Goal: Task Accomplishment & Management: Complete application form

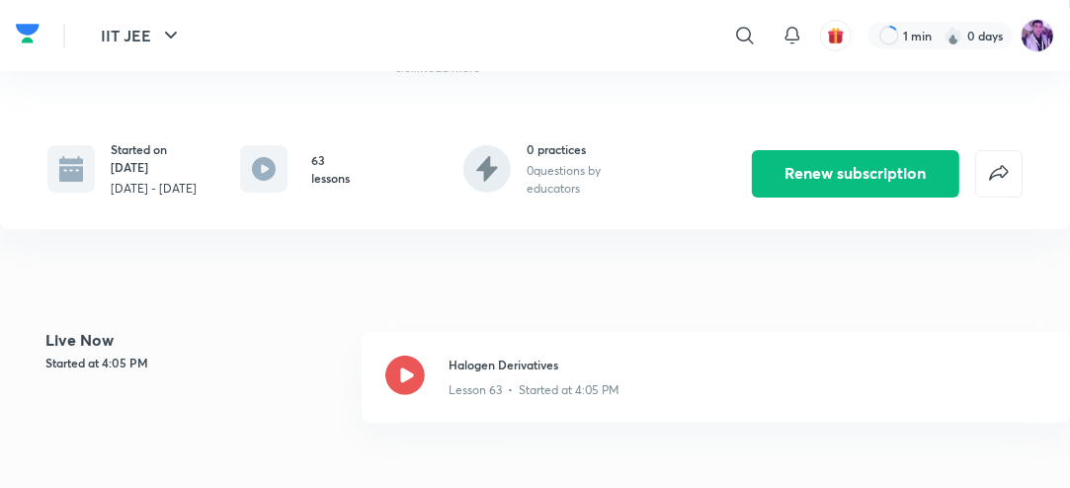
scroll to position [395, 0]
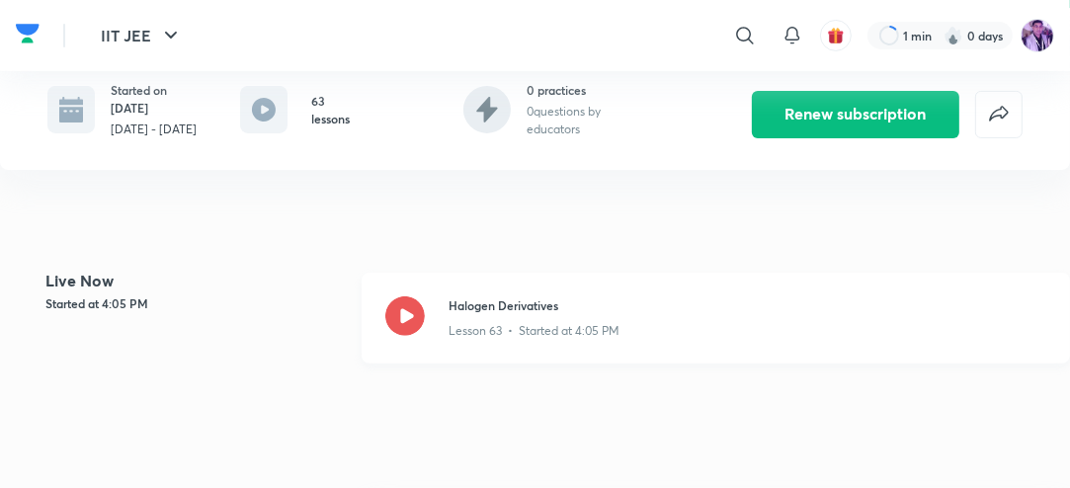
click at [423, 336] on icon at bounding box center [405, 316] width 40 height 40
click at [414, 336] on icon at bounding box center [405, 316] width 40 height 40
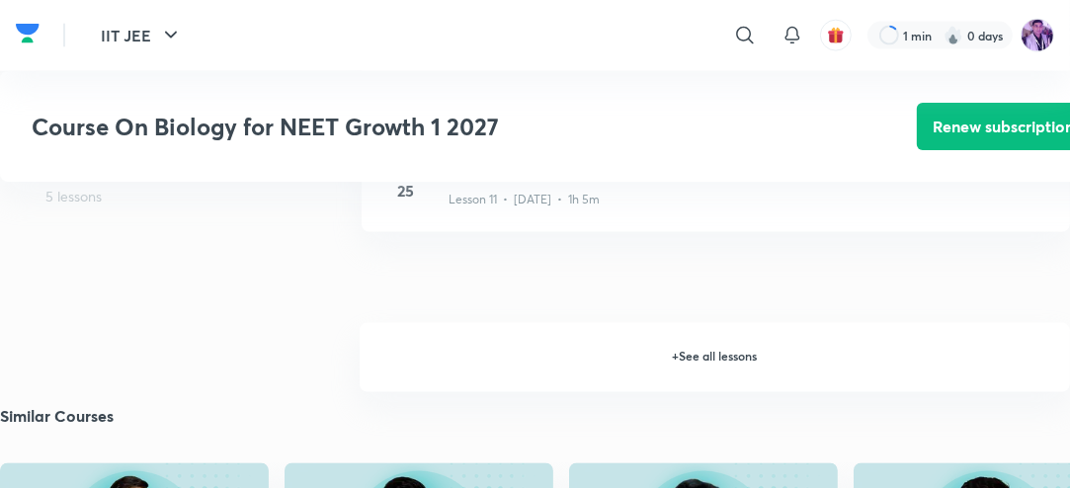
scroll to position [2078, 0]
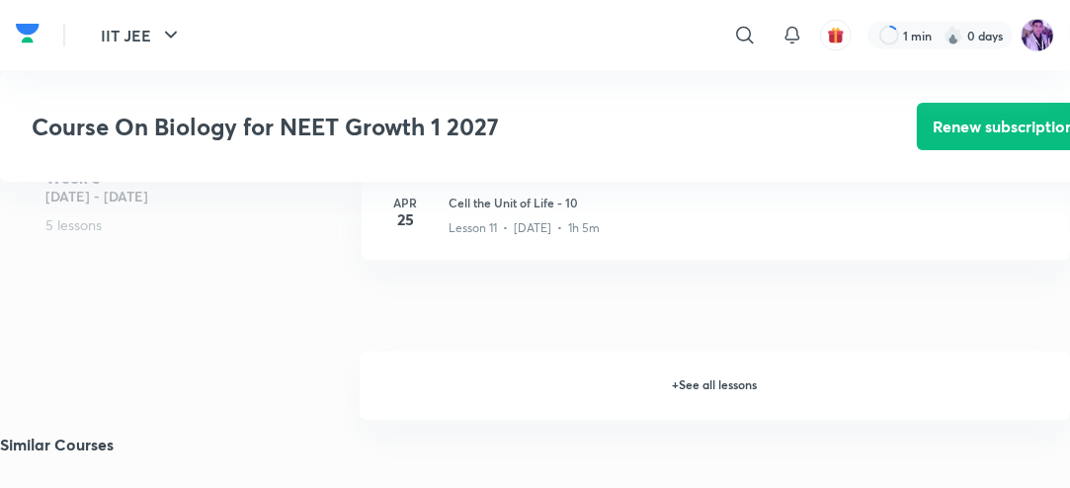
click at [671, 396] on h6 "+ See all lessons" at bounding box center [715, 386] width 710 height 69
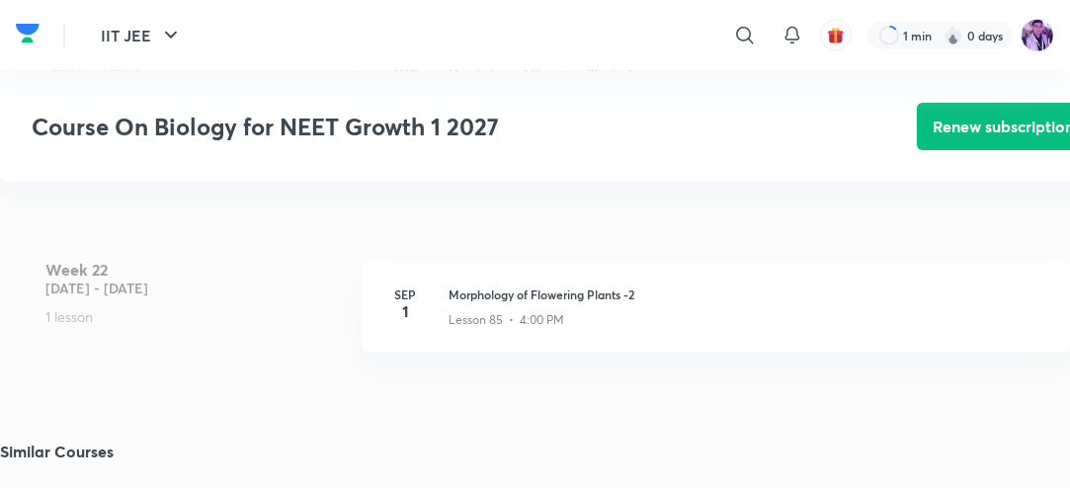
scroll to position [12541, 0]
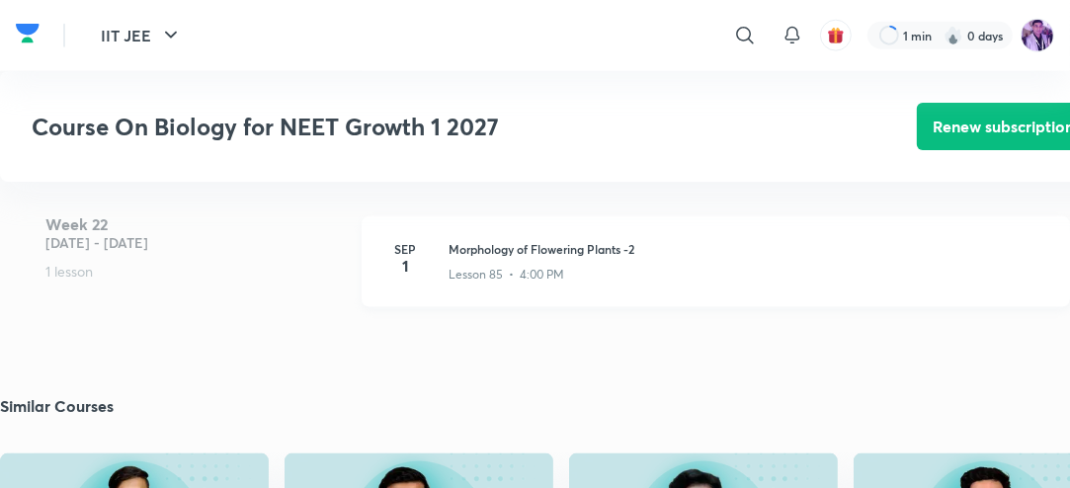
click at [450, 258] on h3 "Morphology of Flowering Plants -2" at bounding box center [748, 249] width 598 height 18
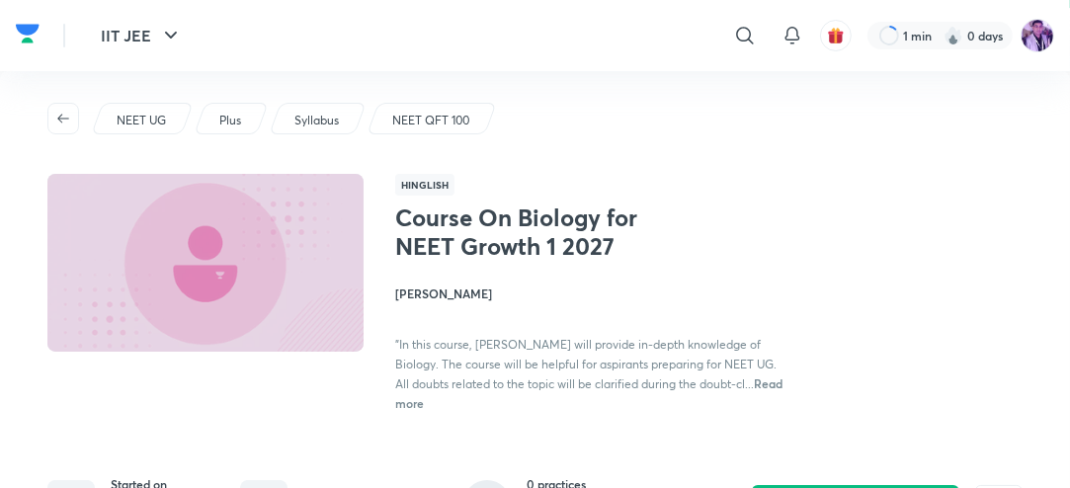
click at [227, 122] on p "Plus" at bounding box center [230, 121] width 22 height 18
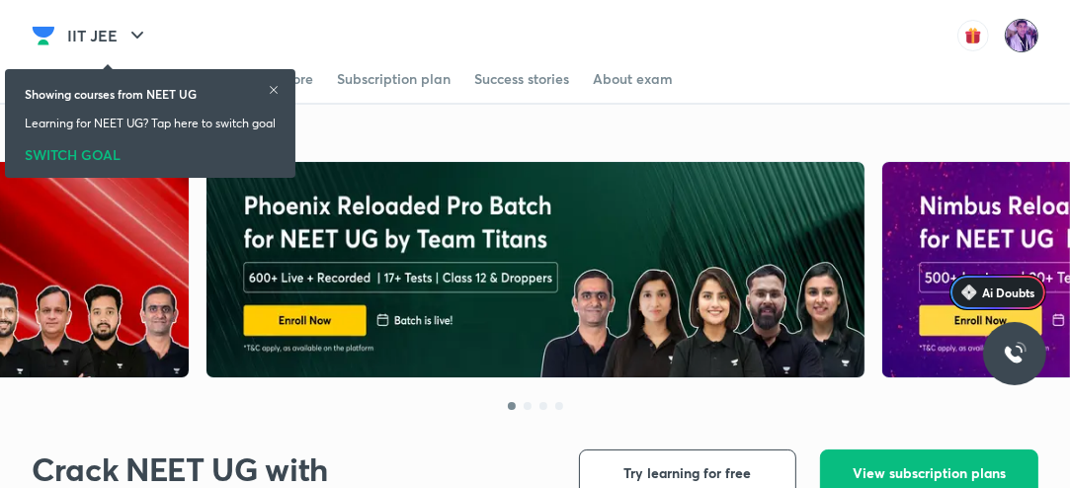
click at [1019, 33] on img at bounding box center [1022, 36] width 34 height 34
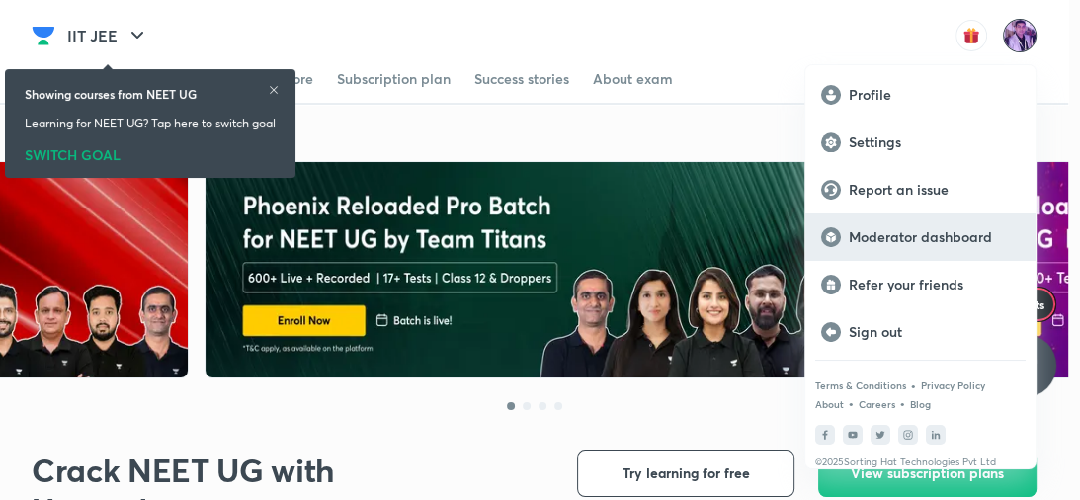
click at [887, 233] on p "Moderator dashboard" at bounding box center [934, 237] width 171 height 18
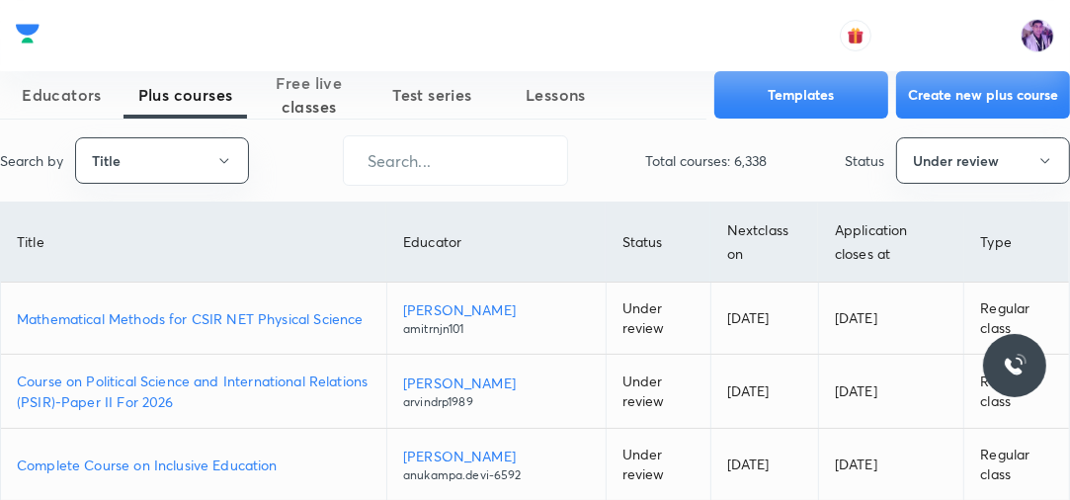
click at [963, 107] on button "Create new plus course" at bounding box center [983, 94] width 174 height 47
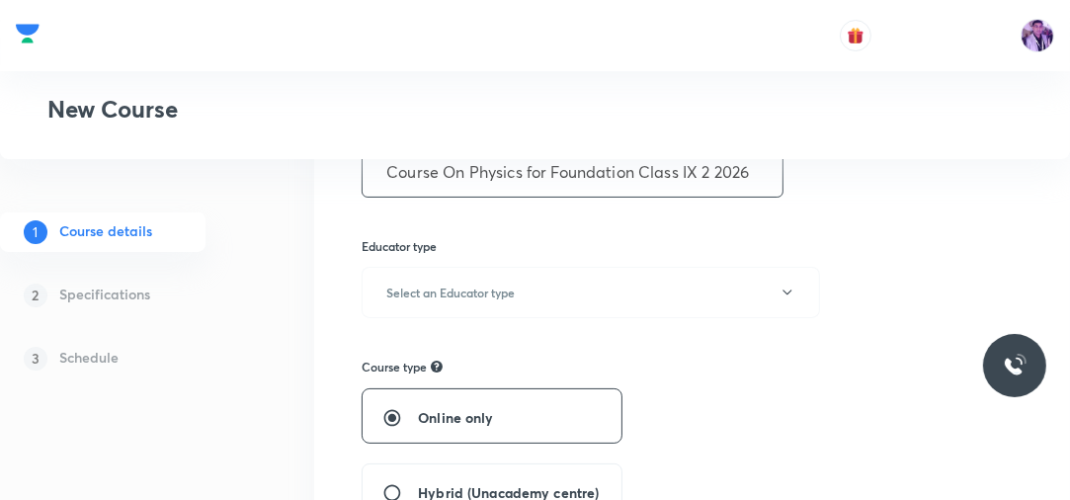
scroll to position [158, 0]
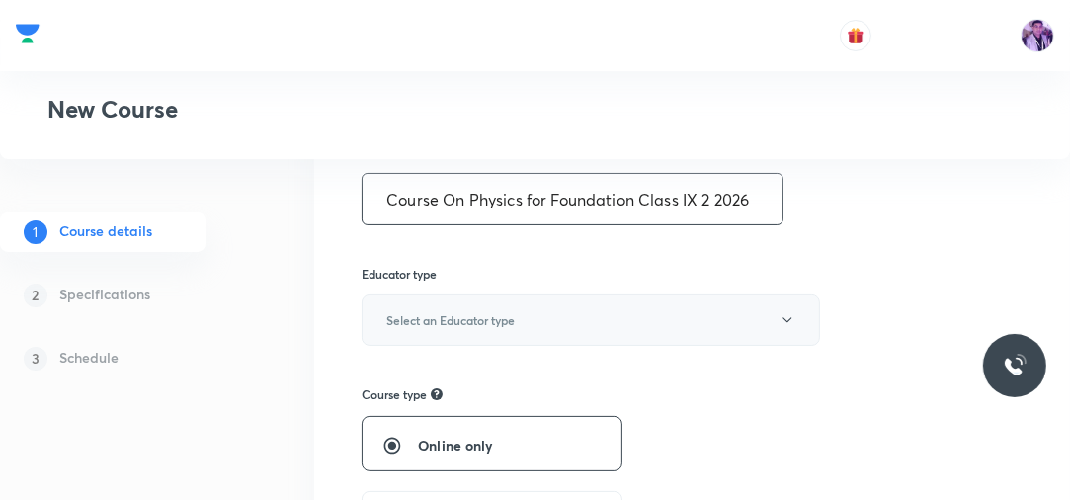
type input "Course On Physics for Foundation Class IX 2 2026"
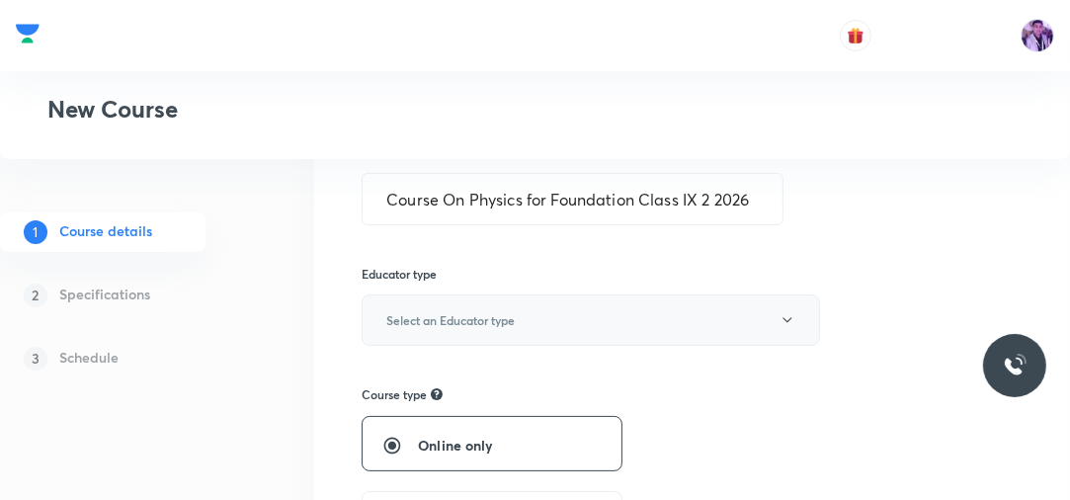
click at [601, 312] on button "Select an Educator type" at bounding box center [591, 319] width 458 height 51
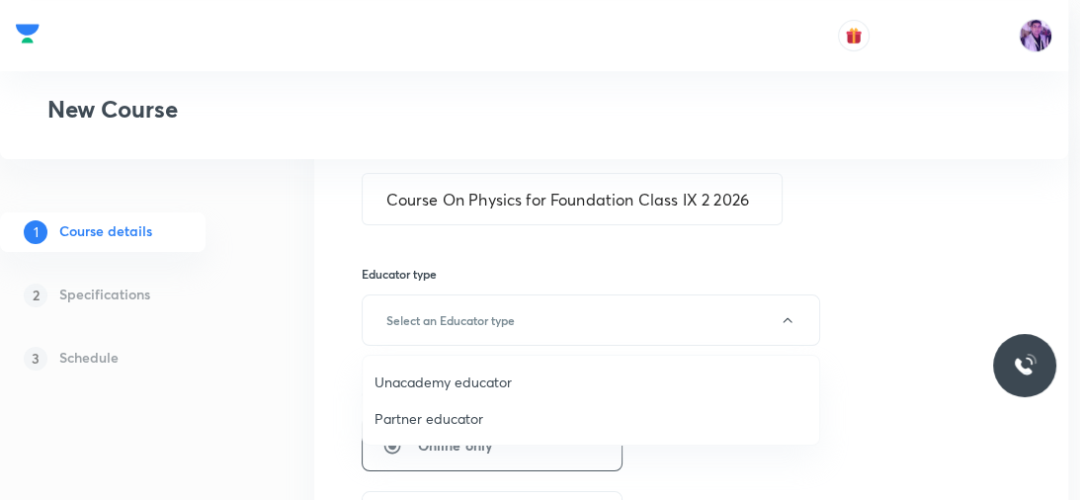
click at [497, 372] on span "Unacademy educator" at bounding box center [590, 382] width 433 height 21
radio input "false"
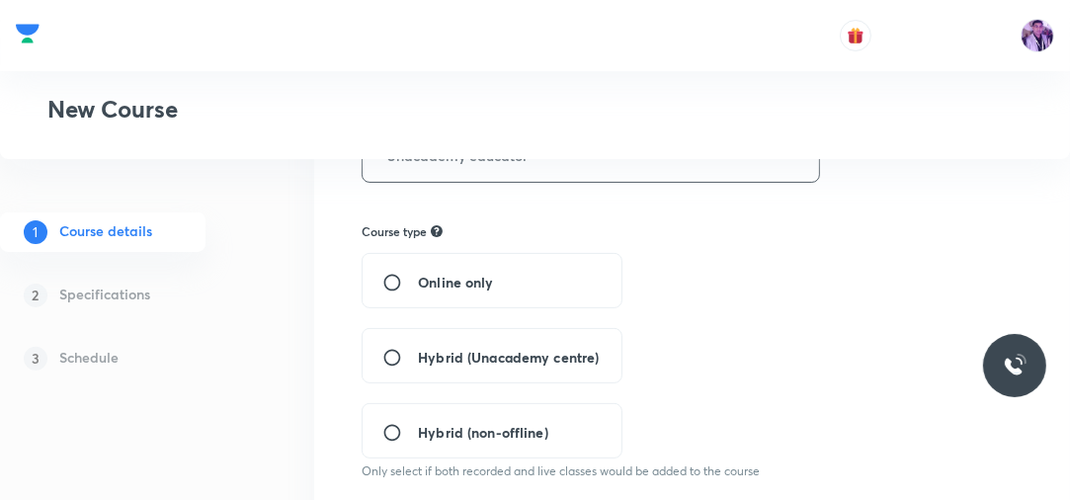
scroll to position [395, 0]
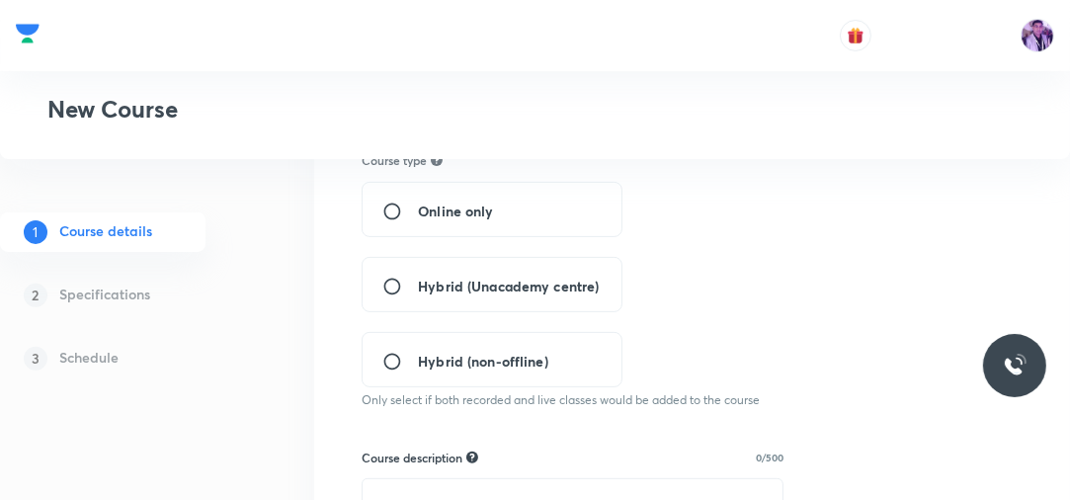
click at [387, 289] on input "Hybrid (Unacademy centre)" at bounding box center [400, 287] width 36 height 20
radio input "true"
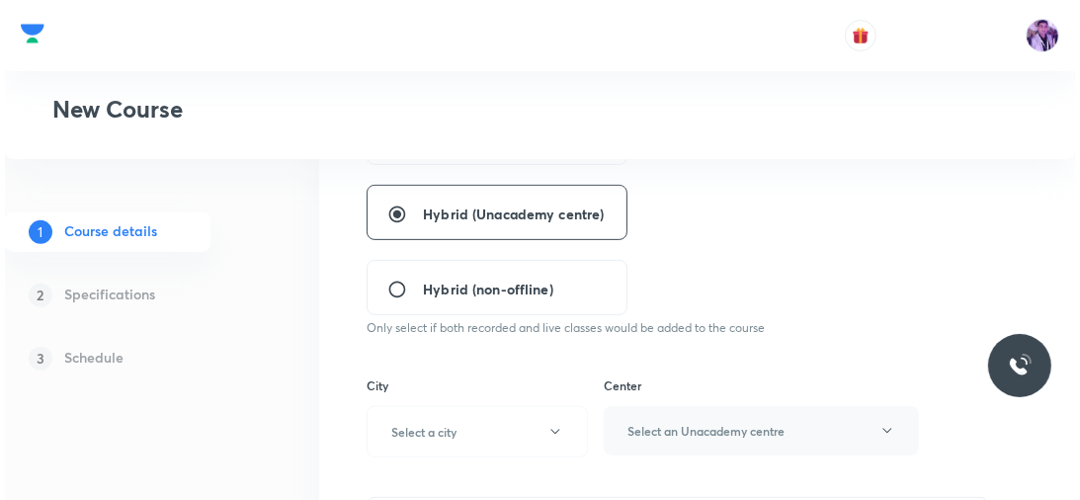
scroll to position [553, 0]
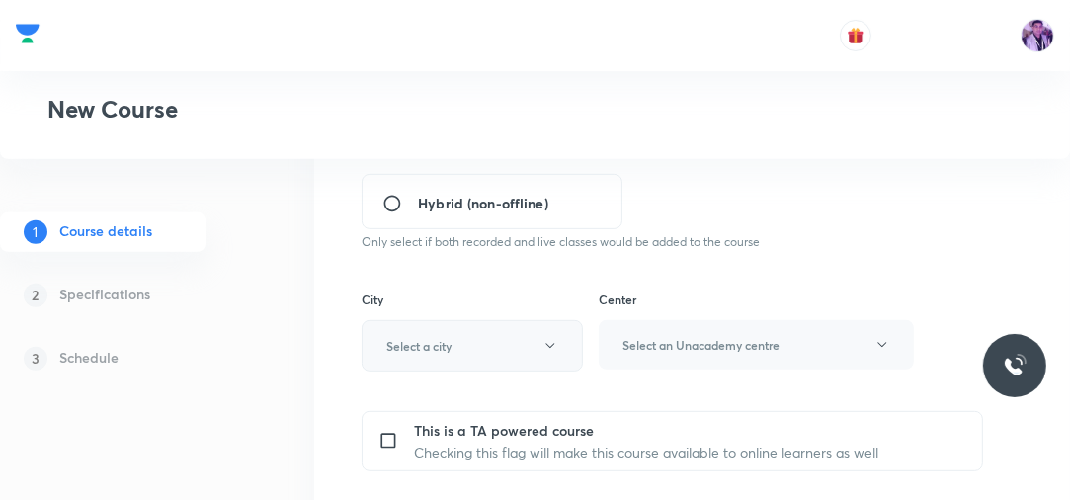
click at [494, 344] on button "Select a city" at bounding box center [472, 345] width 221 height 51
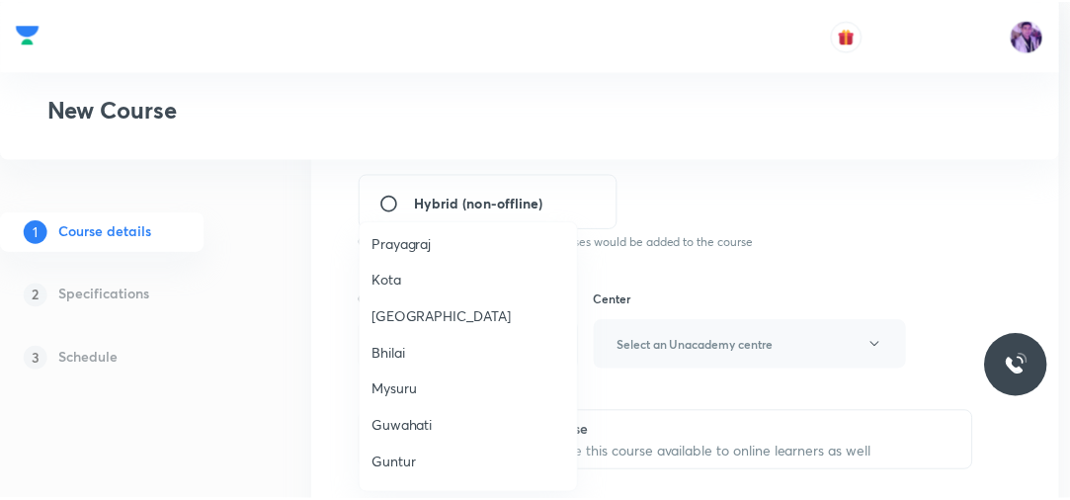
scroll to position [474, 0]
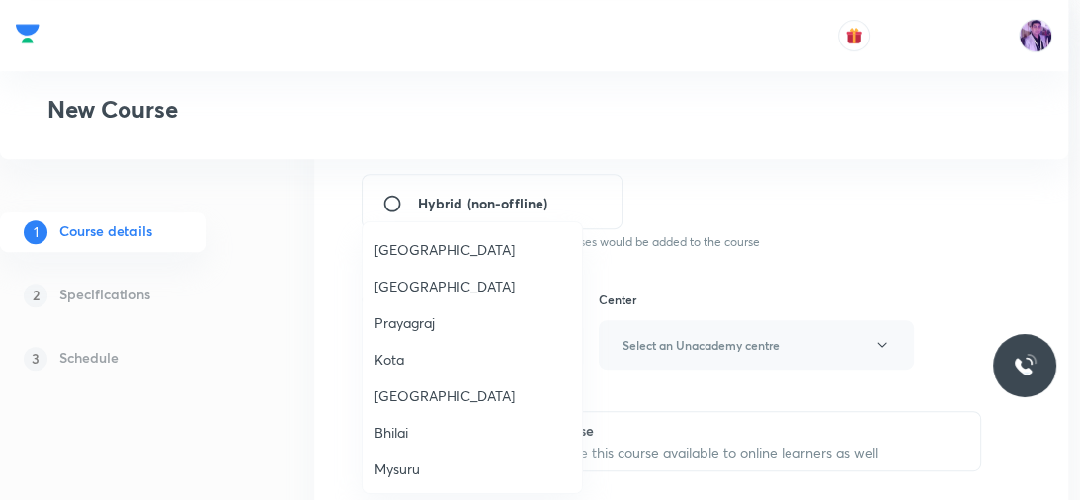
click at [425, 328] on span "Prayagraj" at bounding box center [472, 322] width 196 height 21
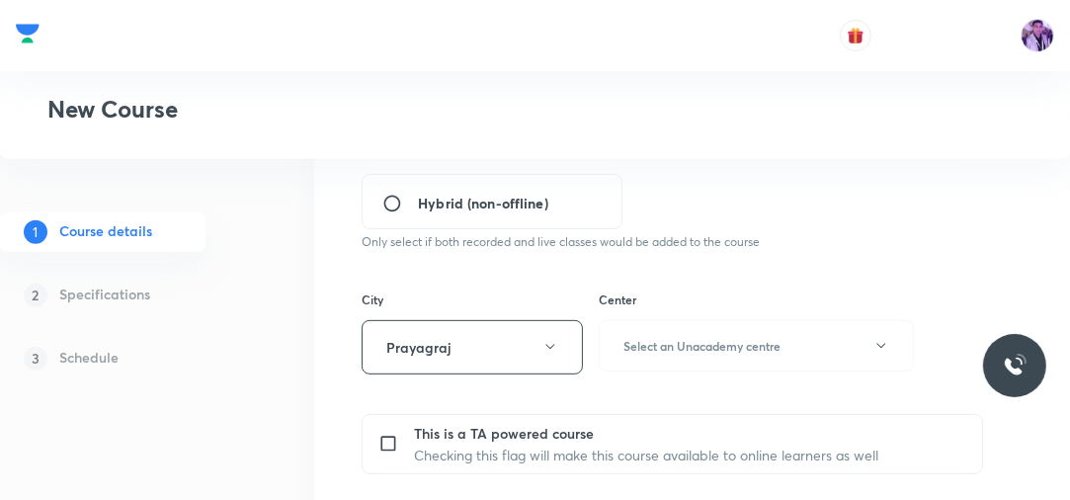
click at [743, 238] on p "Only select if both recorded and live classes would be added to the course" at bounding box center [613, 242] width 502 height 18
click at [729, 353] on button "Select an Unacademy centre" at bounding box center [756, 345] width 315 height 51
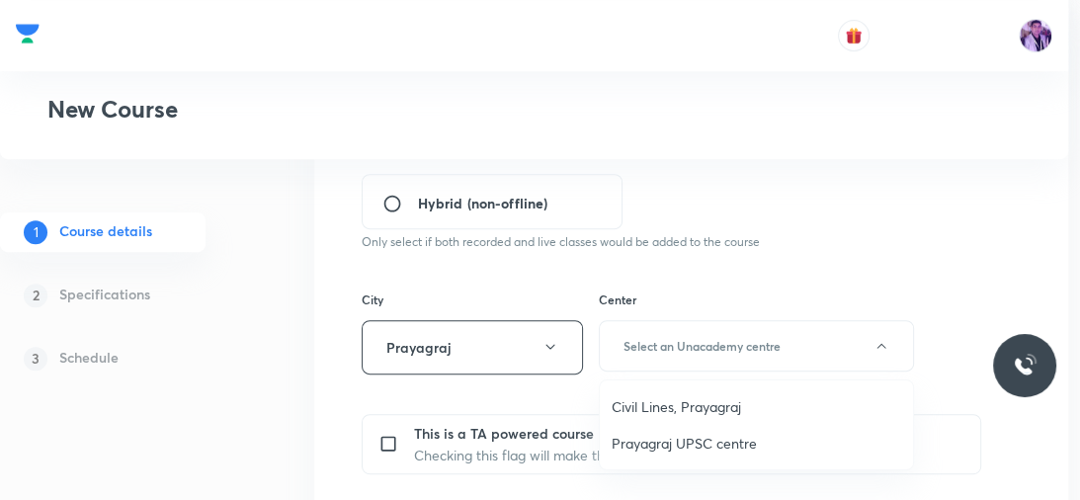
click at [688, 396] on span "Civil Lines, Prayagraj" at bounding box center [757, 406] width 290 height 21
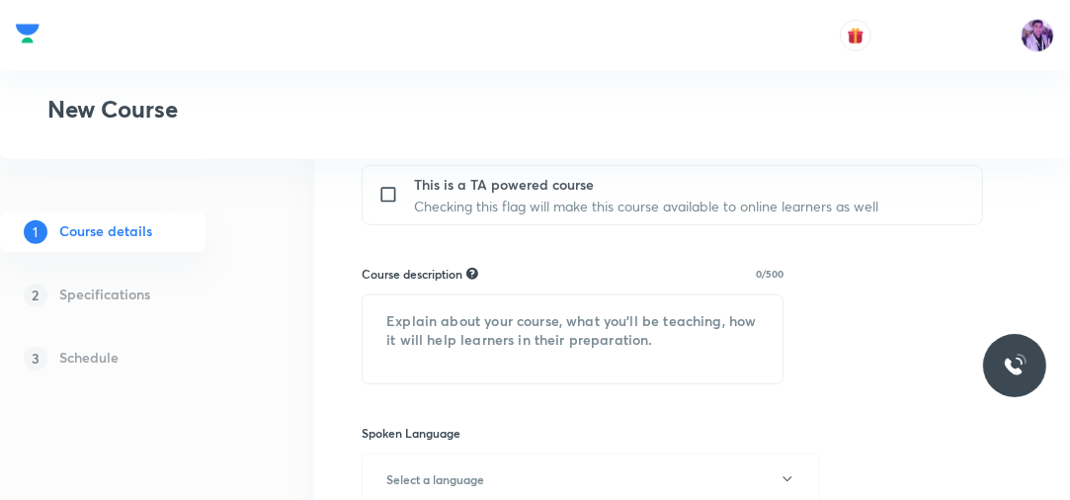
scroll to position [870, 0]
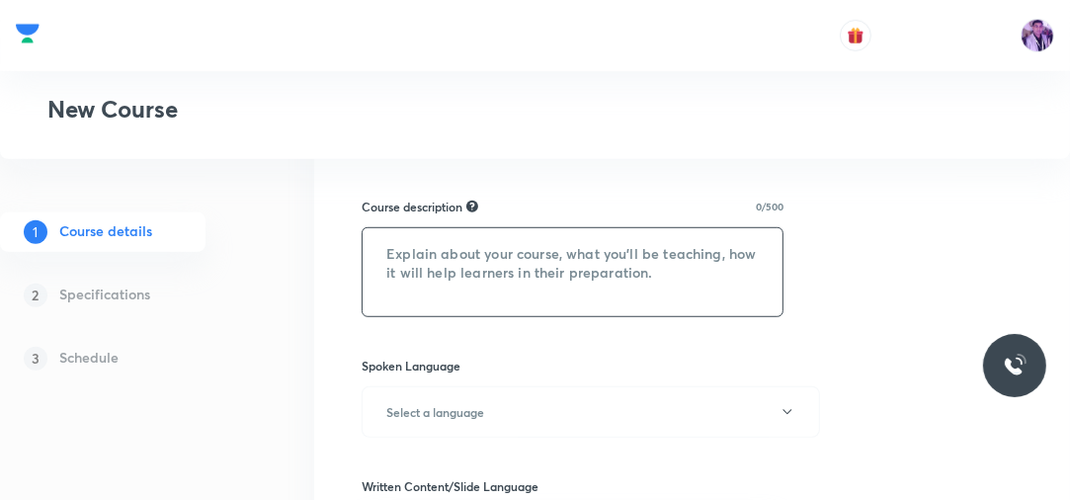
click at [458, 256] on textarea at bounding box center [573, 272] width 420 height 88
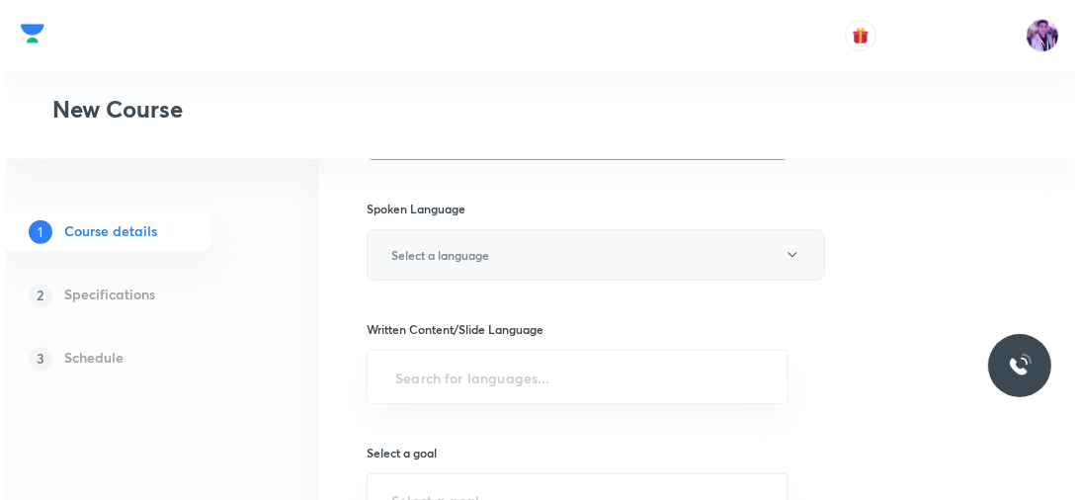
scroll to position [1028, 0]
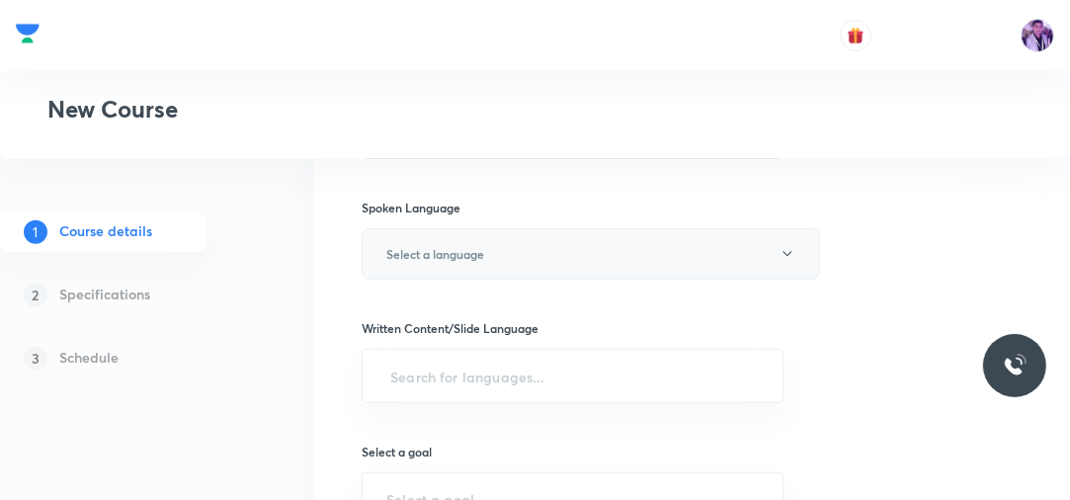
click at [484, 250] on h6 "Select a language" at bounding box center [435, 254] width 98 height 18
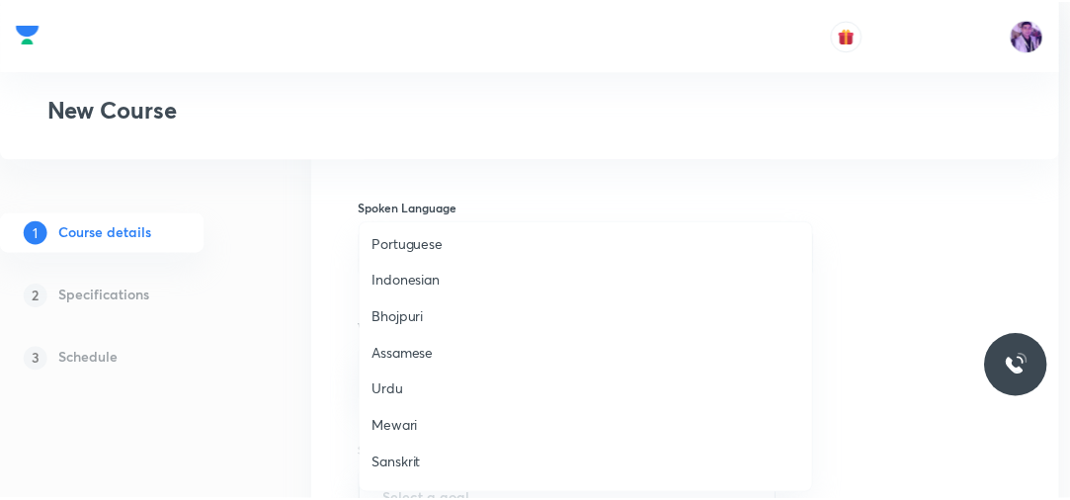
scroll to position [585, 0]
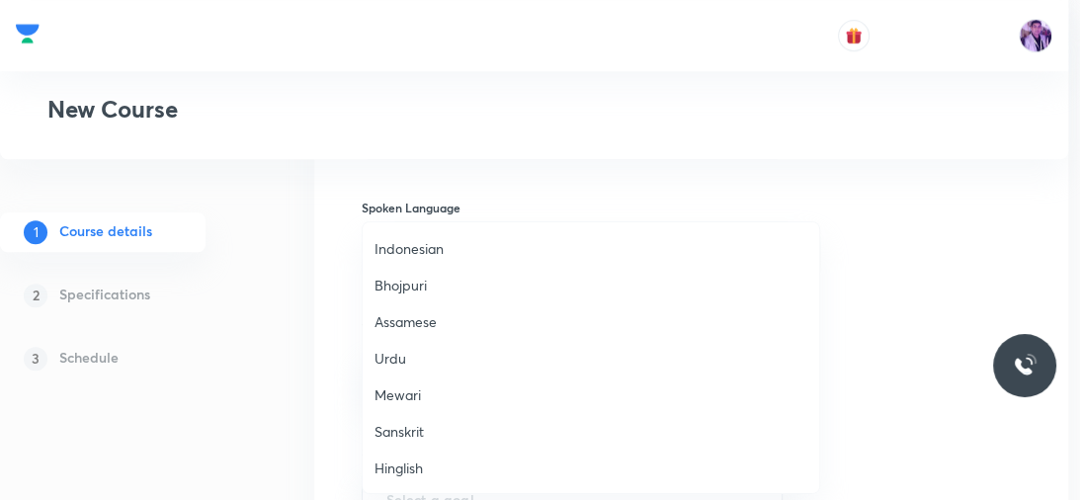
click at [435, 466] on span "Hinglish" at bounding box center [590, 467] width 433 height 21
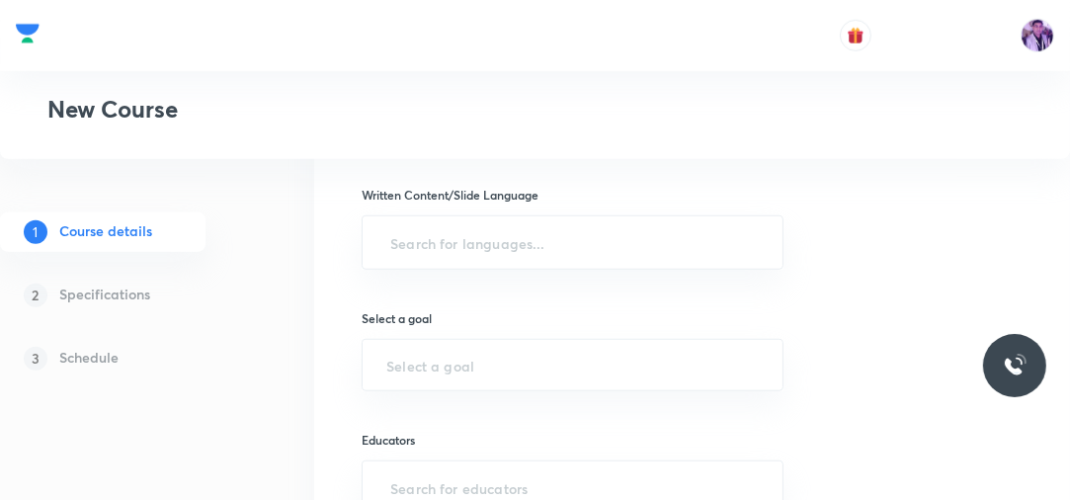
scroll to position [1186, 0]
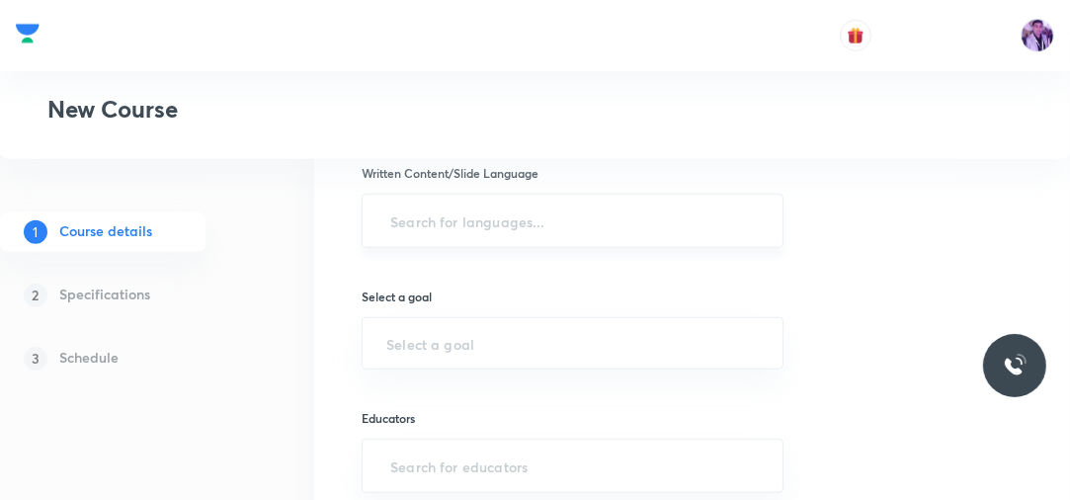
click at [455, 241] on div "​" at bounding box center [573, 221] width 422 height 54
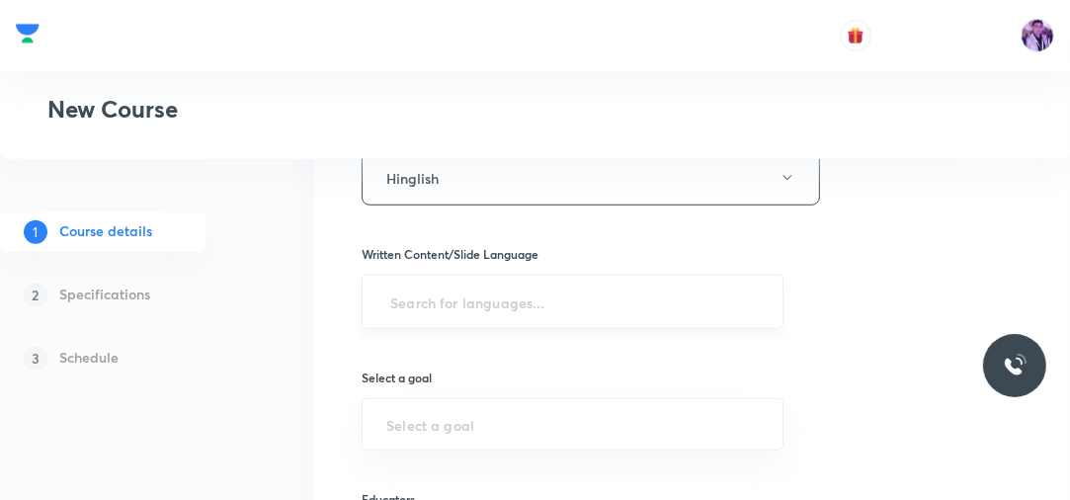
scroll to position [1107, 0]
click at [455, 300] on input "text" at bounding box center [572, 300] width 373 height 37
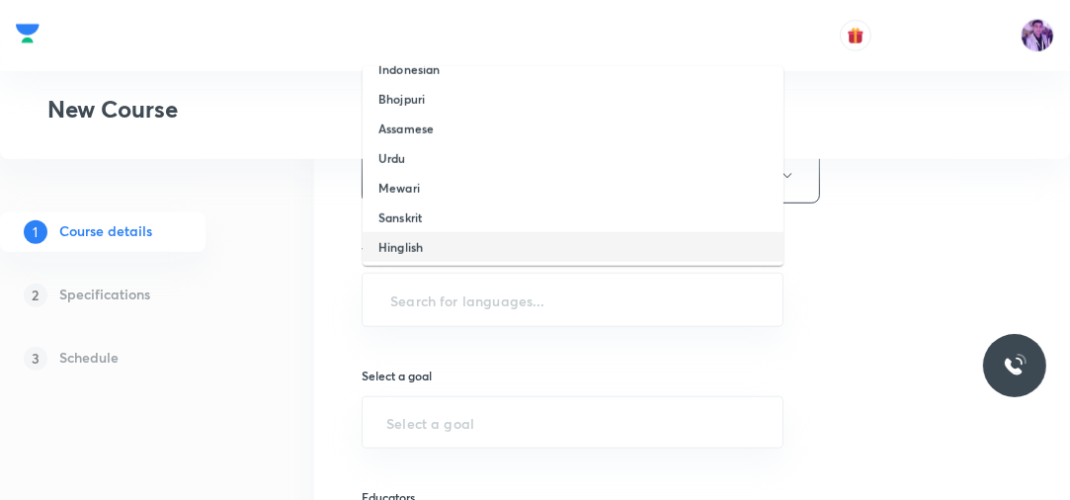
scroll to position [498, 0]
click at [438, 241] on li "Hinglish" at bounding box center [573, 243] width 421 height 30
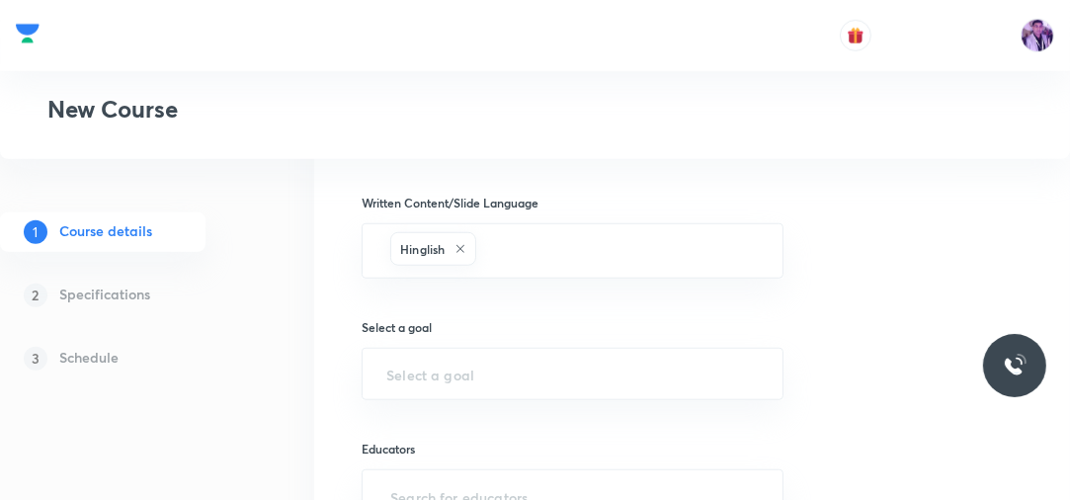
scroll to position [1265, 0]
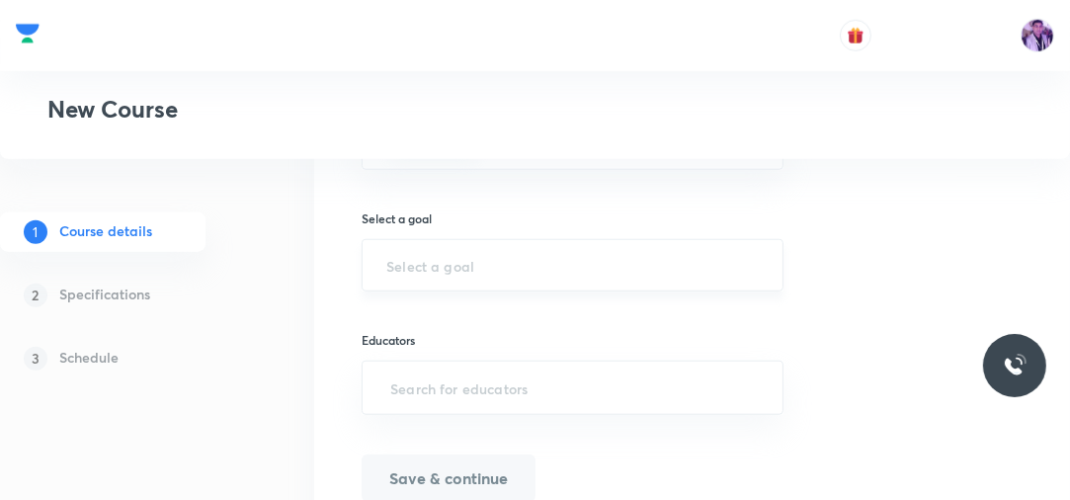
click at [465, 273] on div "​" at bounding box center [573, 265] width 422 height 52
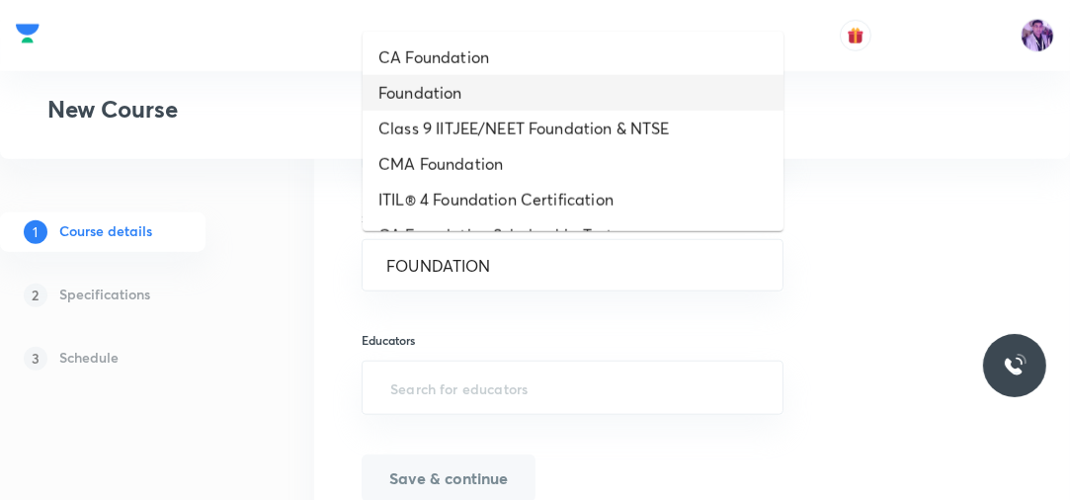
click at [436, 101] on li "Foundation" at bounding box center [573, 93] width 421 height 36
type input "Foundation"
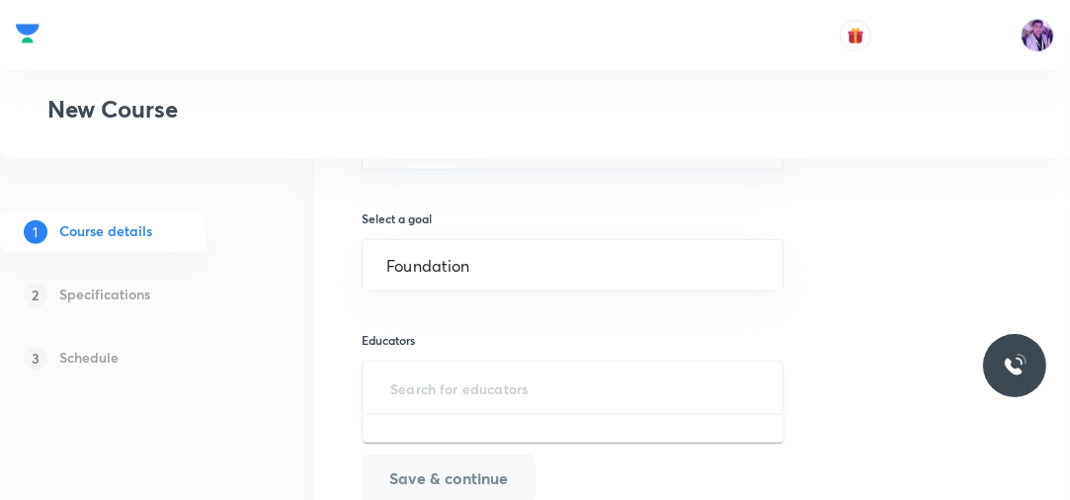
click at [454, 383] on input "text" at bounding box center [572, 388] width 373 height 37
paste input "unacademy-user-TLZ4OILE2HS6"
type input "unacademy-user-TLZ4OILE2HS6"
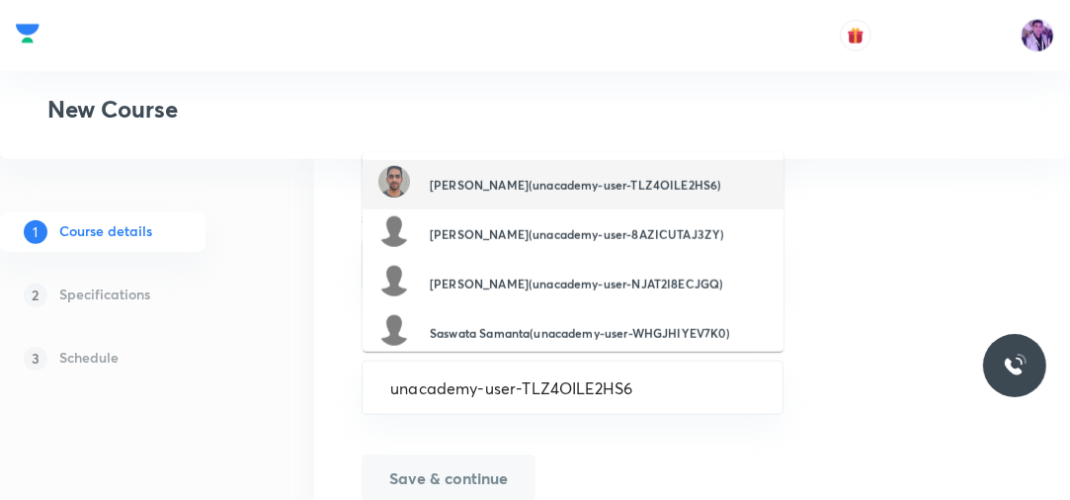
click at [503, 194] on h6 "Mohd Nasif(unacademy-user-TLZ4OILE2HS6)" at bounding box center [575, 185] width 291 height 18
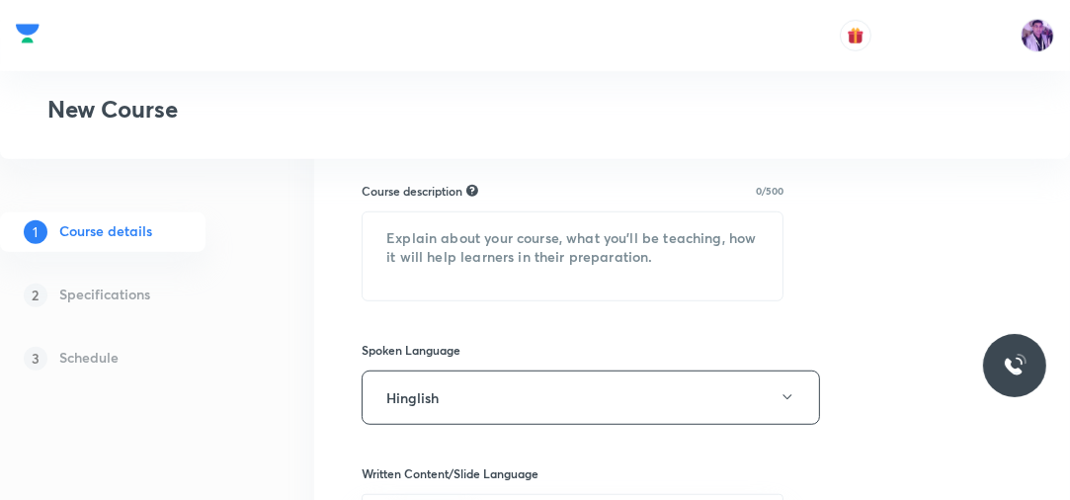
scroll to position [870, 0]
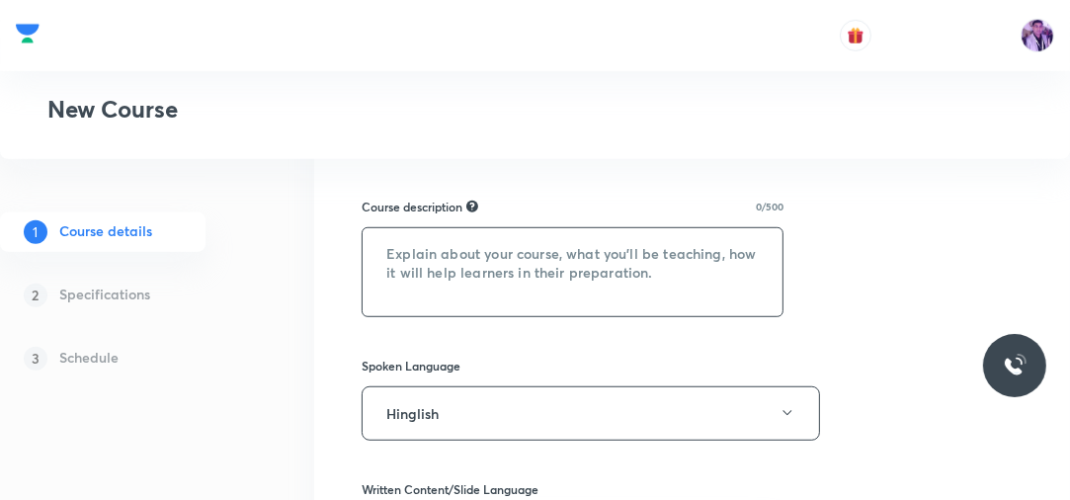
click at [499, 232] on textarea at bounding box center [573, 272] width 420 height 88
paste textarea ""In this course, Mohammad Nasif will provide in-depth knowledge of Physics. The…"
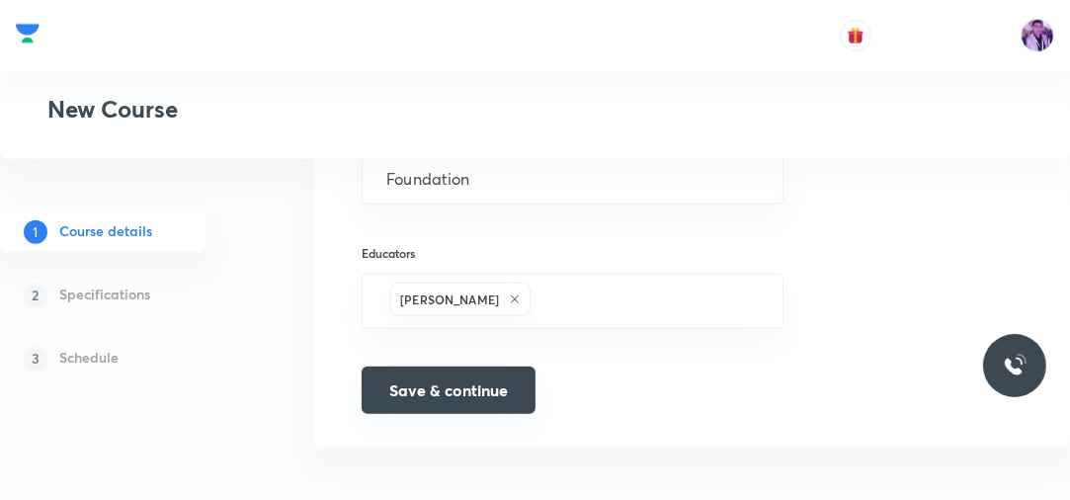
scroll to position [1358, 0]
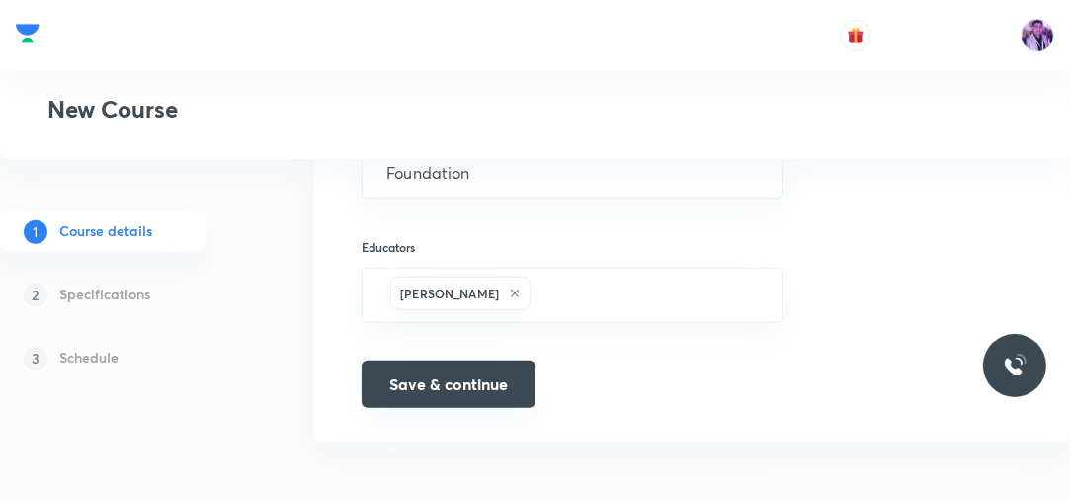
type textarea ""In this course, Mohammad Nasif will provide in-depth knowledge of Physics. The…"
click at [429, 376] on button "Save & continue" at bounding box center [449, 384] width 174 height 47
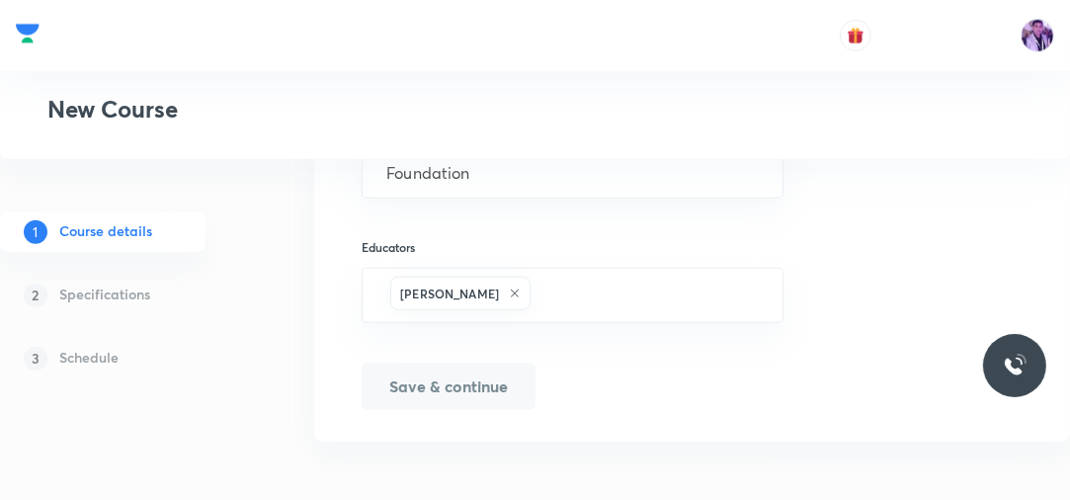
scroll to position [1381, 0]
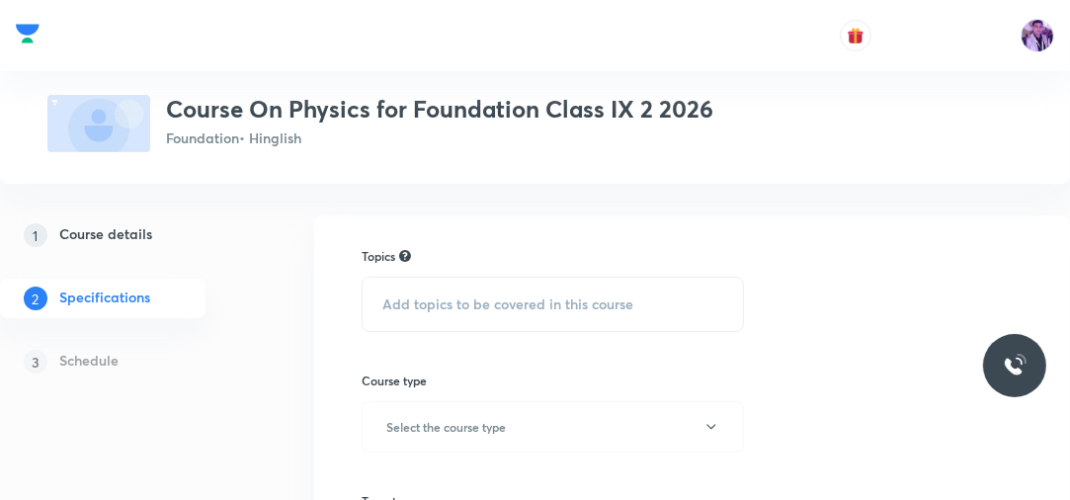
click at [490, 300] on span "Add topics to be covered in this course" at bounding box center [507, 304] width 251 height 16
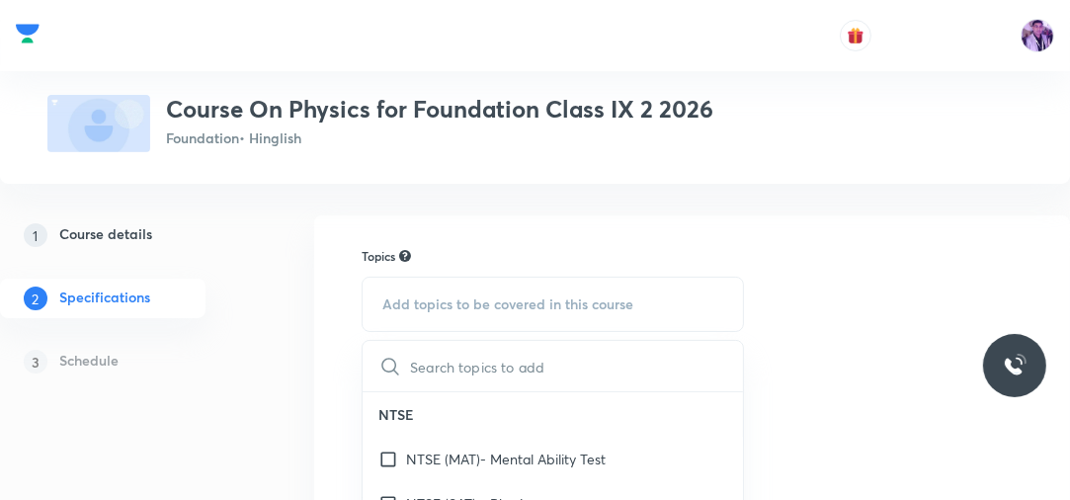
scroll to position [158, 0]
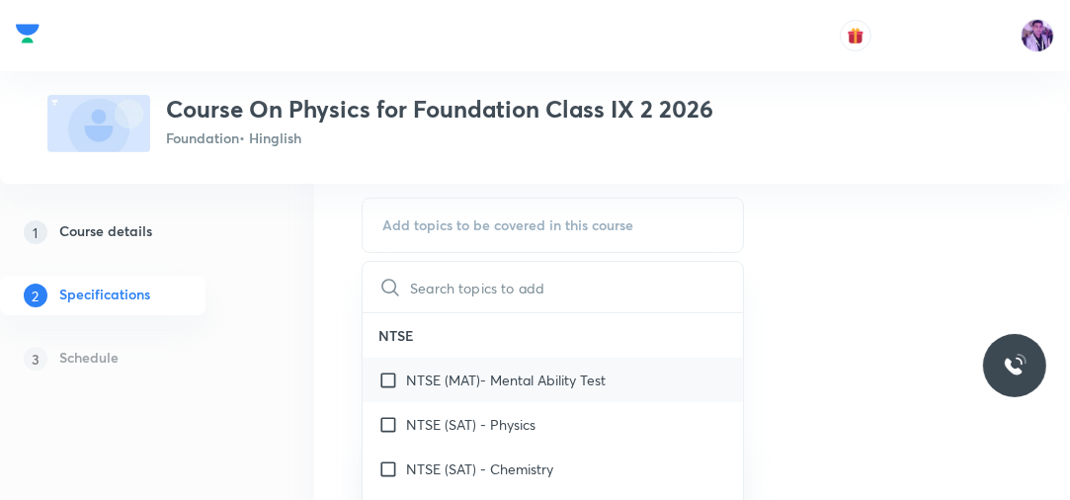
click at [508, 379] on p "NTSE (MAT)- Mental Ability Test" at bounding box center [506, 380] width 200 height 21
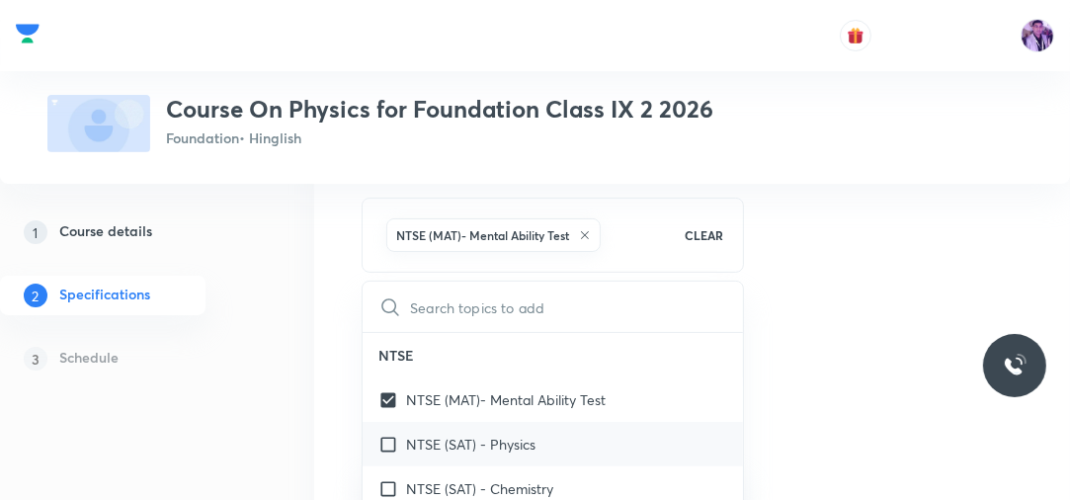
click at [482, 442] on p "NTSE (SAT) - Physics" at bounding box center [470, 444] width 129 height 21
checkbox input "true"
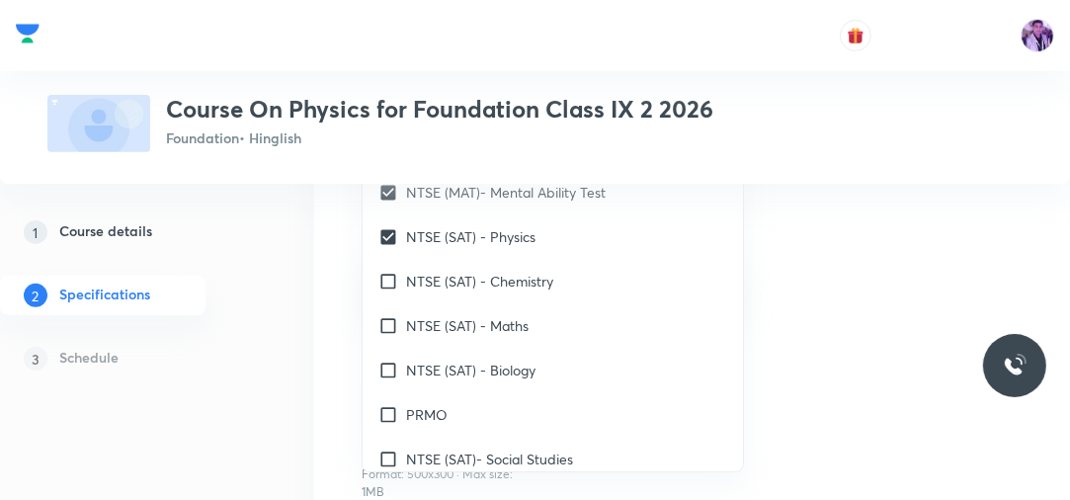
scroll to position [411, 0]
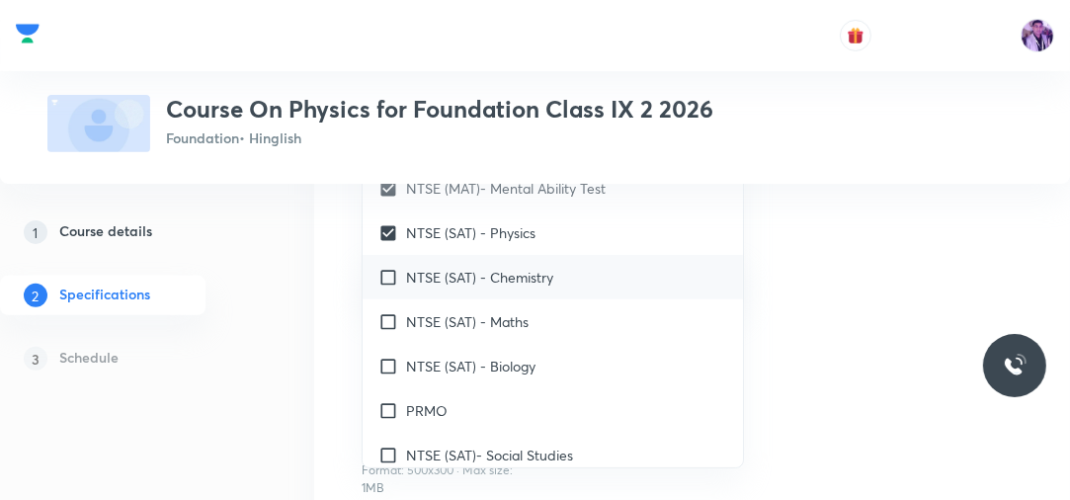
click at [520, 275] on p "NTSE (SAT) - Chemistry" at bounding box center [479, 277] width 147 height 21
checkbox input "true"
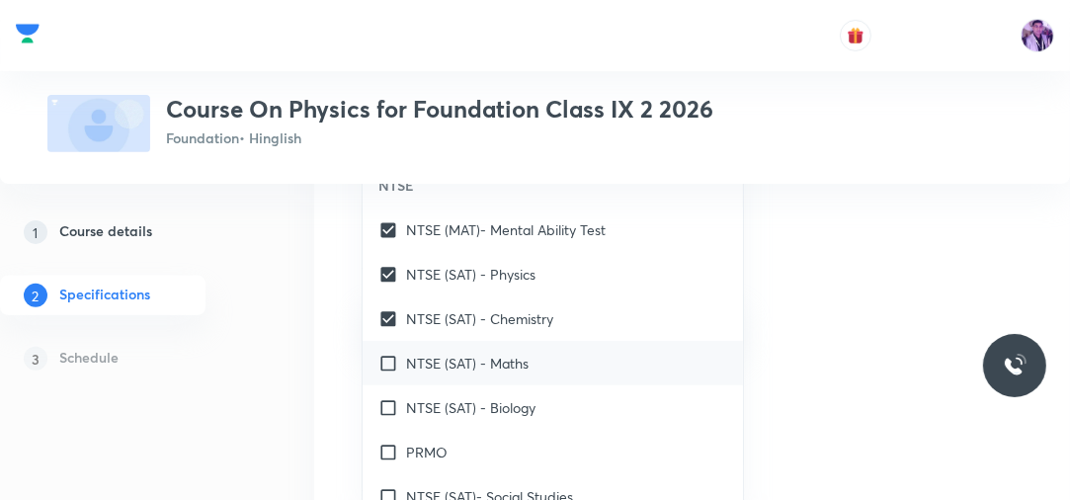
click at [486, 364] on p "NTSE (SAT) - Maths" at bounding box center [467, 363] width 123 height 21
checkbox input "true"
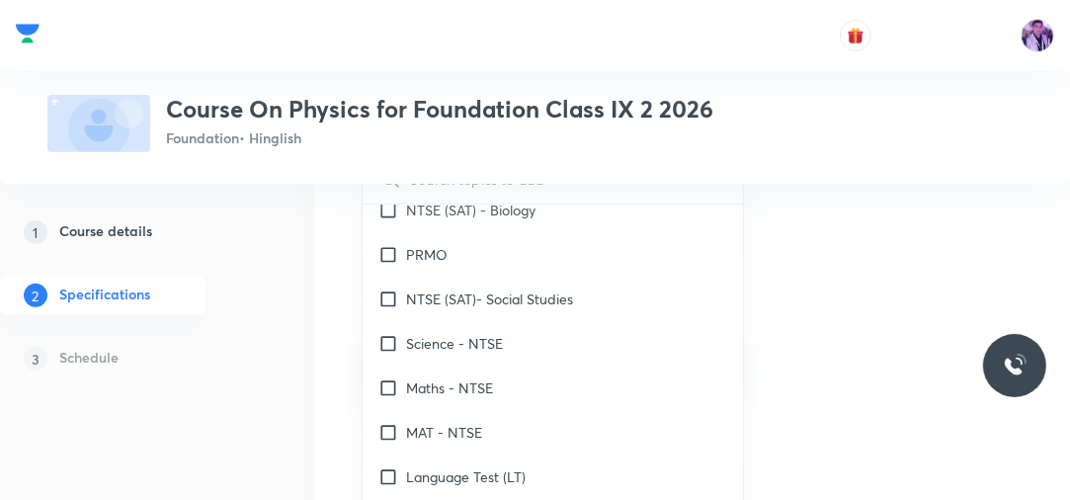
scroll to position [237, 0]
click at [479, 343] on p "Science - NTSE" at bounding box center [454, 345] width 97 height 21
checkbox input "true"
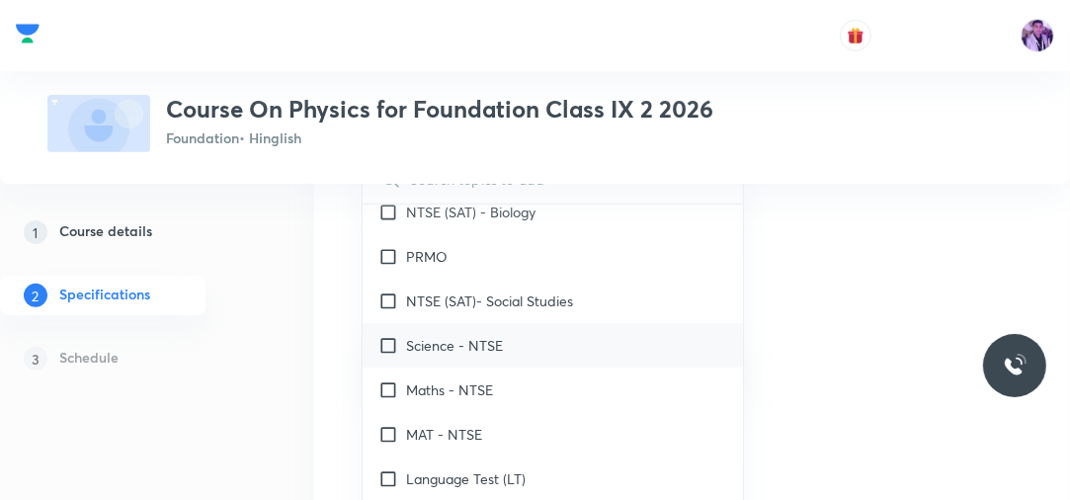
checkbox input "true"
click at [462, 400] on p "Maths - NTSE" at bounding box center [449, 389] width 87 height 21
checkbox input "true"
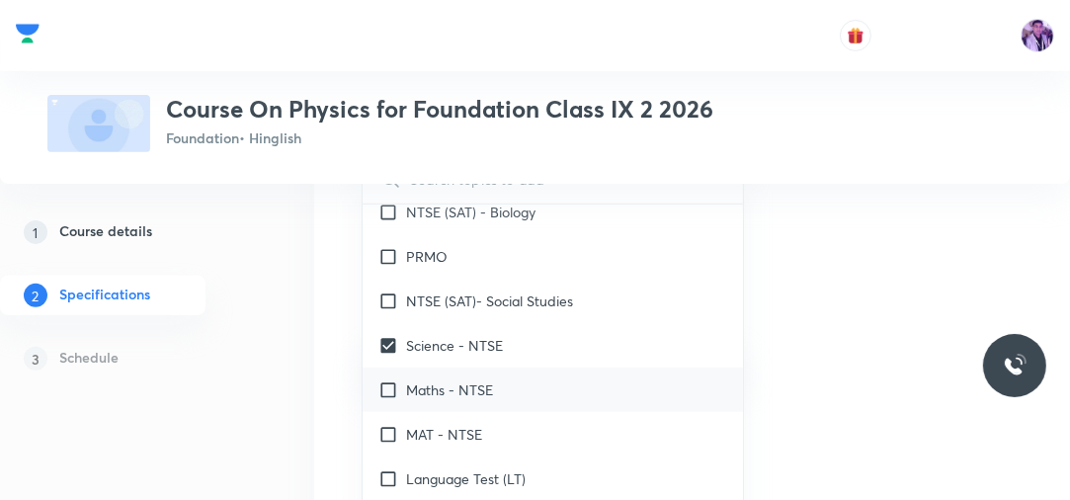
checkbox input "true"
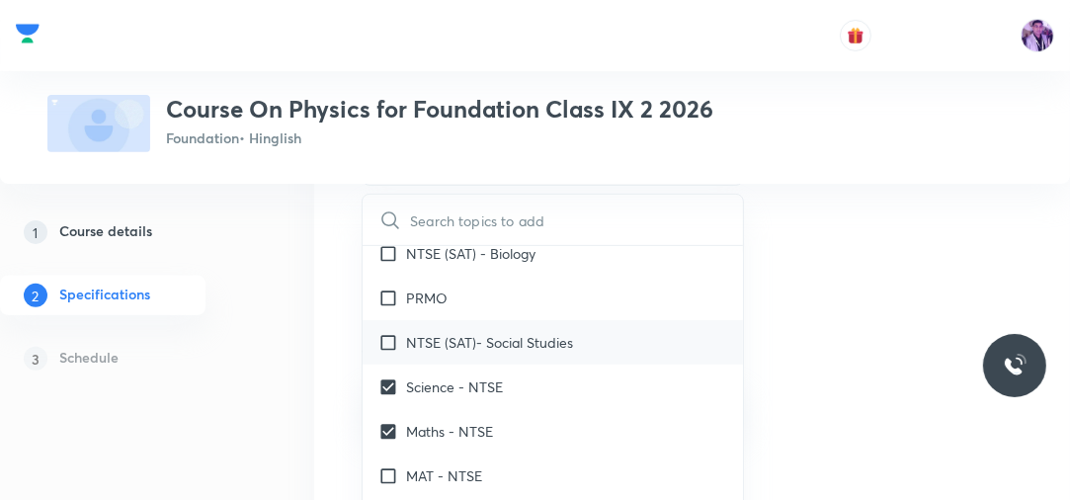
click at [458, 353] on div "NTSE (SAT)- Social Studies" at bounding box center [553, 342] width 380 height 44
checkbox input "true"
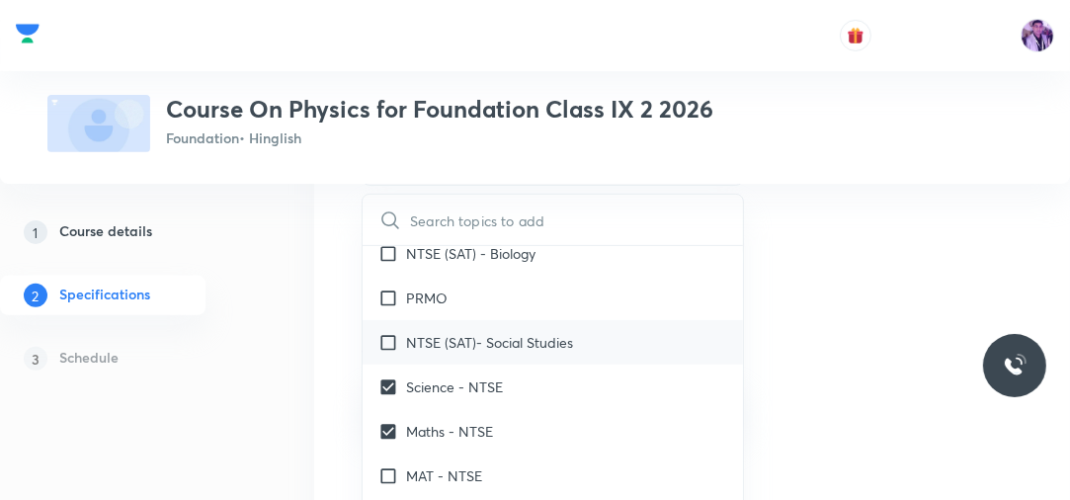
checkbox input "true"
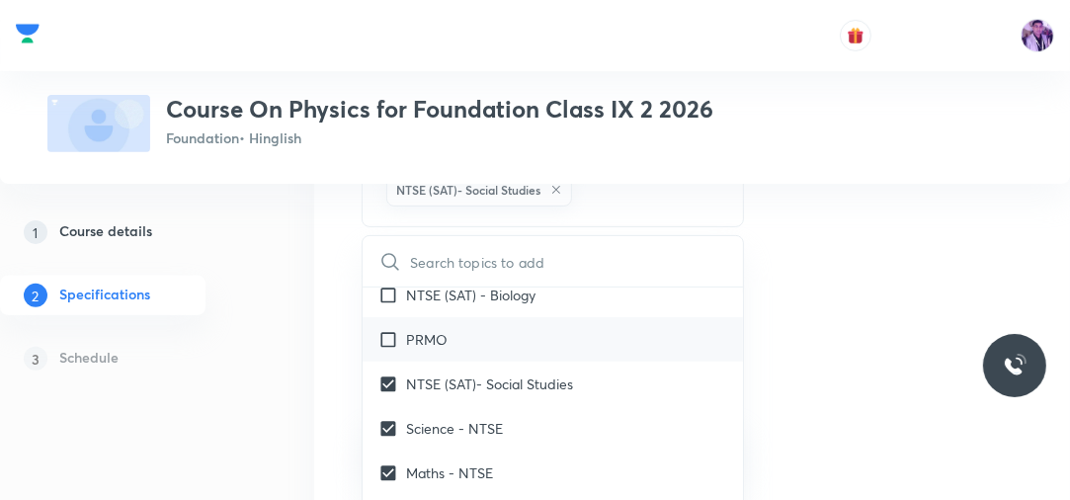
click at [455, 344] on div "PRMO" at bounding box center [553, 339] width 380 height 44
checkbox input "true"
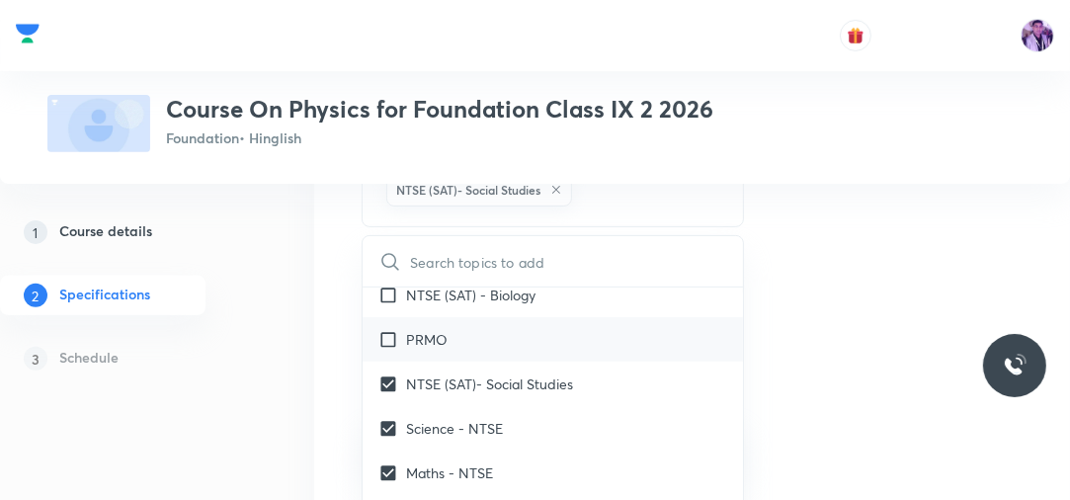
checkbox input "true"
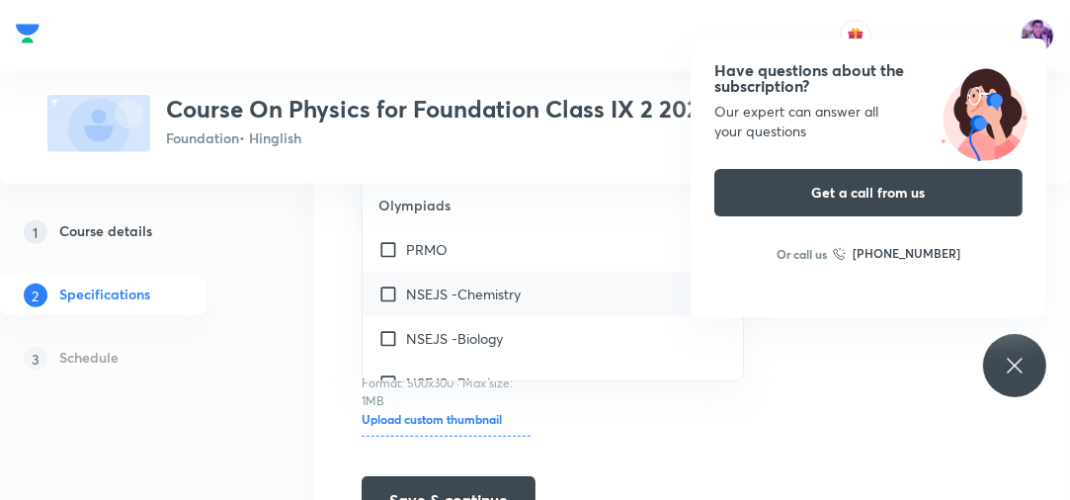
scroll to position [1265, 0]
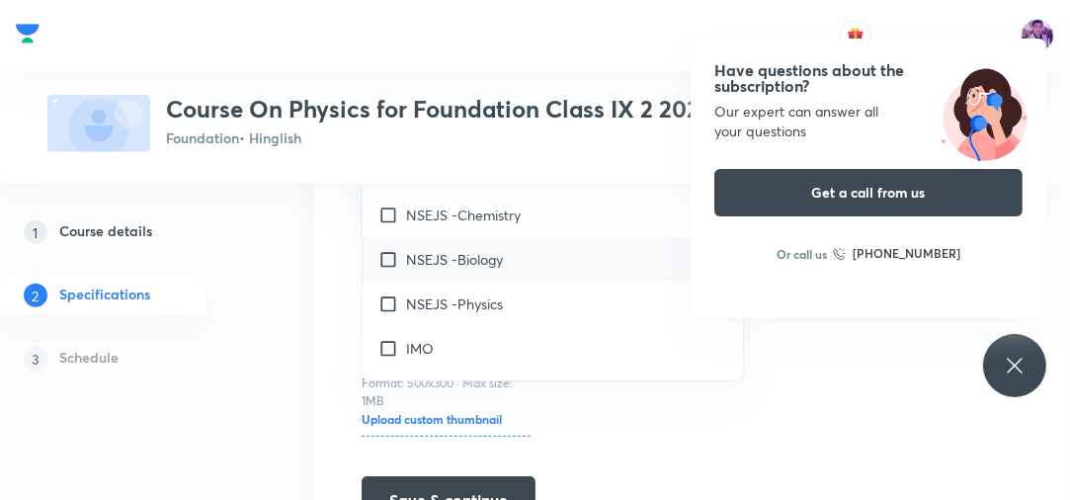
click at [478, 267] on div "NSEJS -Biology" at bounding box center [553, 259] width 380 height 44
checkbox input "true"
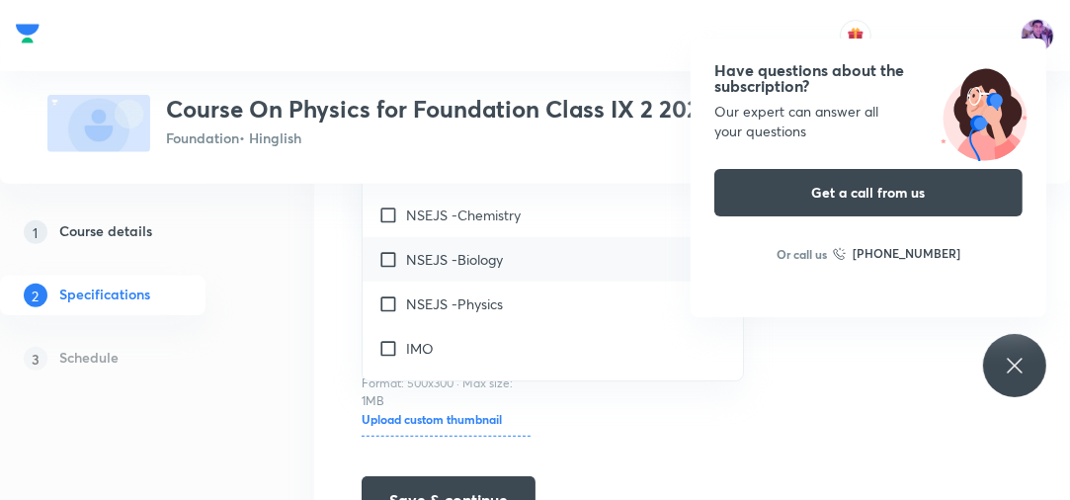
checkbox input "true"
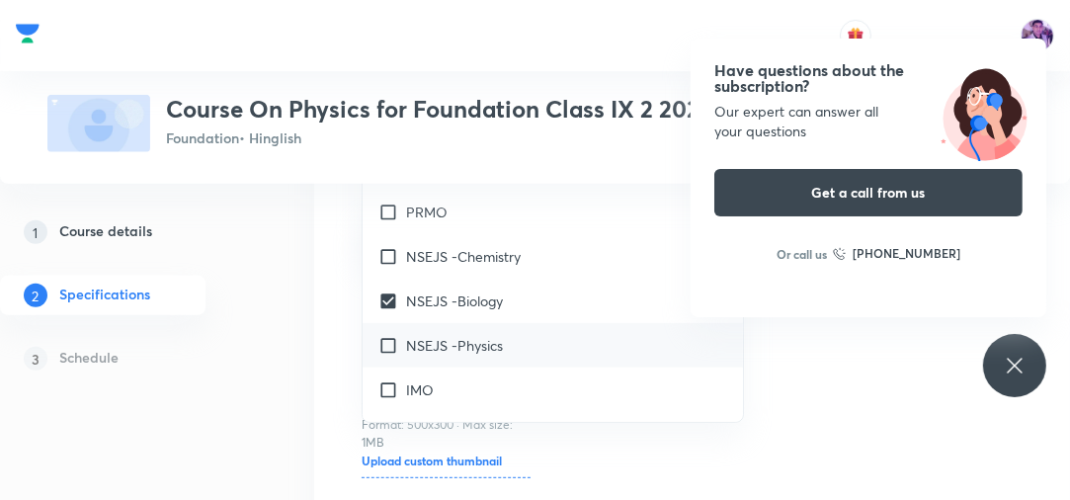
click at [455, 337] on p "NSEJS -Physics" at bounding box center [454, 345] width 97 height 21
checkbox input "true"
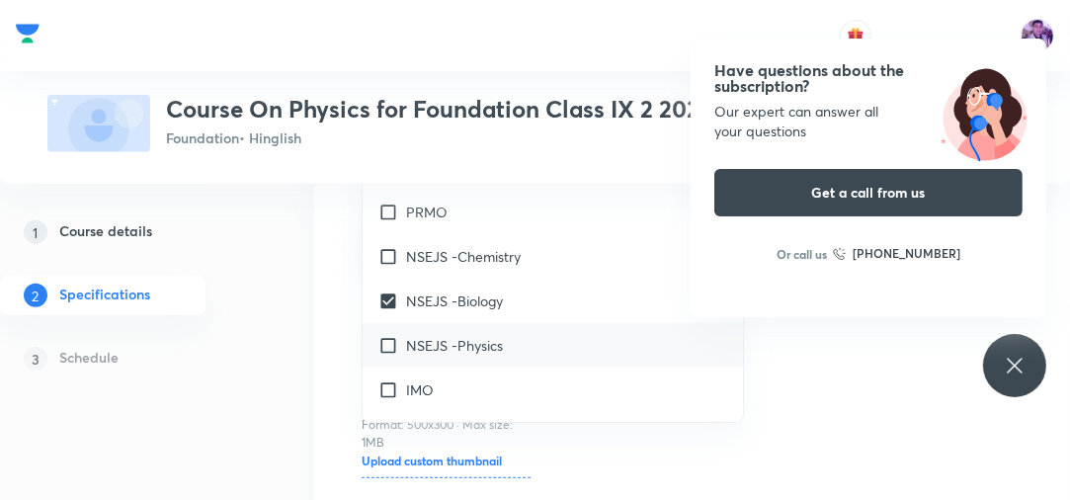
checkbox input "true"
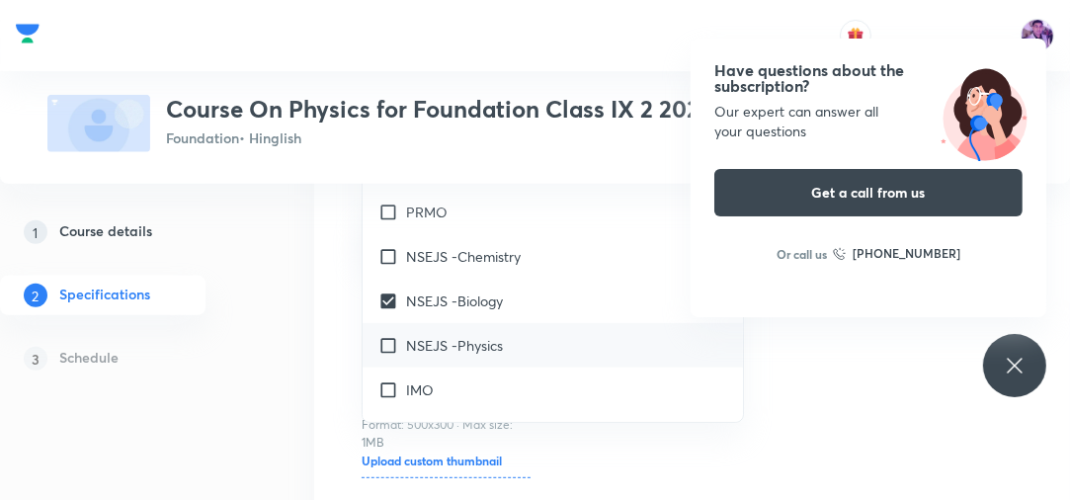
checkbox input "true"
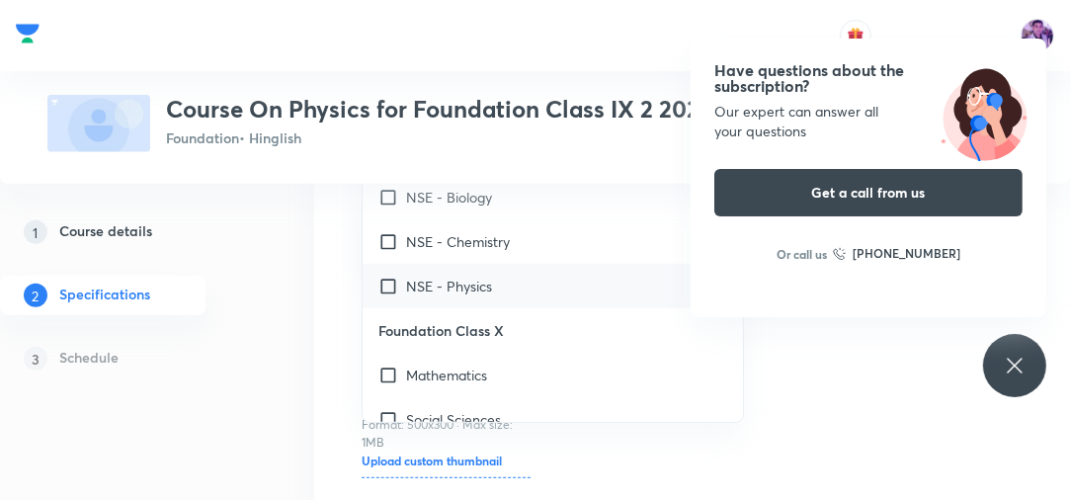
click at [489, 288] on p "NSE - Physics" at bounding box center [449, 286] width 86 height 21
checkbox input "true"
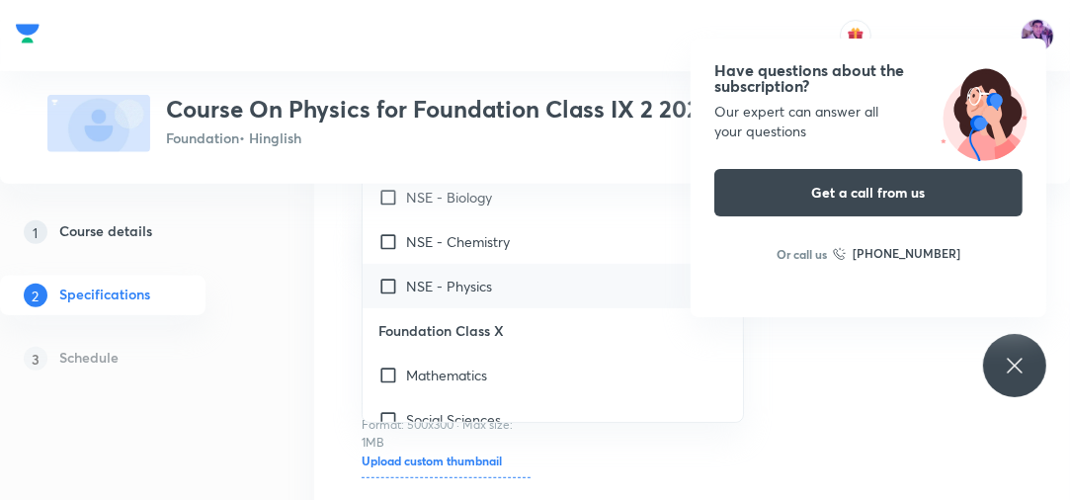
checkbox input "true"
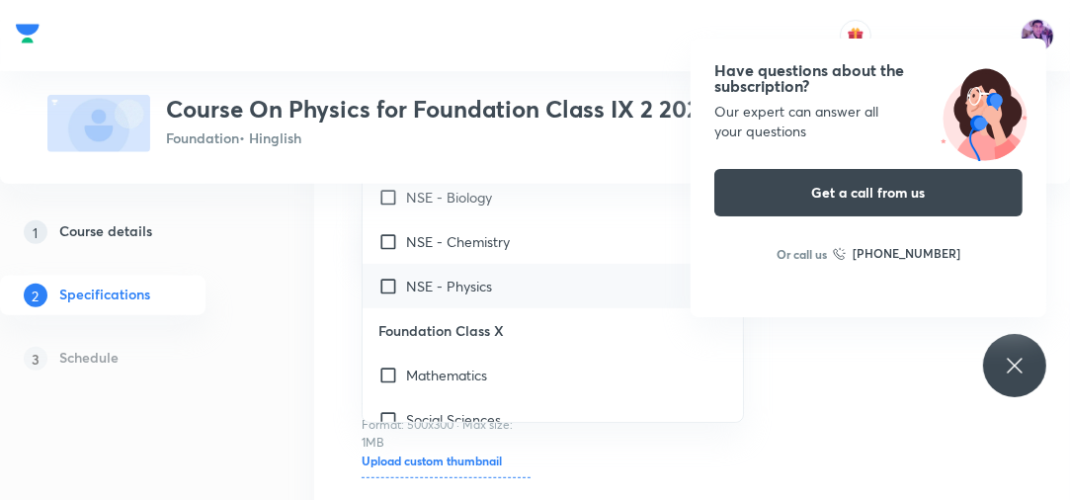
checkbox input "true"
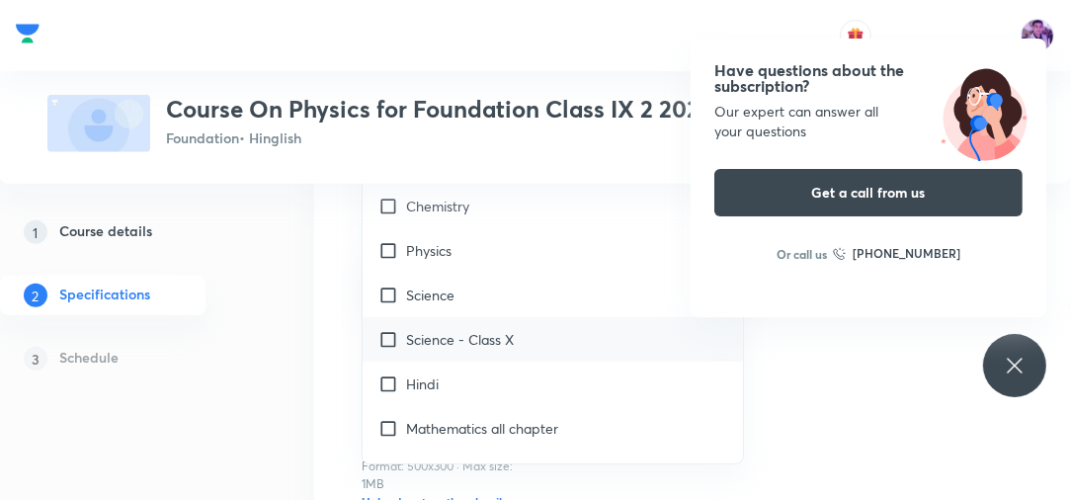
scroll to position [1897, 0]
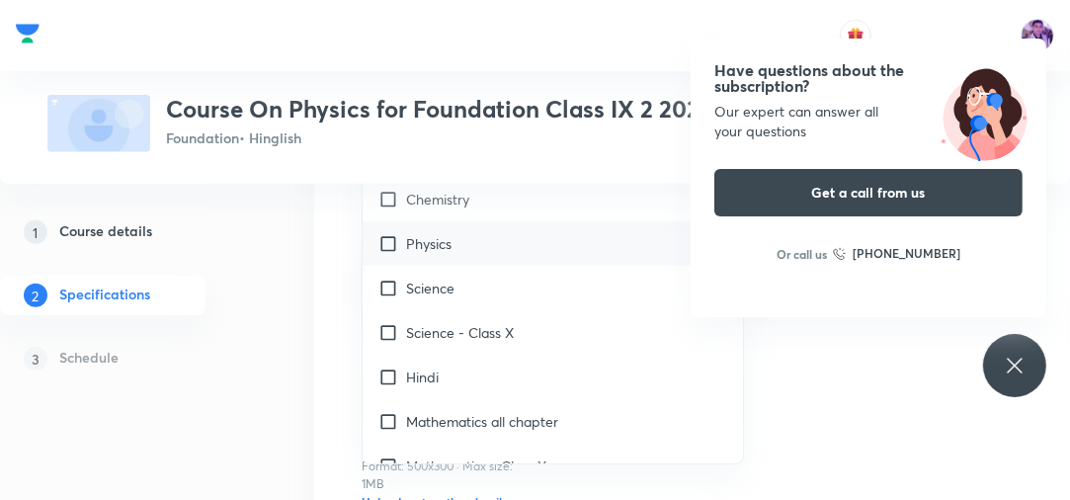
click at [479, 240] on div "Physics" at bounding box center [553, 243] width 380 height 44
checkbox input "true"
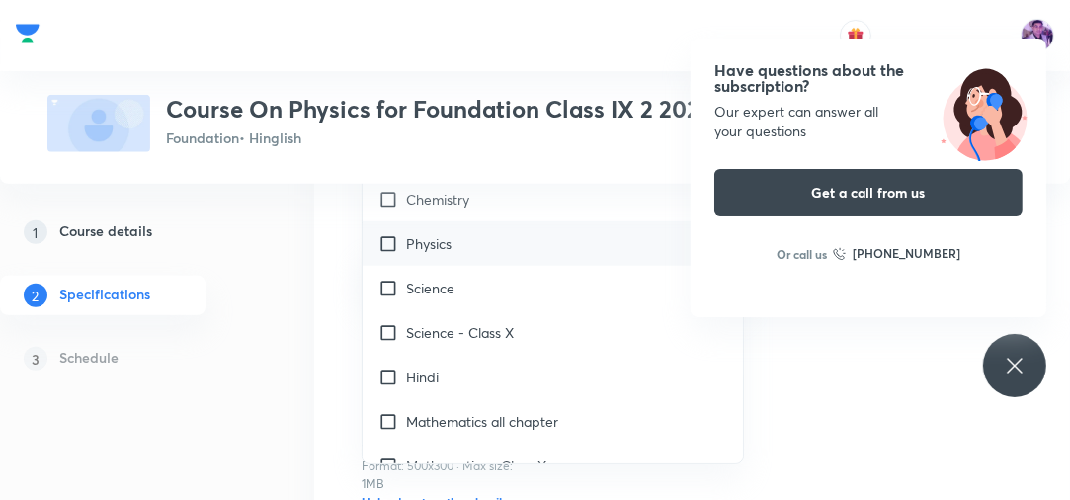
checkbox input "true"
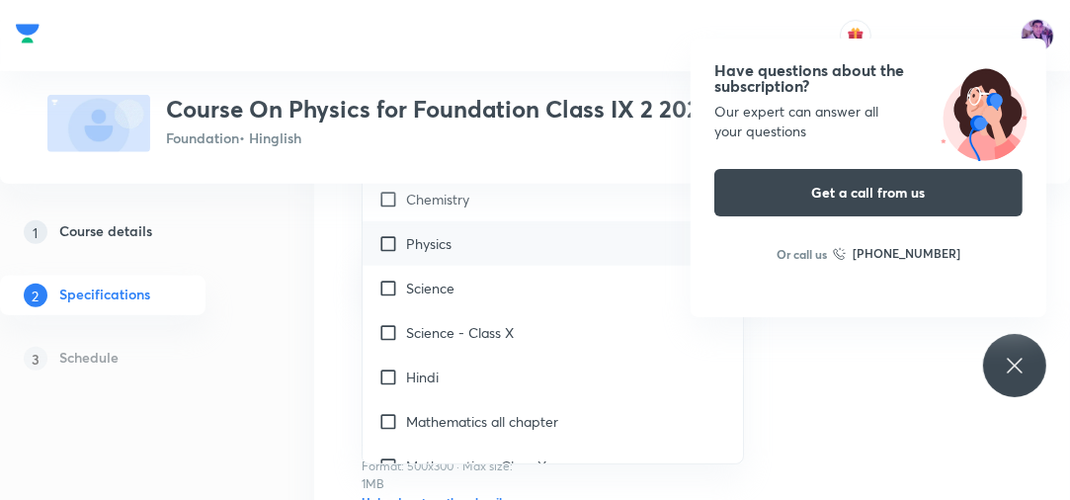
checkbox input "true"
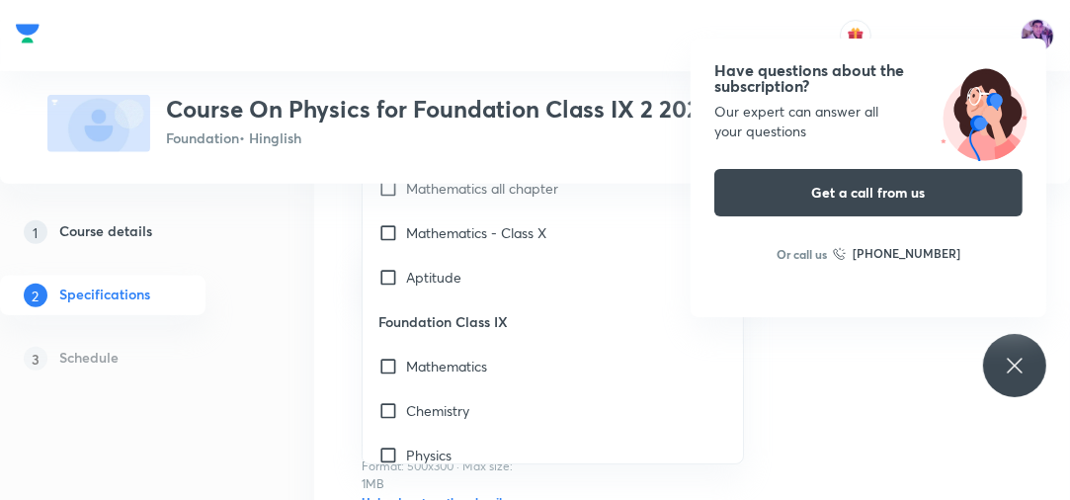
scroll to position [2213, 0]
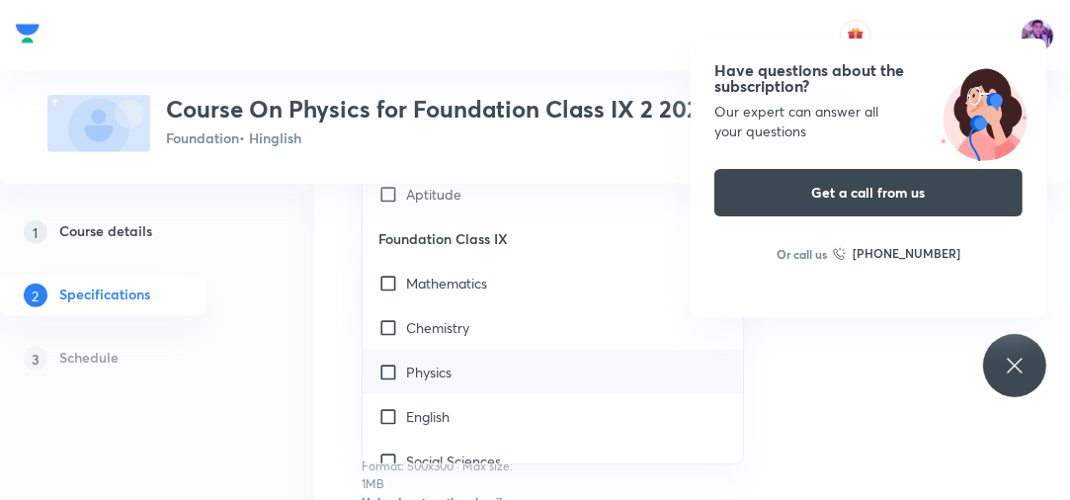
click at [498, 369] on div "Physics" at bounding box center [553, 372] width 380 height 44
checkbox input "true"
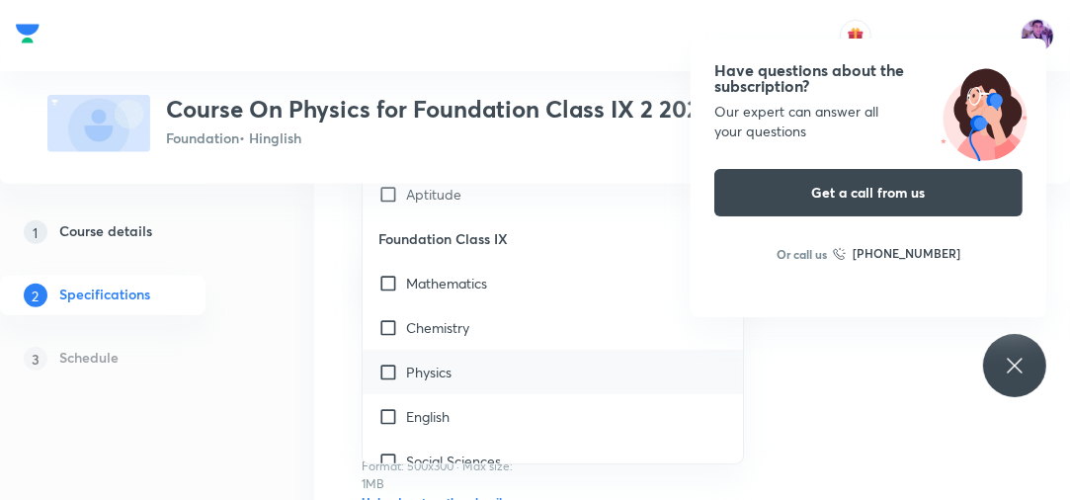
checkbox input "true"
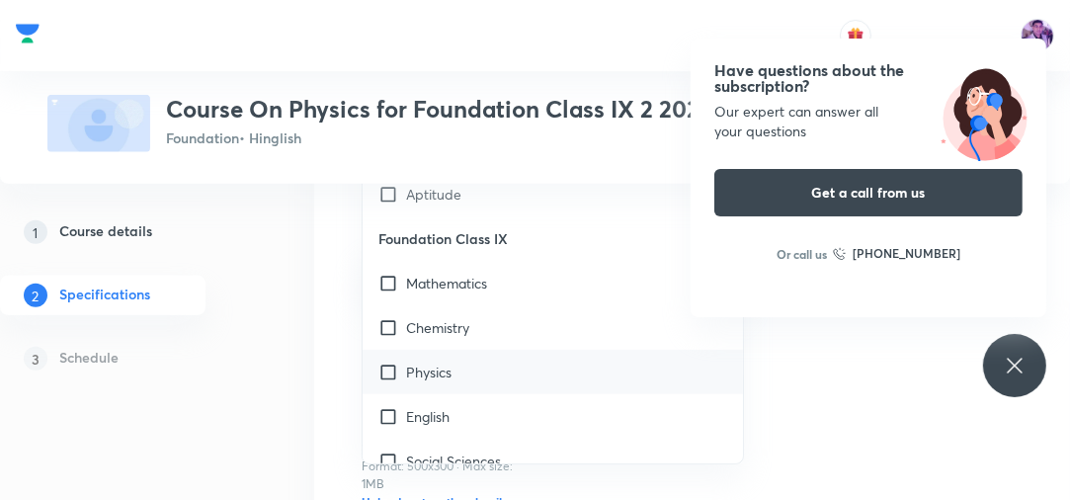
checkbox input "true"
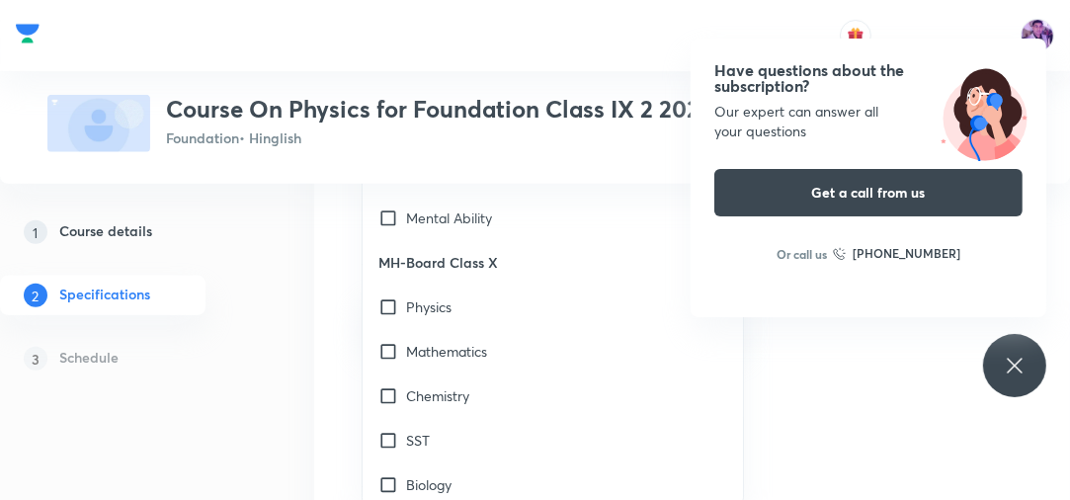
scroll to position [2767, 0]
click at [518, 320] on div "Physics" at bounding box center [553, 305] width 380 height 44
checkbox input "true"
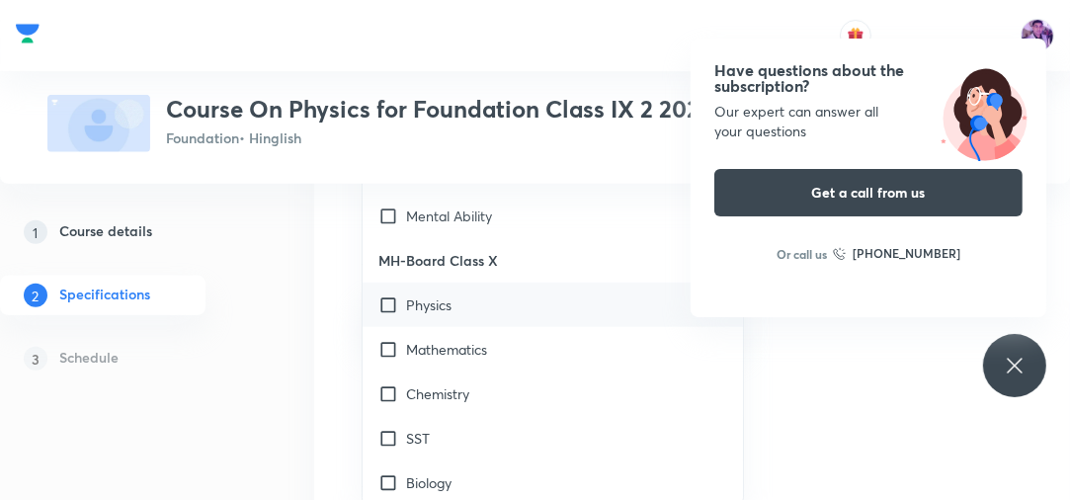
checkbox input "true"
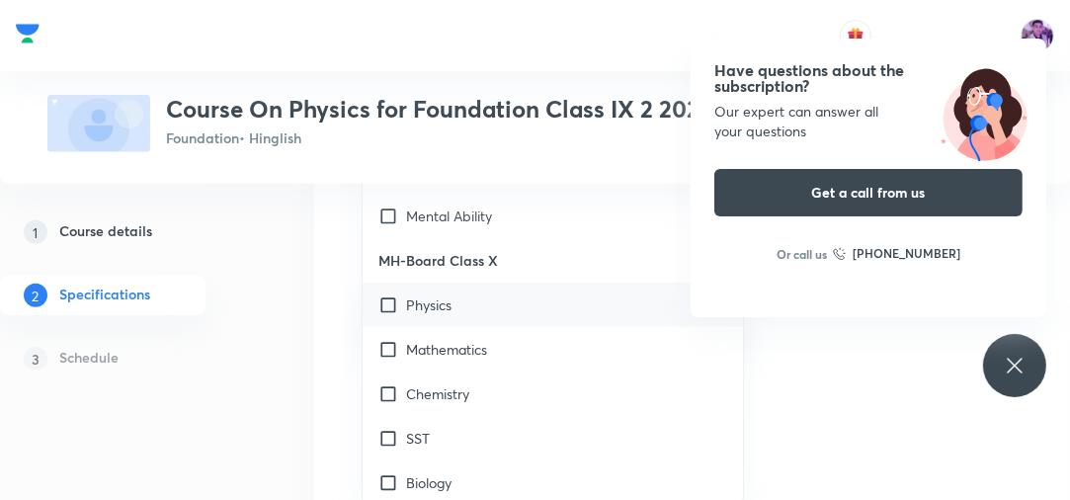
checkbox input "true"
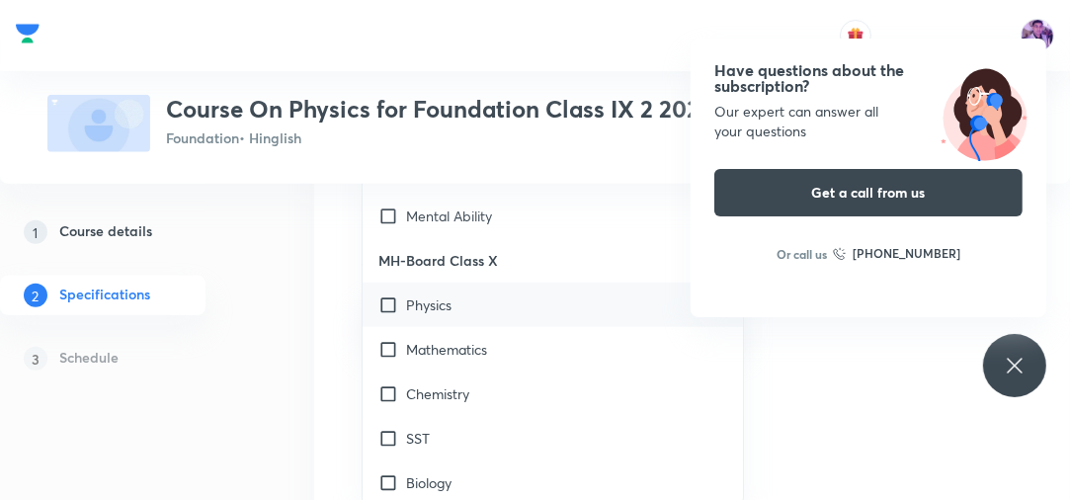
checkbox input "true"
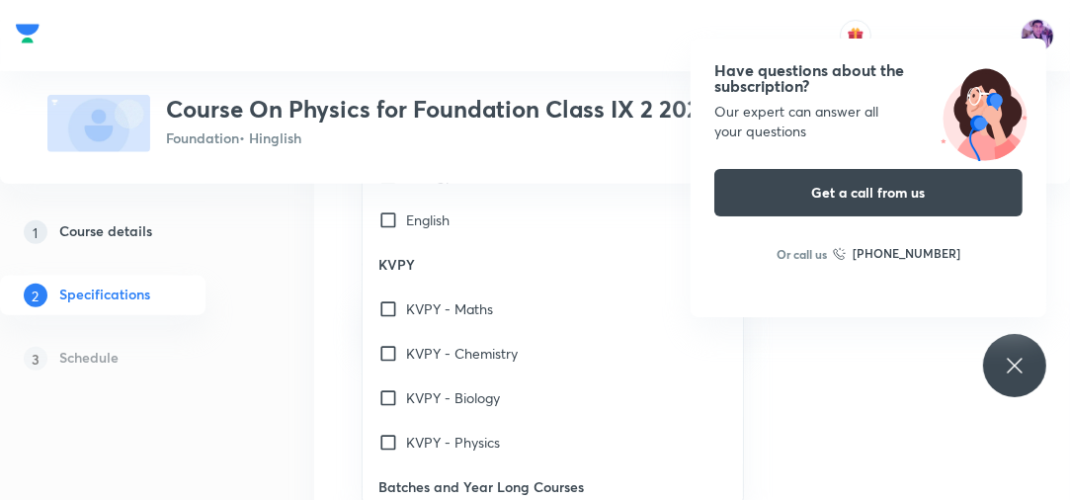
scroll to position [3122, 0]
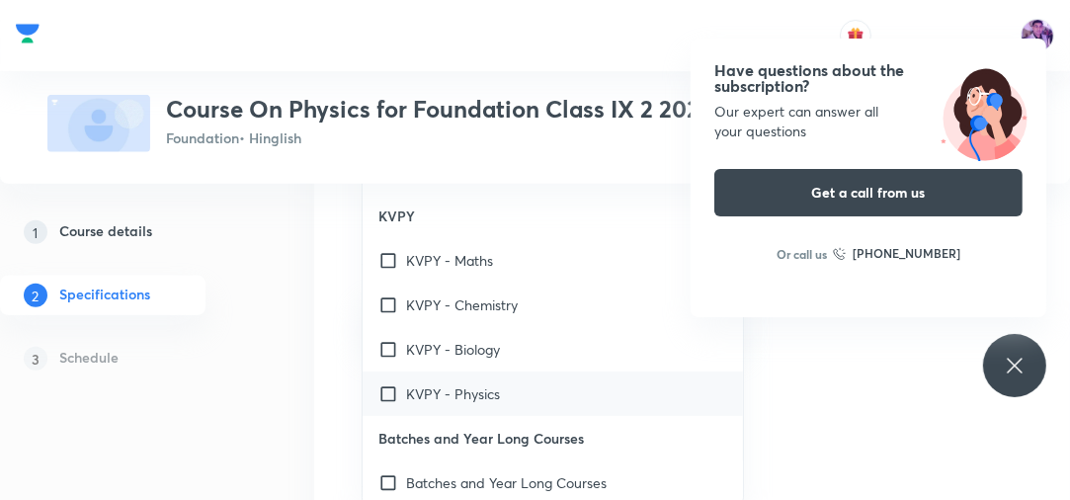
click at [470, 388] on p "KVPY - Physics" at bounding box center [453, 393] width 94 height 21
checkbox input "true"
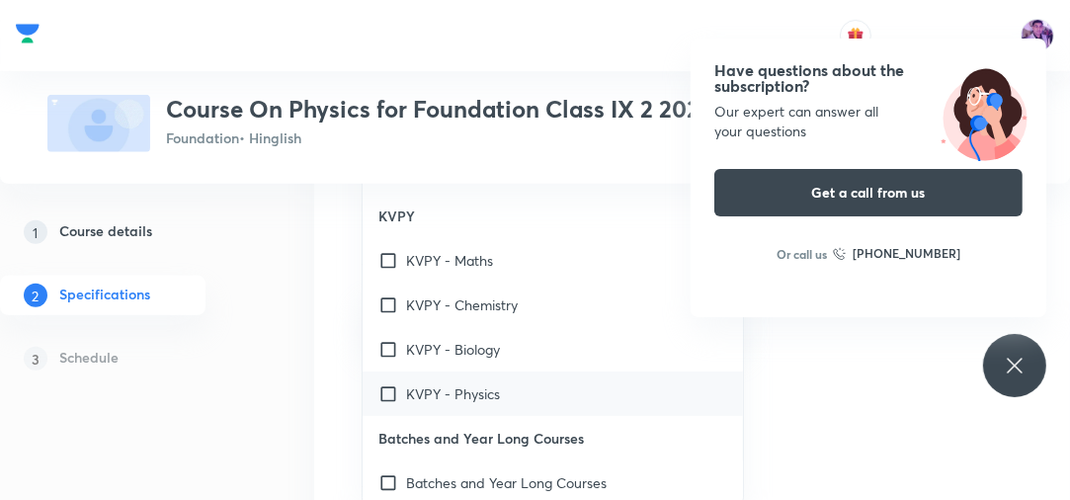
checkbox input "true"
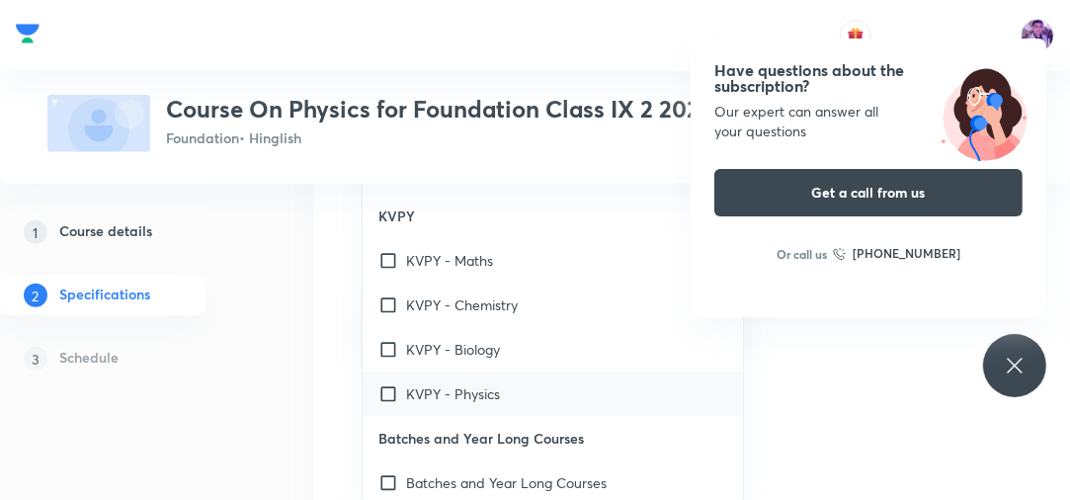
checkbox input "true"
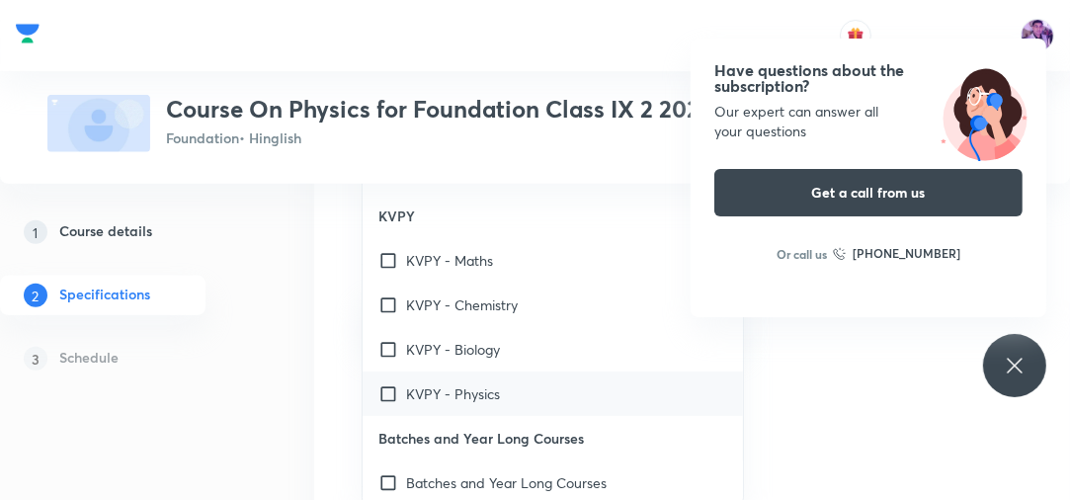
checkbox input "true"
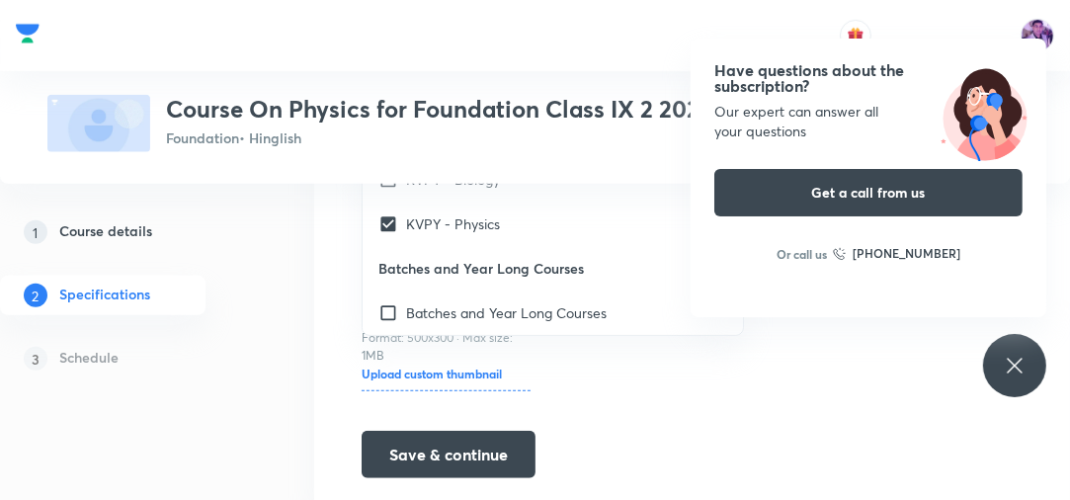
scroll to position [870, 0]
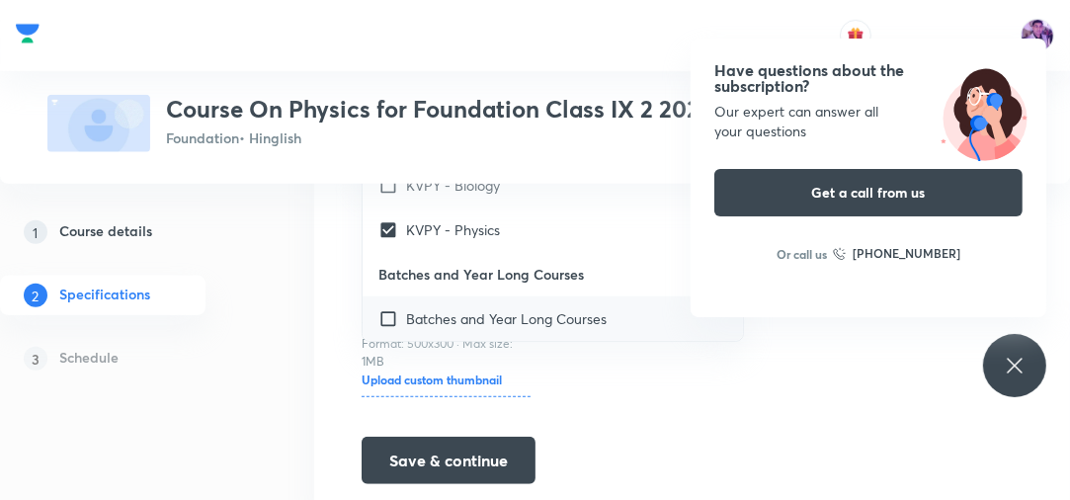
click at [385, 315] on input "checkbox" at bounding box center [392, 318] width 28 height 21
checkbox input "true"
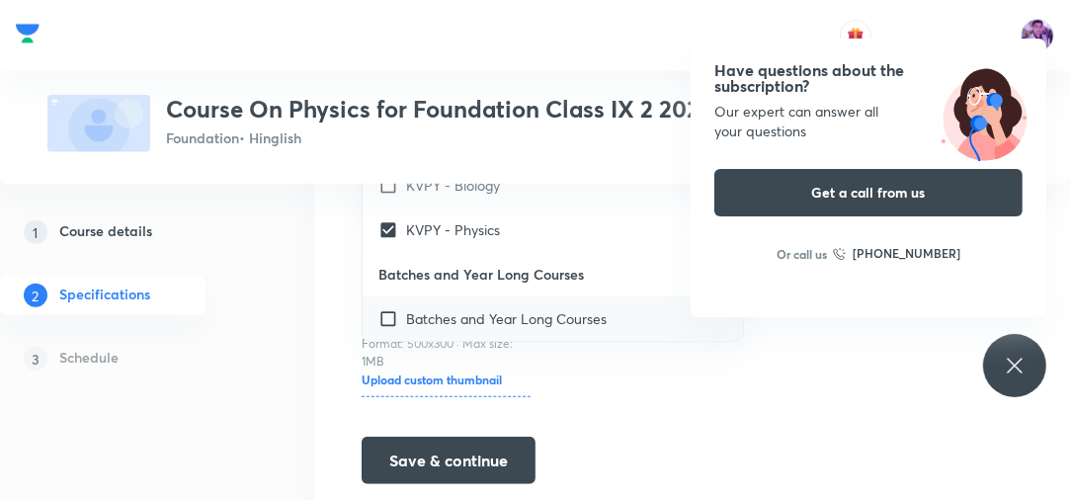
checkbox input "true"
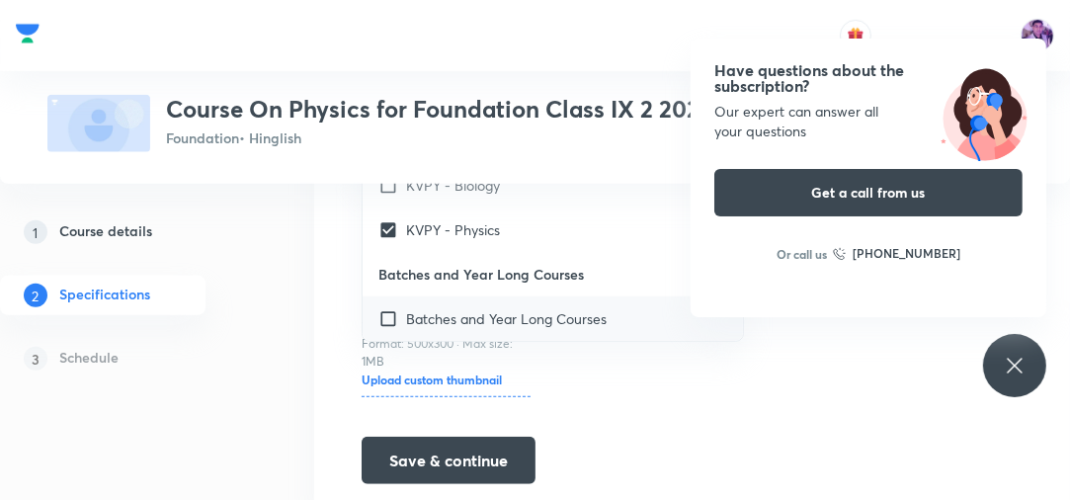
checkbox input "true"
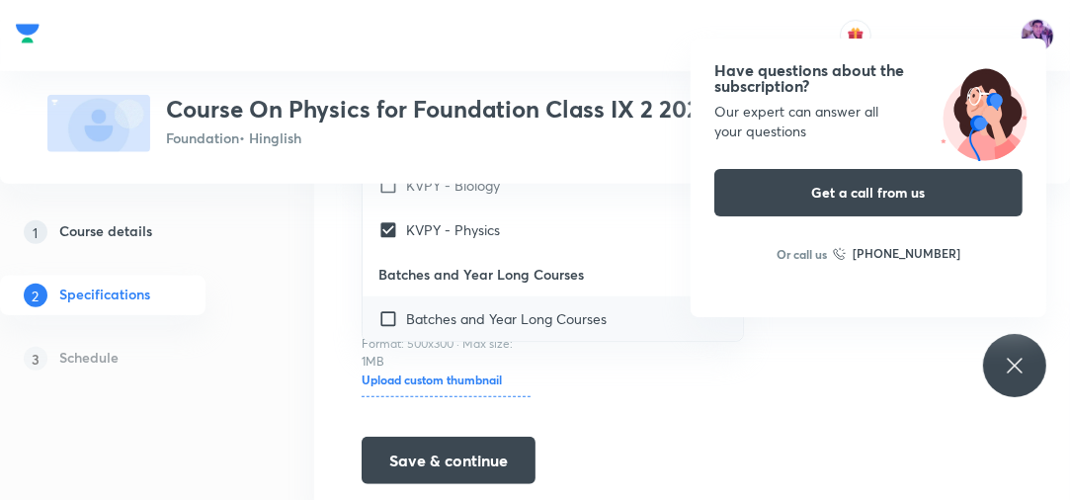
checkbox input "true"
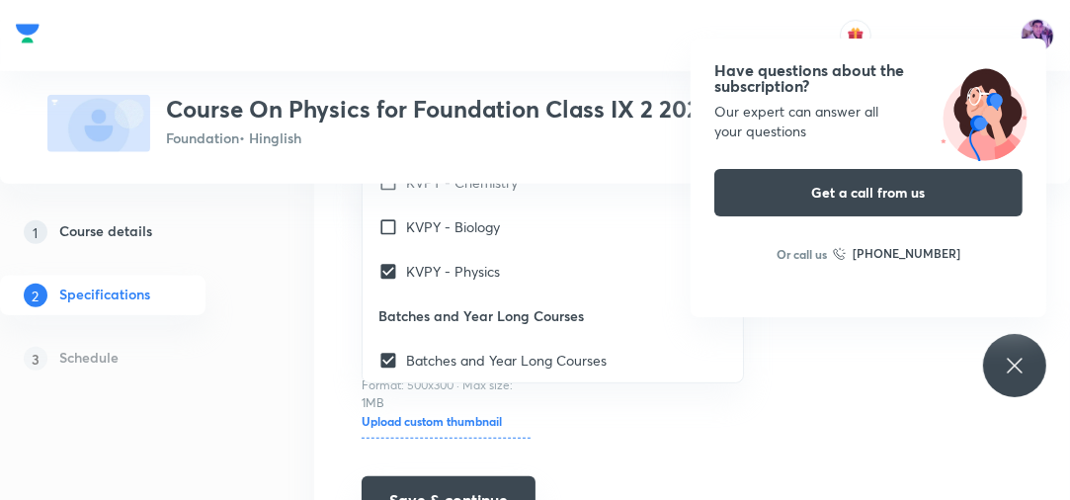
click at [480, 483] on button "Save & continue" at bounding box center [449, 499] width 174 height 47
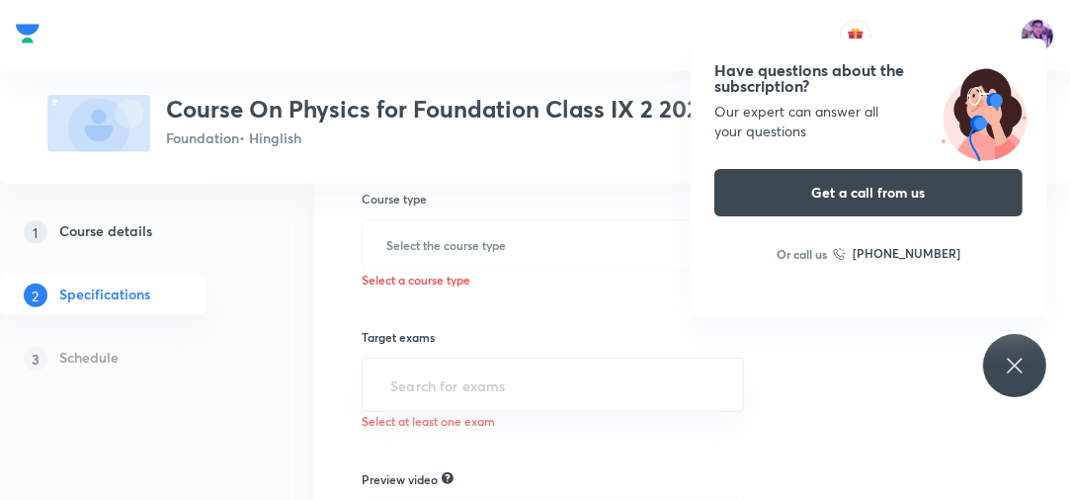
scroll to position [711, 0]
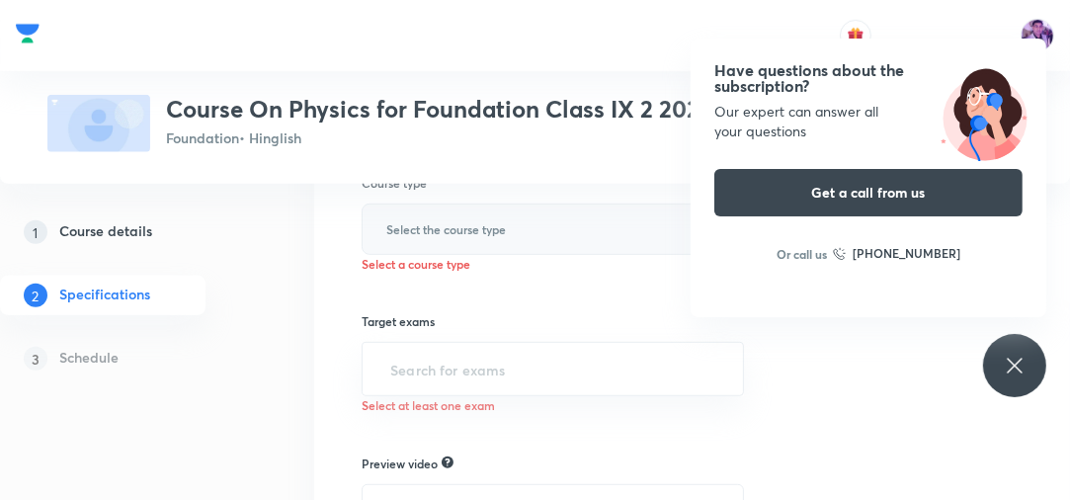
click at [506, 229] on h6 "Select the course type" at bounding box center [446, 229] width 120 height 18
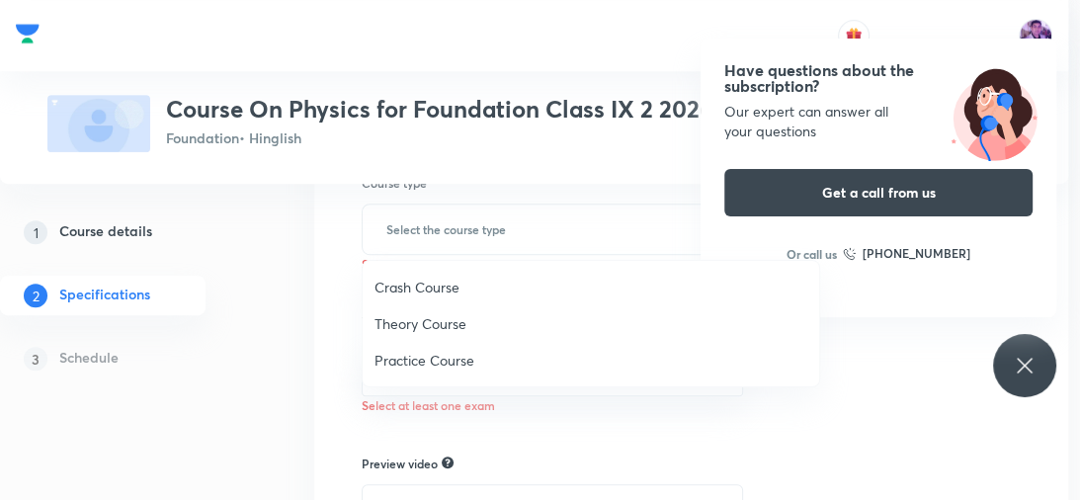
click at [433, 326] on span "Theory Course" at bounding box center [590, 323] width 433 height 21
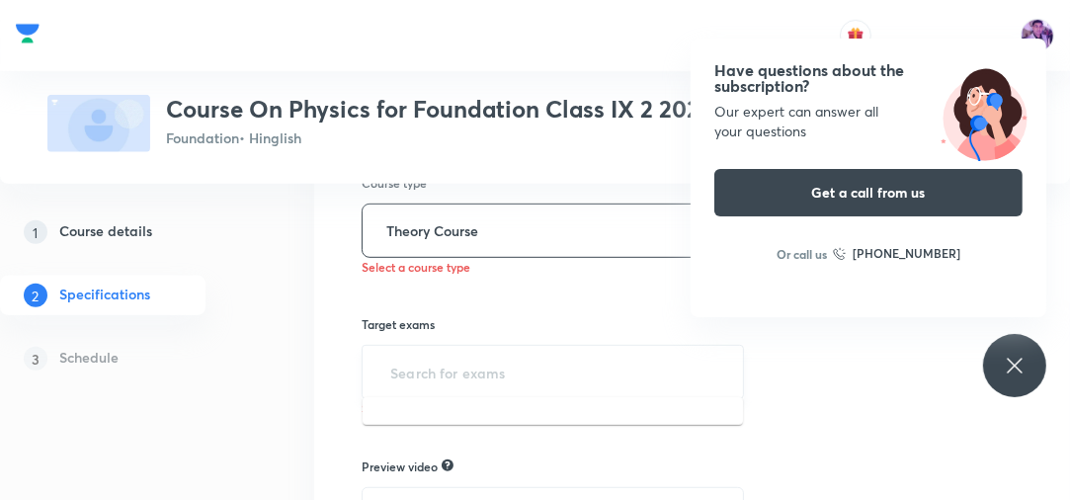
click at [453, 354] on input "text" at bounding box center [552, 372] width 333 height 37
type input "FOUNDATION"
click at [504, 425] on li "Foundation" at bounding box center [553, 423] width 380 height 36
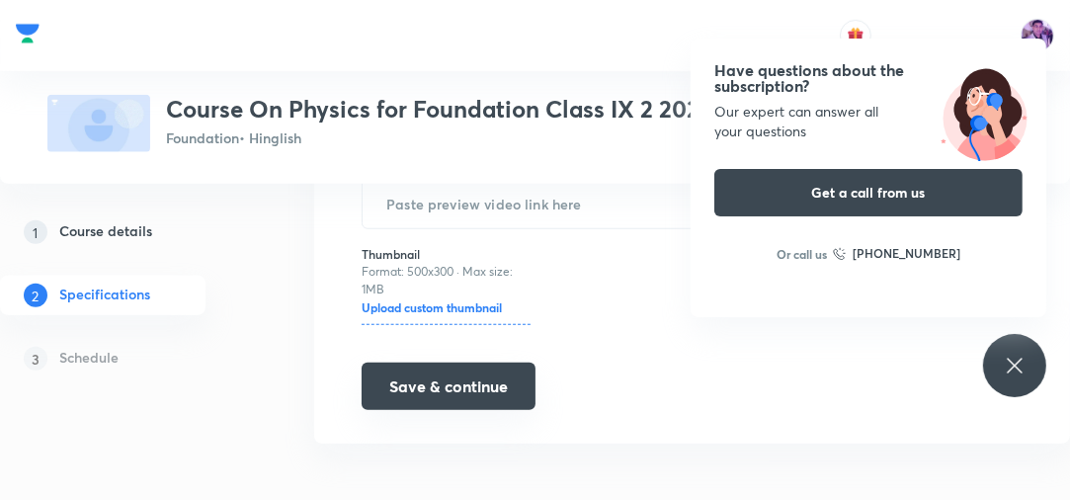
click at [414, 373] on button "Save & continue" at bounding box center [449, 386] width 174 height 47
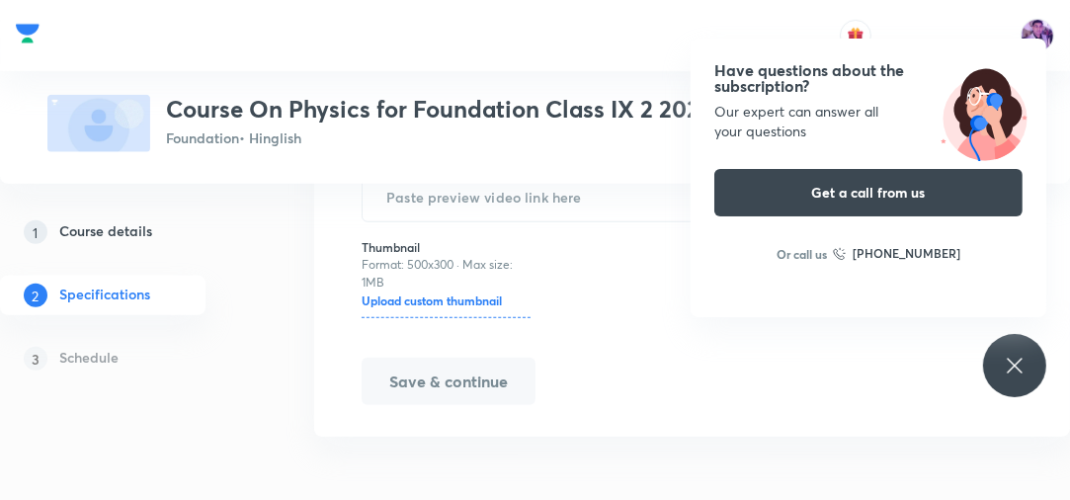
scroll to position [987, 0]
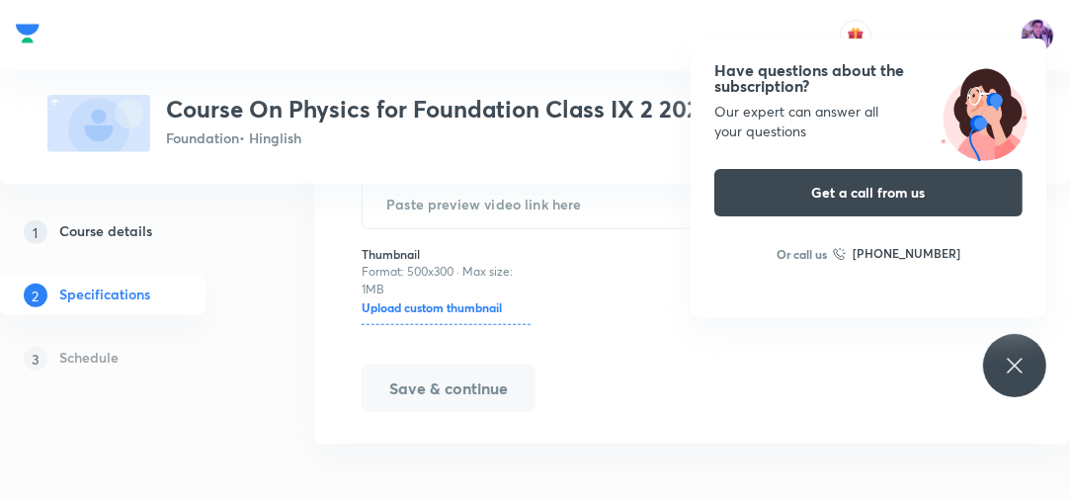
click at [1013, 374] on icon at bounding box center [1015, 366] width 24 height 24
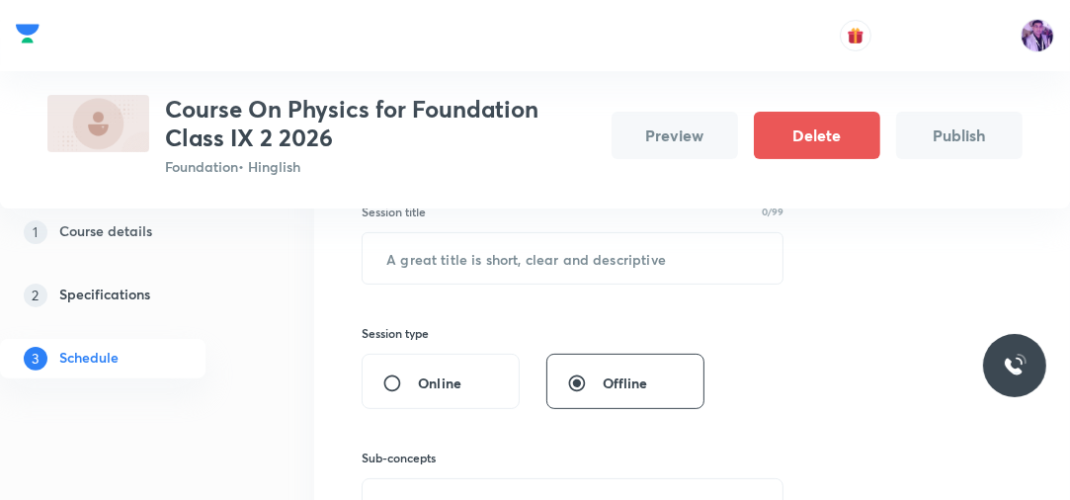
scroll to position [316, 0]
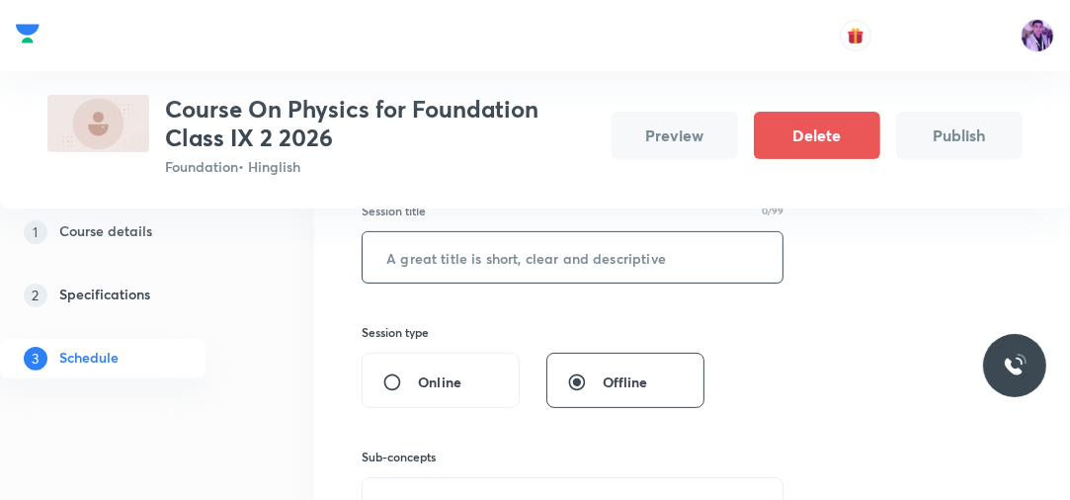
click at [526, 264] on input "text" at bounding box center [573, 257] width 420 height 50
type input "f"
type input "l"
type input "f"
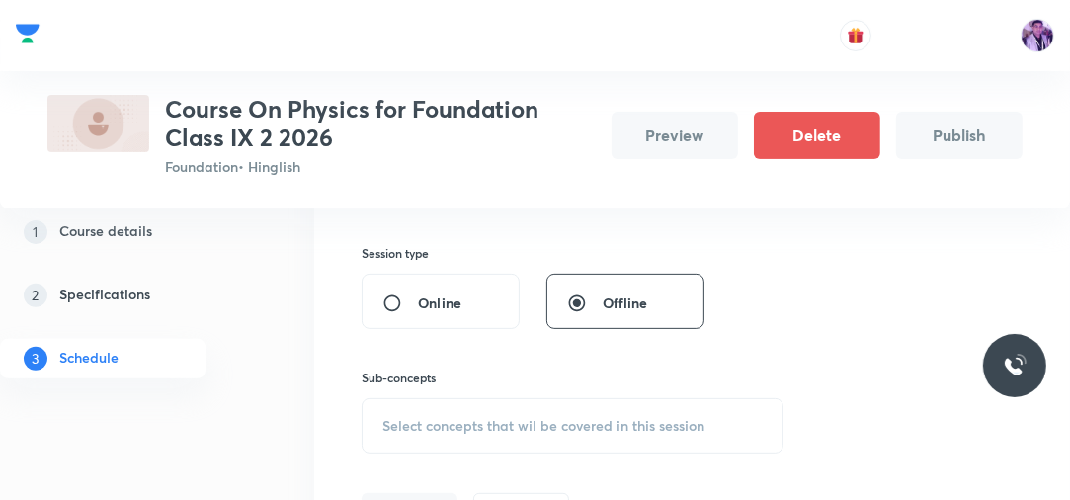
scroll to position [474, 0]
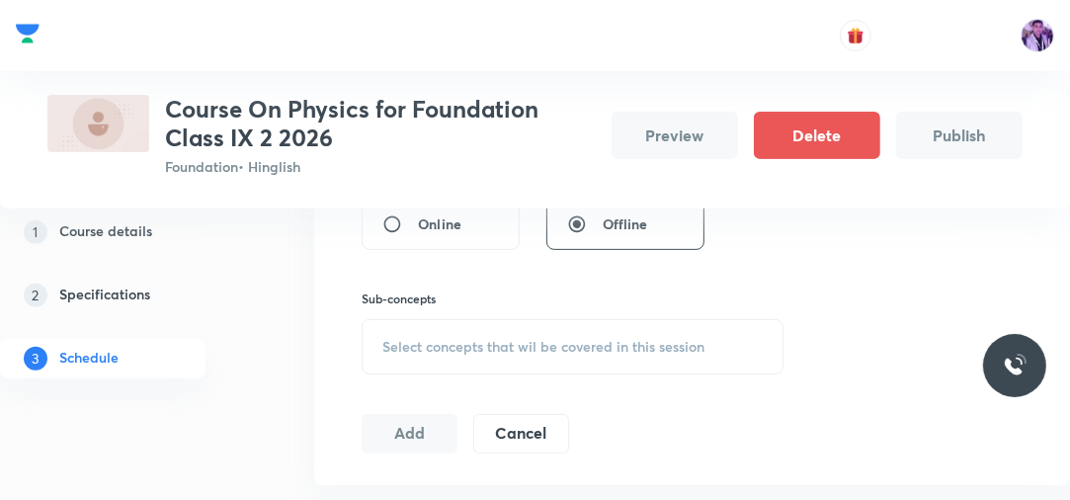
type input "Force and Laws of Motion"
click at [454, 351] on span "Select concepts that wil be covered in this session" at bounding box center [543, 347] width 322 height 16
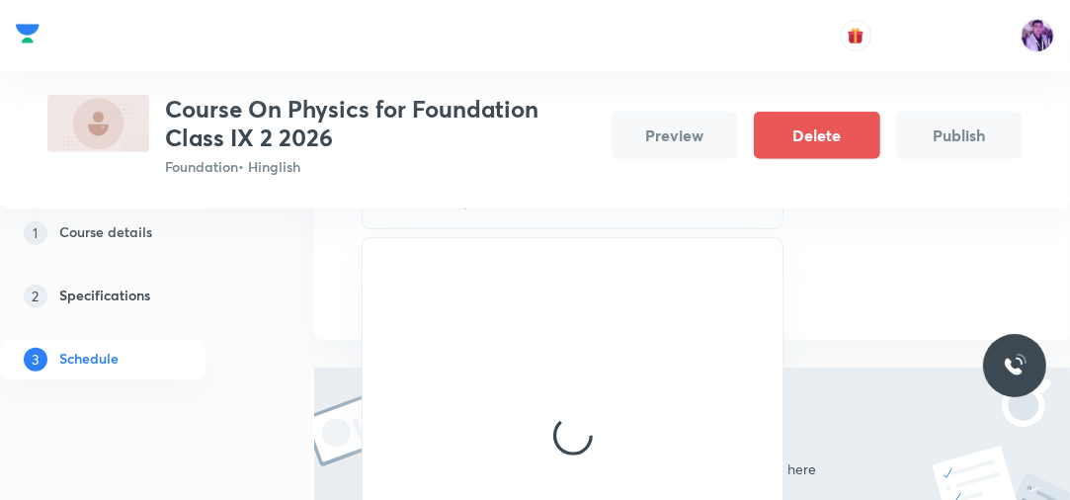
scroll to position [632, 0]
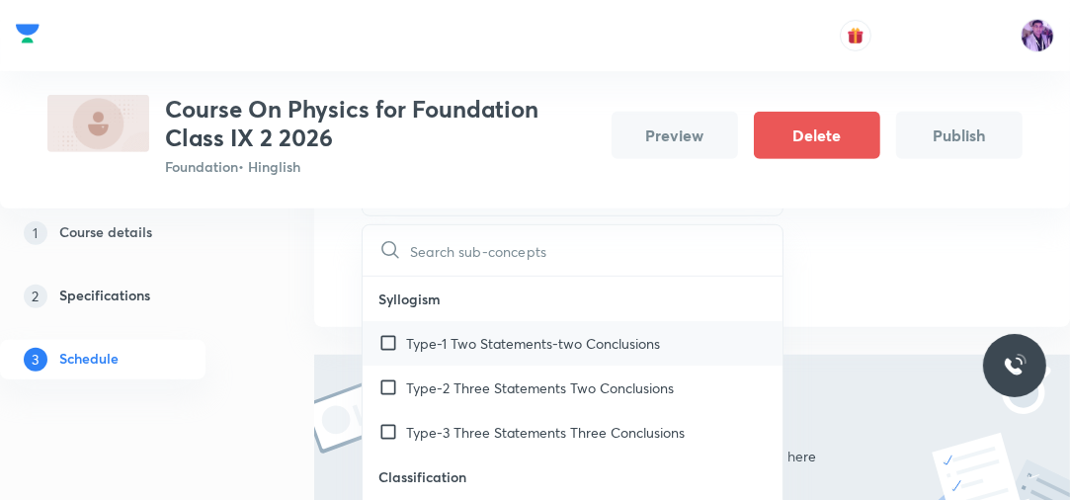
click at [425, 345] on p "Type-1 Two Statements-two Conclusions" at bounding box center [533, 343] width 254 height 21
checkbox input "true"
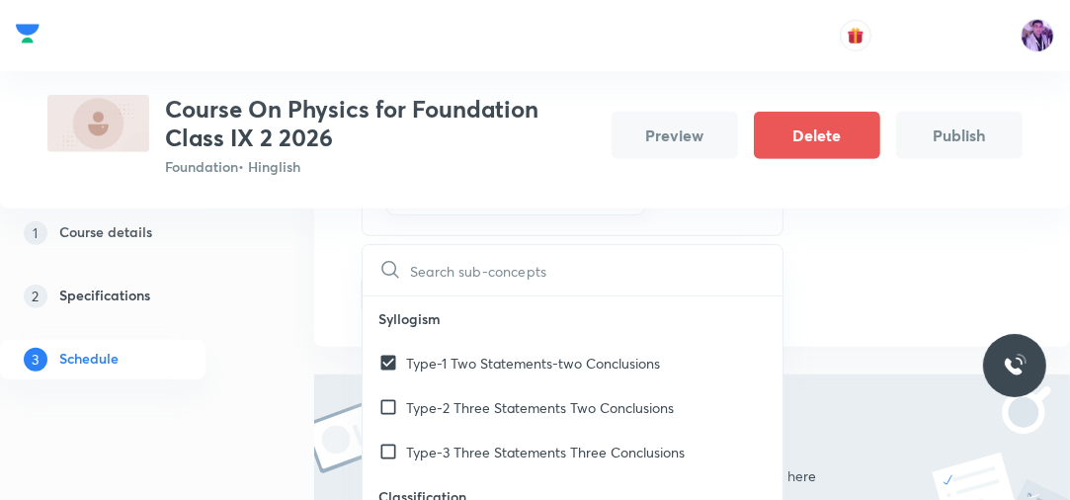
click at [279, 322] on div "Plus Courses Course On Physics for Foundation Class IX 2 2026 Foundation • Hing…" at bounding box center [535, 73] width 1070 height 1268
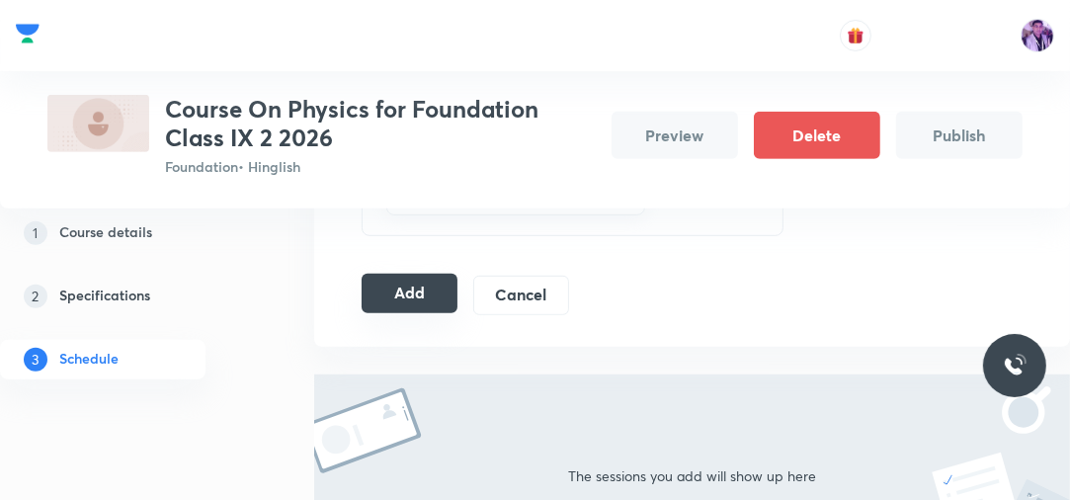
click at [418, 281] on button "Add" at bounding box center [410, 294] width 96 height 40
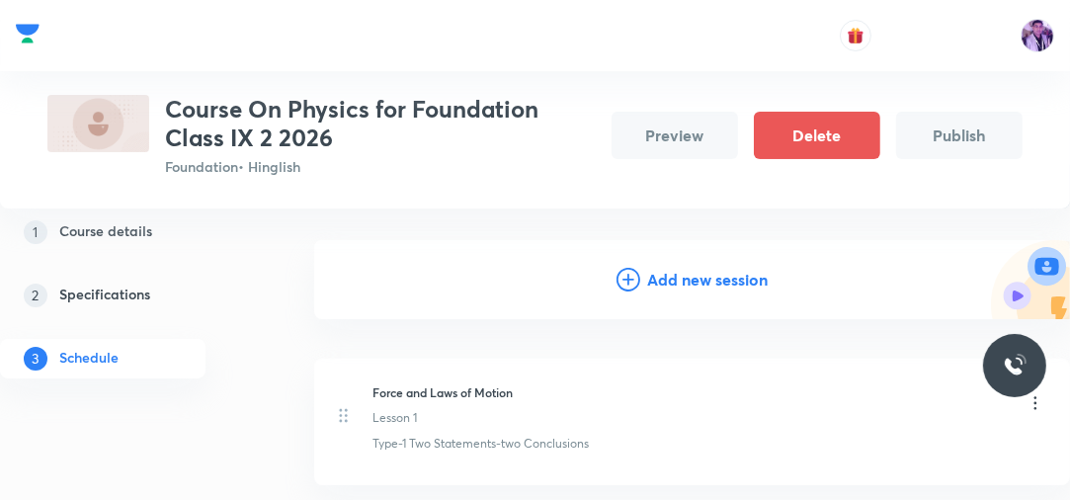
scroll to position [237, 0]
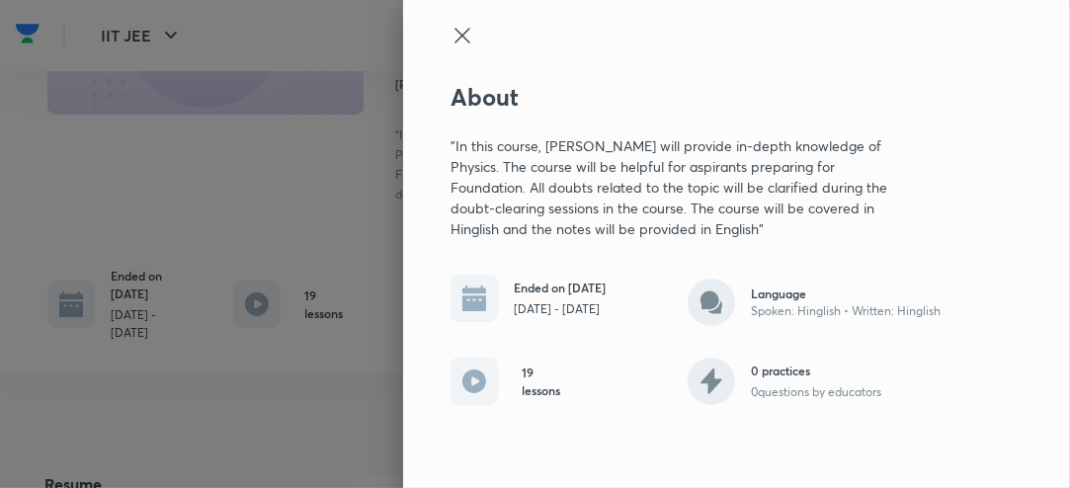
drag, startPoint x: 451, startPoint y: 144, endPoint x: 780, endPoint y: 229, distance: 339.8
click at [780, 229] on p ""In this course, [PERSON_NAME] will provide in-depth knowledge of Physics. The …" at bounding box center [680, 187] width 458 height 104
copy p ""In this course, [PERSON_NAME] will provide in-depth knowledge of Physics. The …"
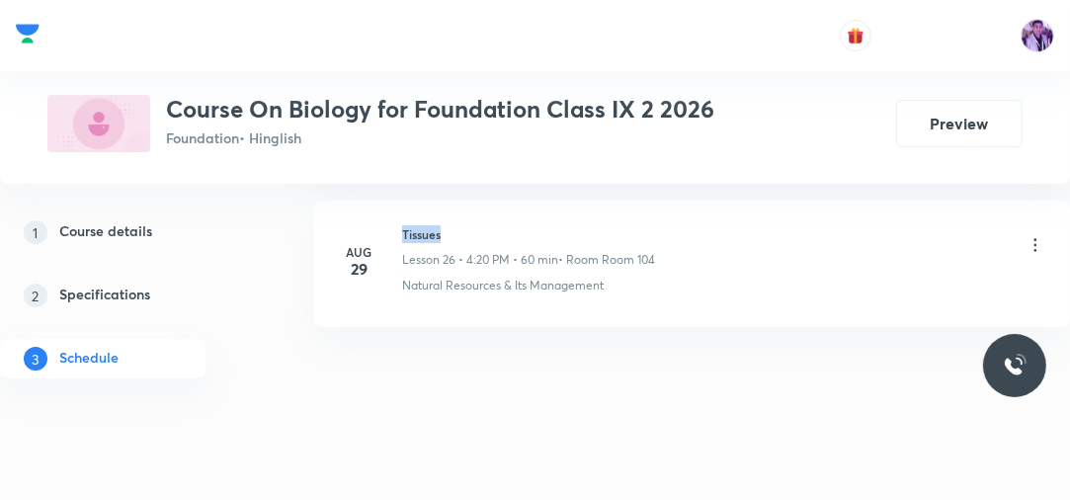
drag, startPoint x: 403, startPoint y: 217, endPoint x: 463, endPoint y: 220, distance: 60.3
click at [463, 225] on h6 "Tissues" at bounding box center [528, 234] width 253 height 18
copy h6 "Tissues"
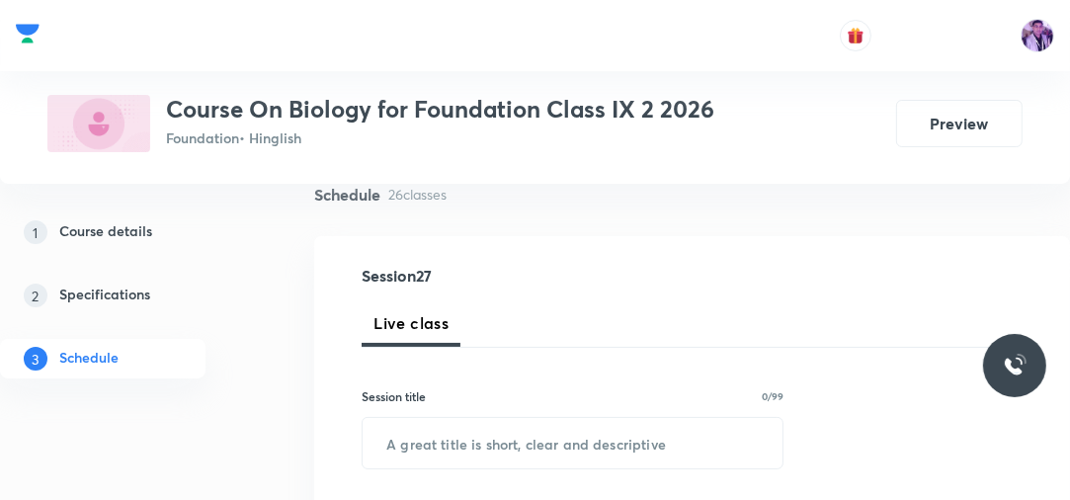
scroll to position [269, 0]
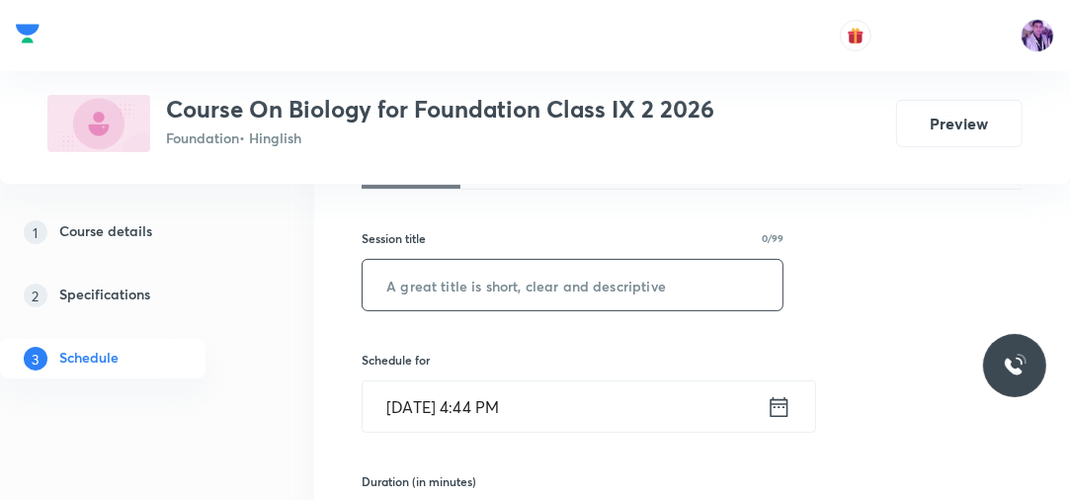
click at [674, 281] on input "text" at bounding box center [573, 285] width 420 height 50
paste input "Tissues"
type input "Tissues"
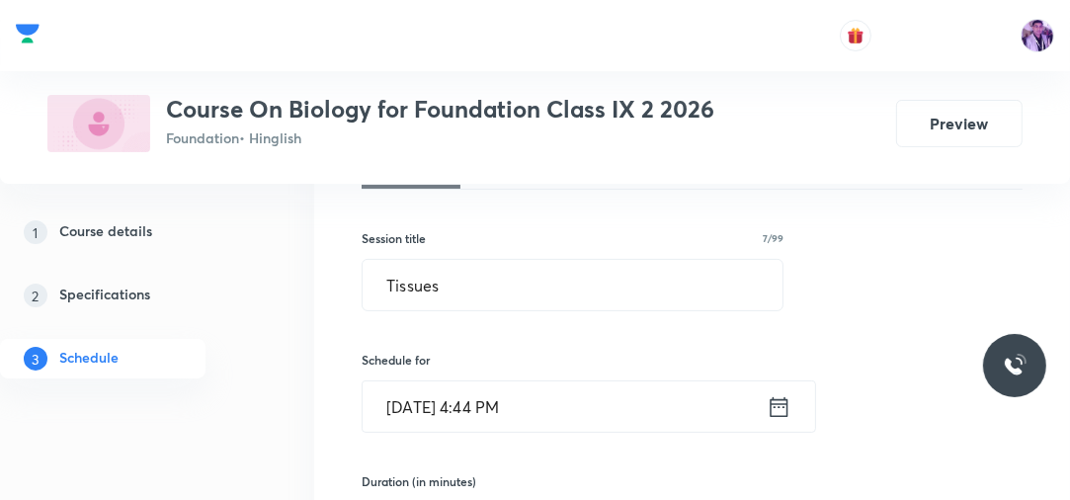
drag, startPoint x: 524, startPoint y: 423, endPoint x: 511, endPoint y: 431, distance: 15.1
click at [511, 431] on input "Sep 1, 2025, 4:44 PM" at bounding box center [565, 406] width 404 height 50
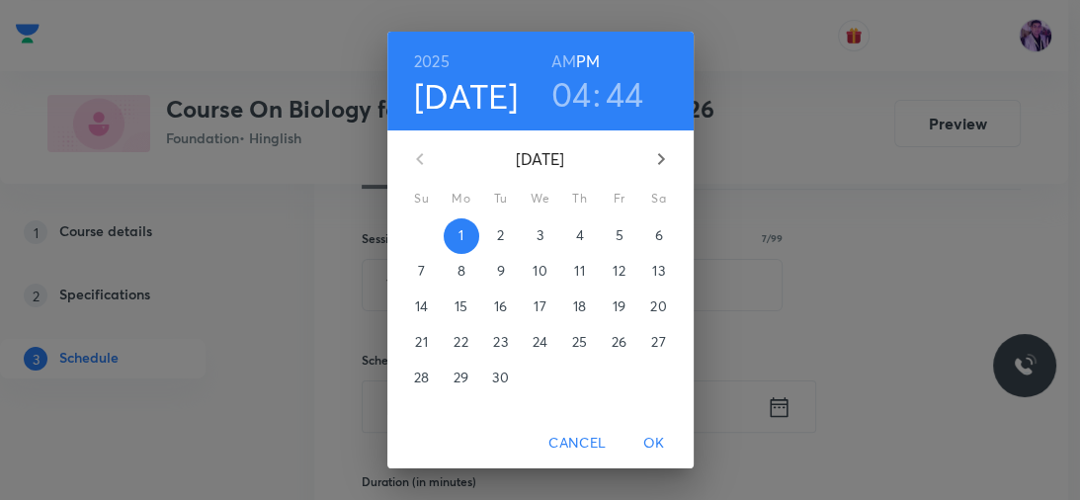
click at [489, 420] on div "Cancel OK" at bounding box center [540, 443] width 306 height 52
click at [601, 423] on div "Cancel OK" at bounding box center [540, 443] width 306 height 52
click at [576, 448] on span "Cancel" at bounding box center [576, 443] width 57 height 25
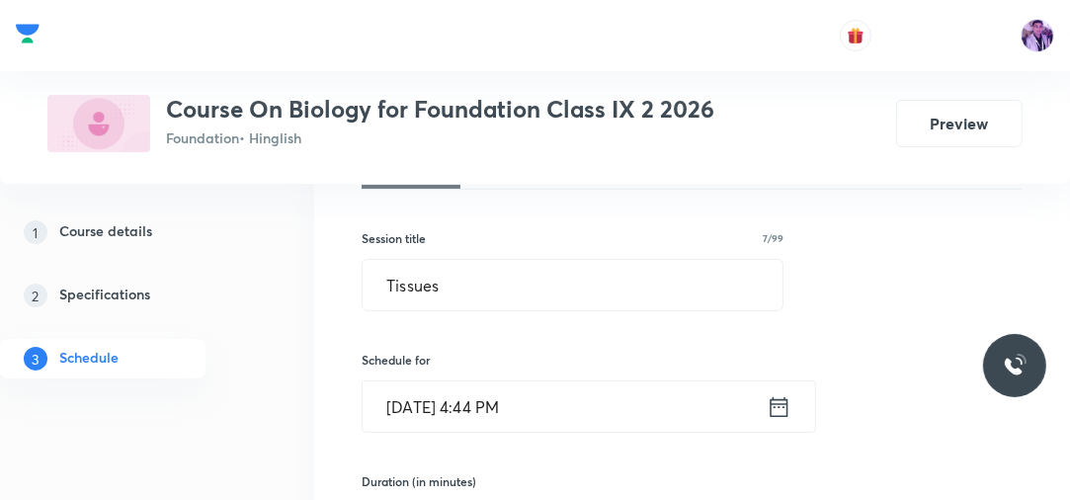
click at [494, 425] on input "Sep 1, 2025, 4:44 PM" at bounding box center [565, 406] width 404 height 50
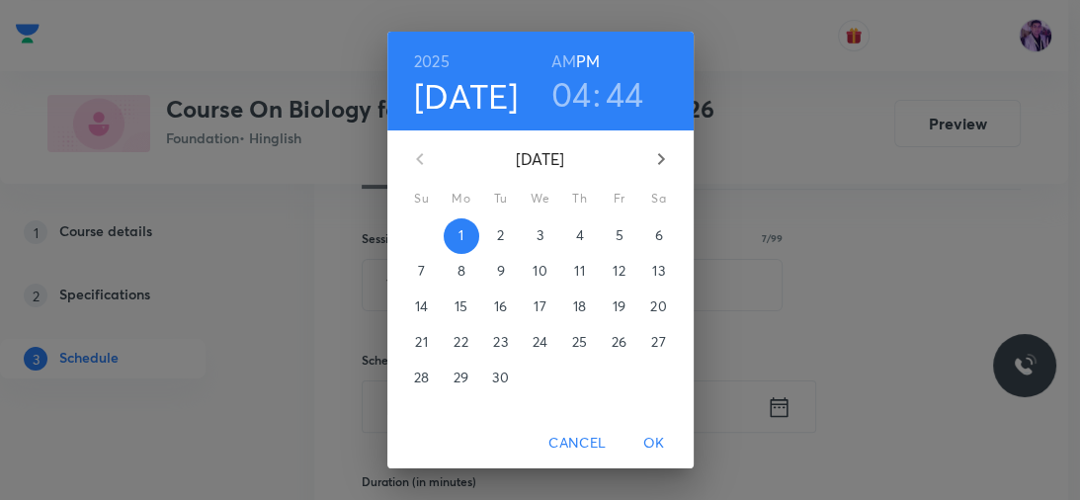
click at [565, 99] on h3 "04" at bounding box center [571, 94] width 41 height 42
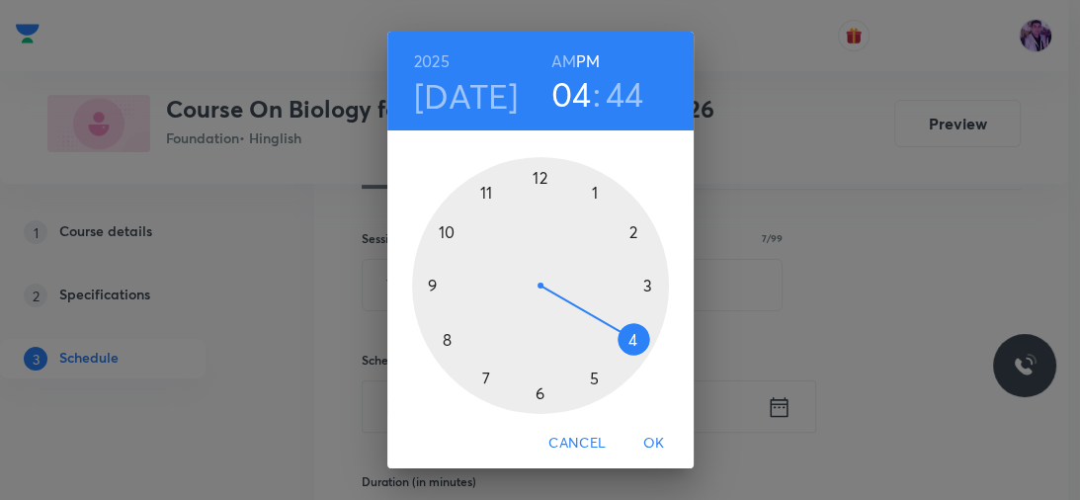
click at [629, 340] on div at bounding box center [540, 285] width 257 height 257
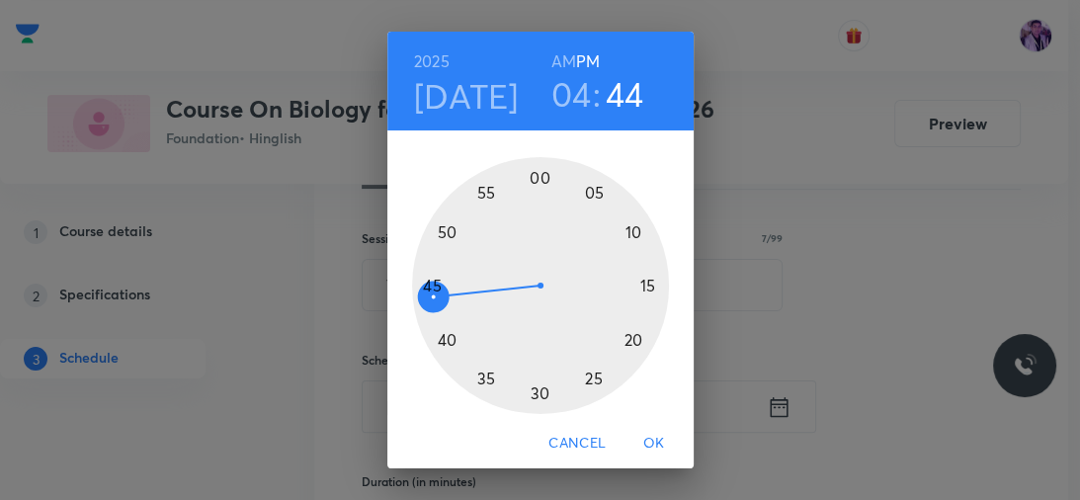
click at [572, 101] on h3 "04" at bounding box center [571, 94] width 41 height 42
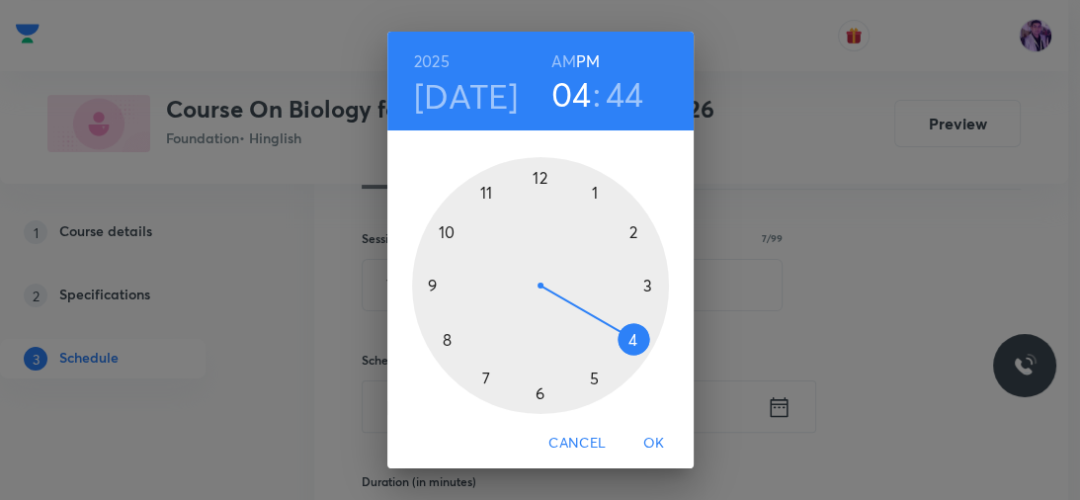
click at [622, 92] on h3 "44" at bounding box center [625, 94] width 39 height 42
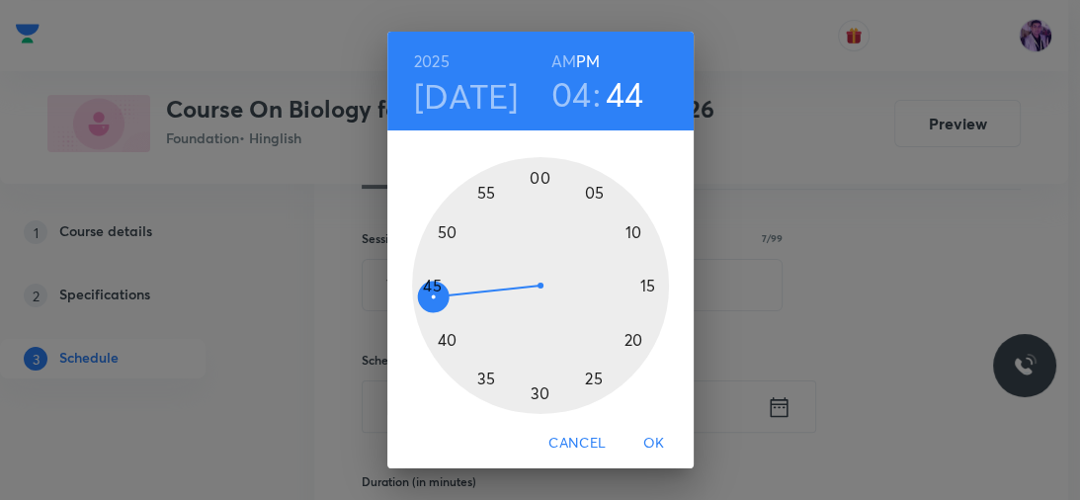
click at [533, 393] on div at bounding box center [540, 285] width 257 height 257
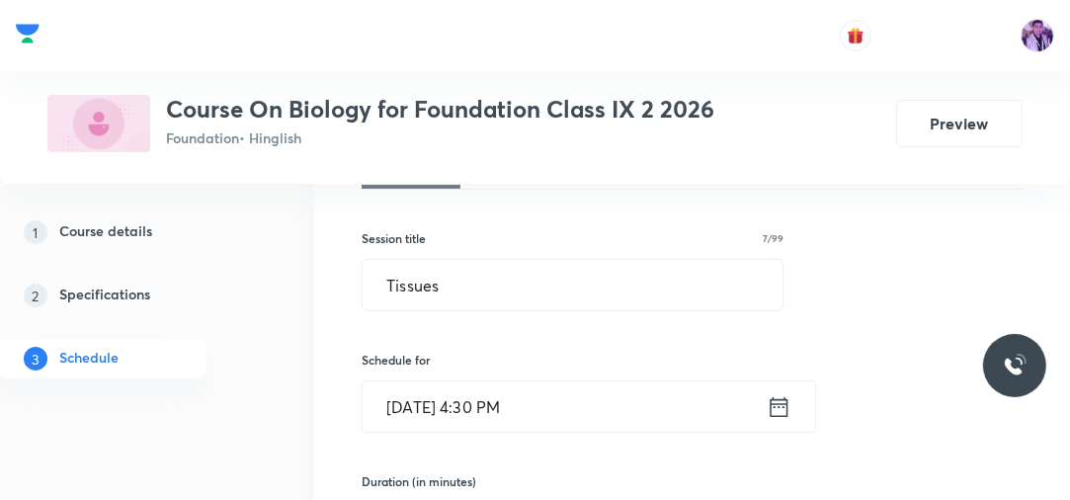
click at [521, 402] on input "Sep 1, 2025, 4:30 PM" at bounding box center [565, 406] width 404 height 50
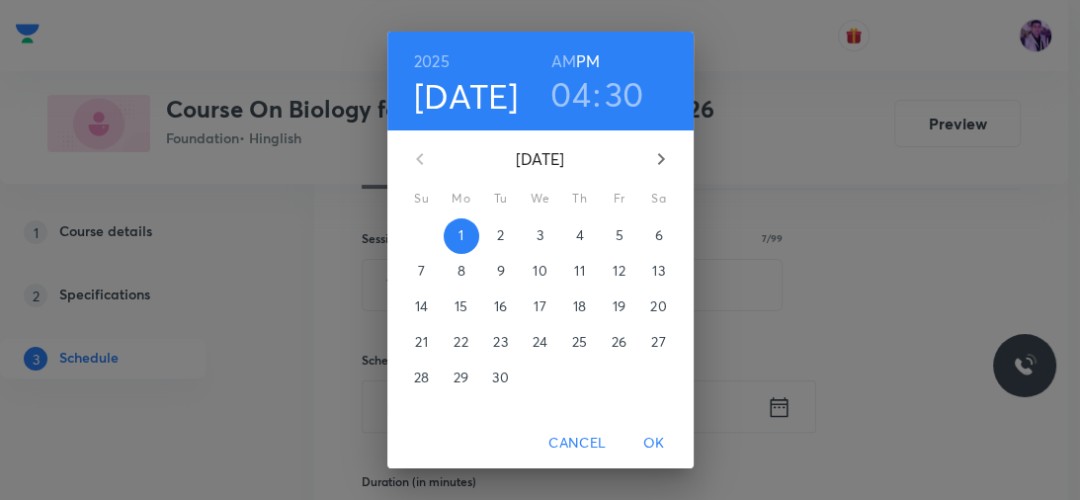
click at [568, 108] on h3 "04" at bounding box center [570, 94] width 41 height 42
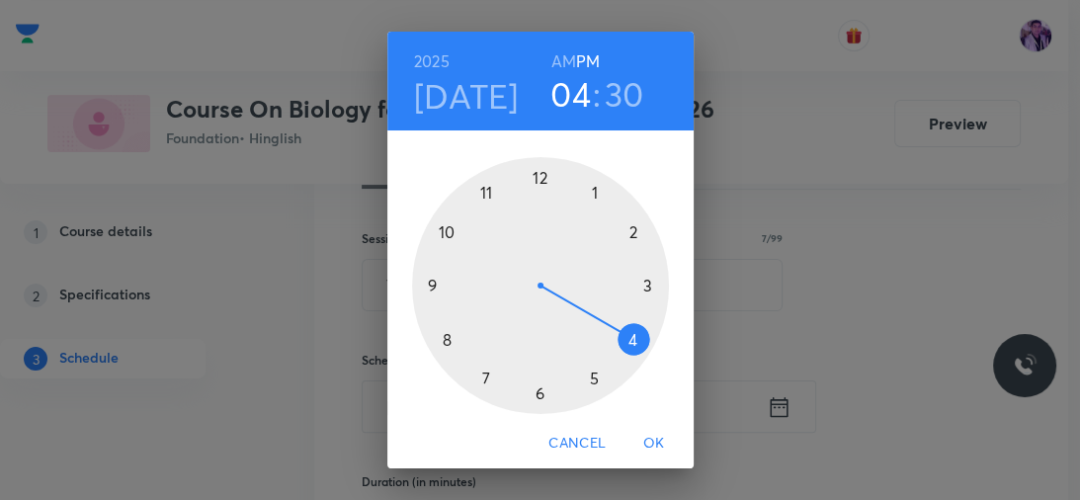
click at [587, 380] on div at bounding box center [540, 285] width 257 height 257
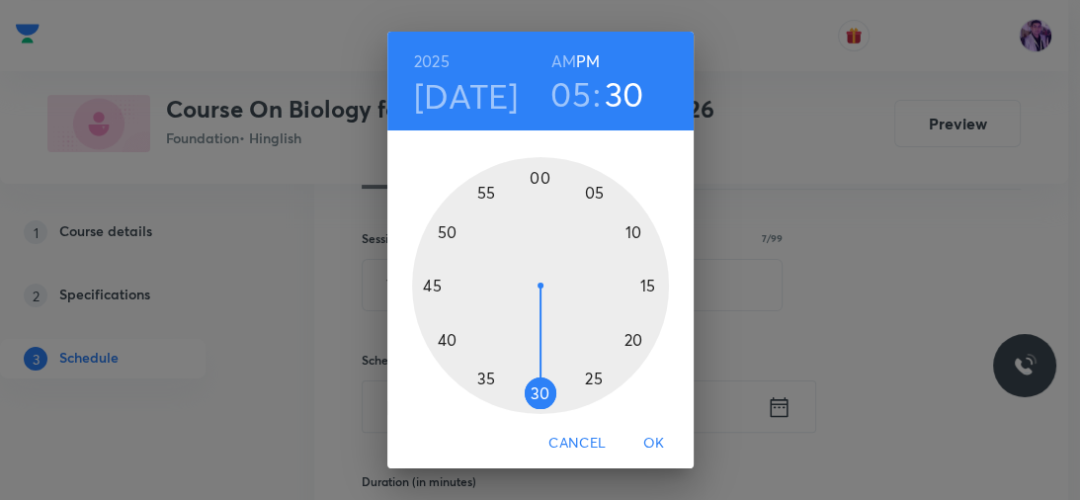
click at [534, 389] on div at bounding box center [540, 285] width 257 height 257
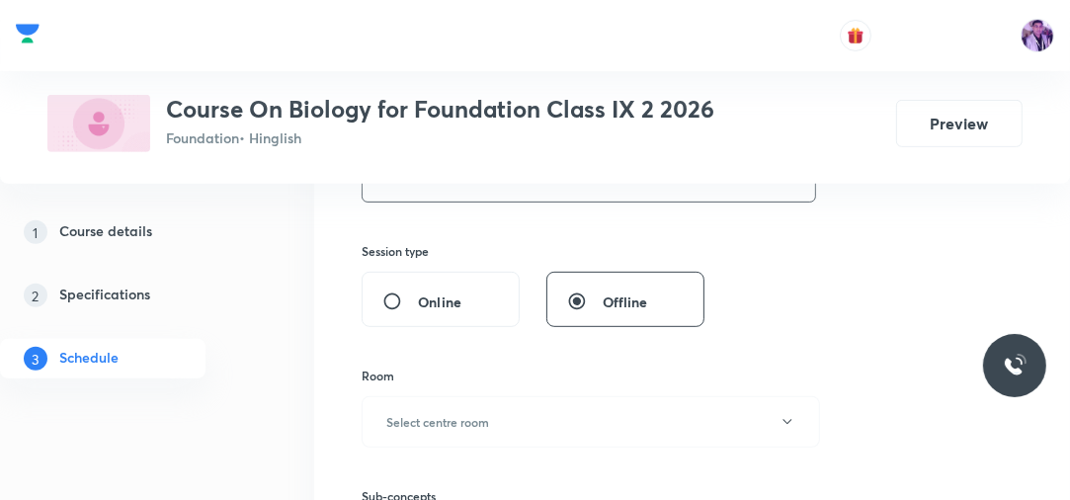
scroll to position [585, 0]
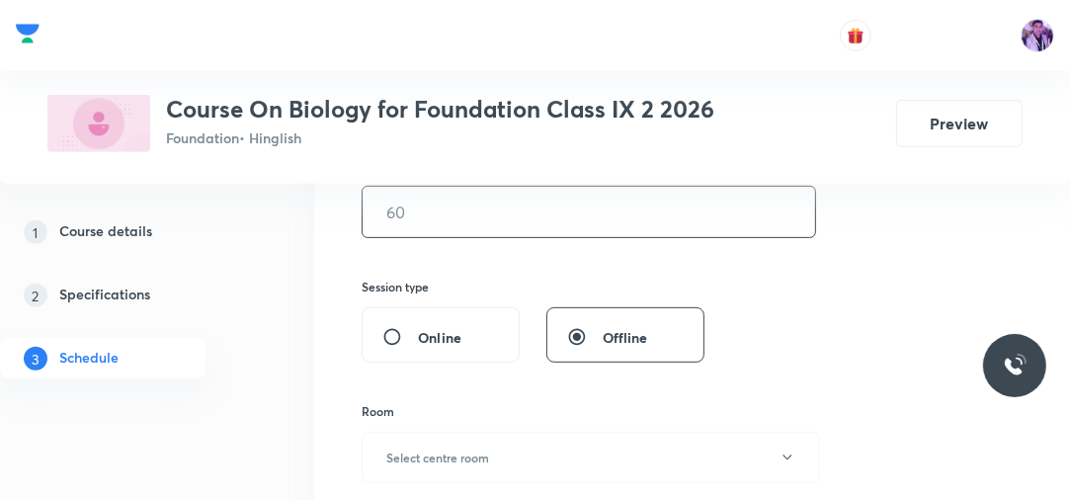
click at [474, 232] on input "text" at bounding box center [589, 212] width 453 height 50
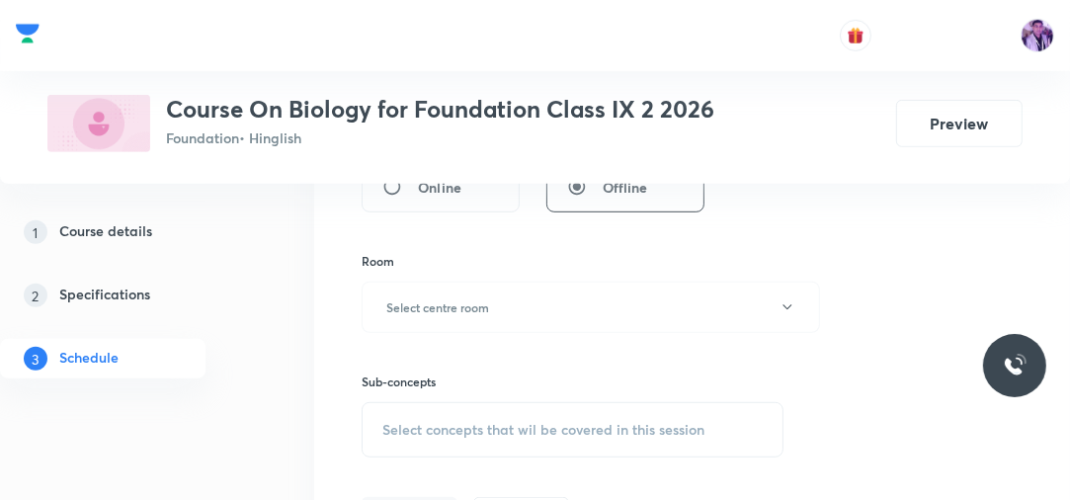
scroll to position [743, 0]
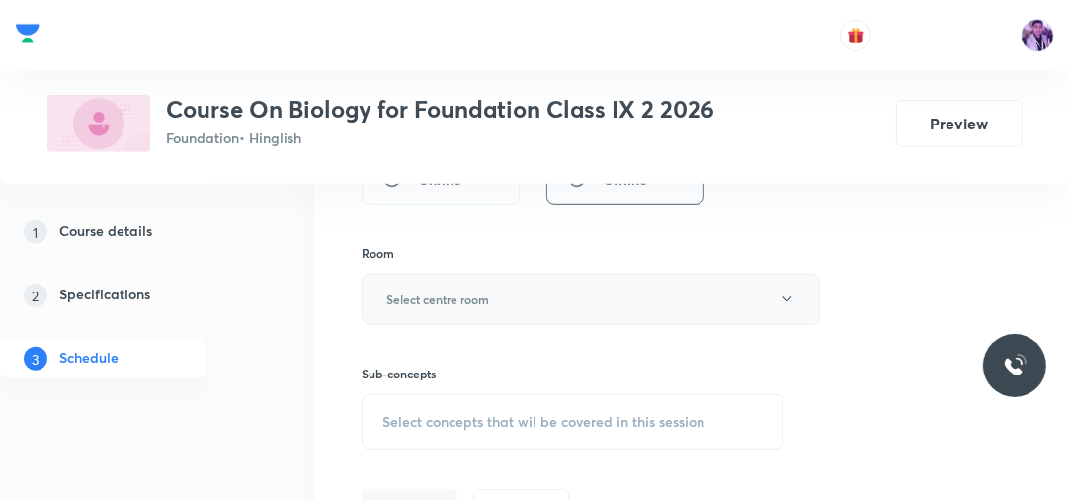
click at [528, 291] on button "Select centre room" at bounding box center [591, 299] width 458 height 51
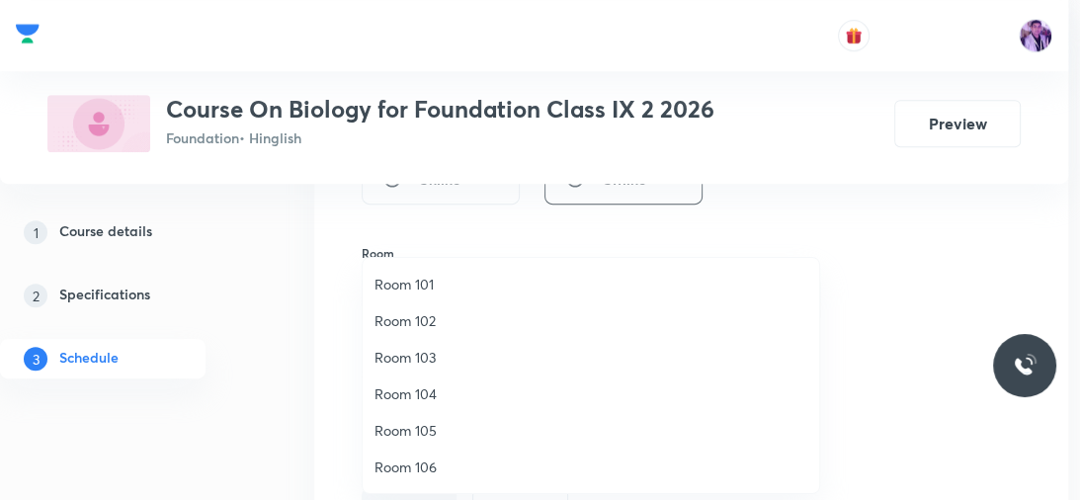
click at [245, 323] on div at bounding box center [540, 250] width 1080 height 500
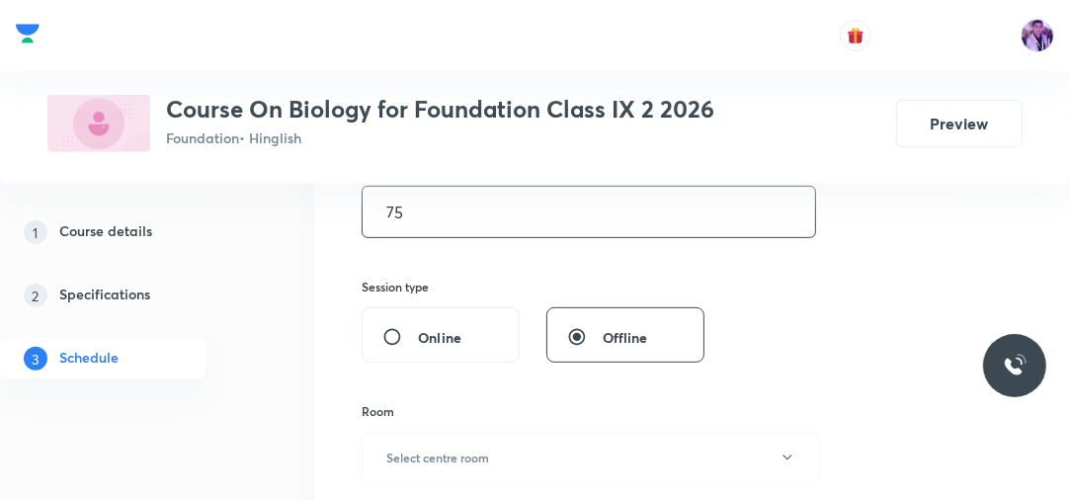
scroll to position [506, 0]
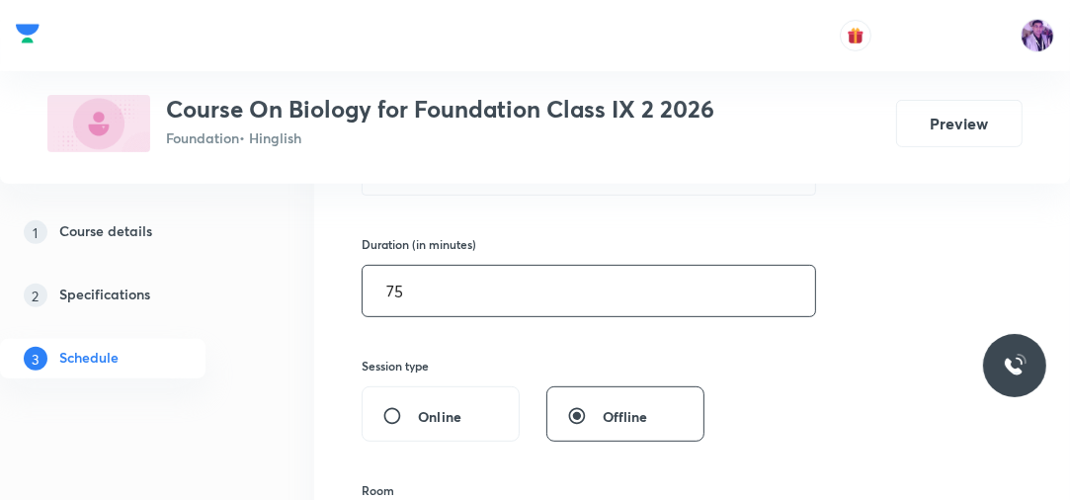
drag, startPoint x: 363, startPoint y: 289, endPoint x: 330, endPoint y: 292, distance: 32.8
click at [331, 292] on div "Session 27 Live class Session title 7/99 Tissues ​ Schedule for Sep 1, 2025, 5:…" at bounding box center [692, 319] width 756 height 956
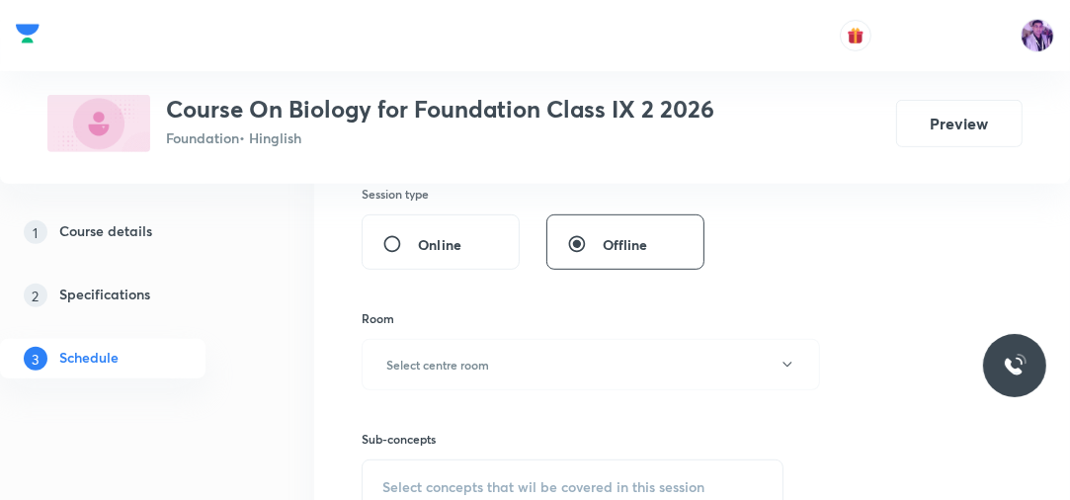
scroll to position [822, 0]
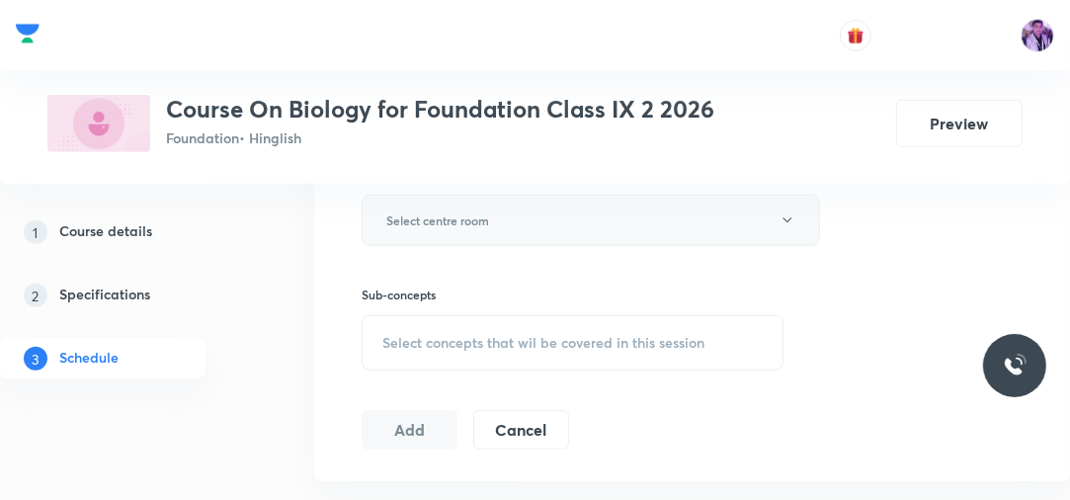
type input "60"
click at [493, 221] on button "Select centre room" at bounding box center [591, 220] width 458 height 51
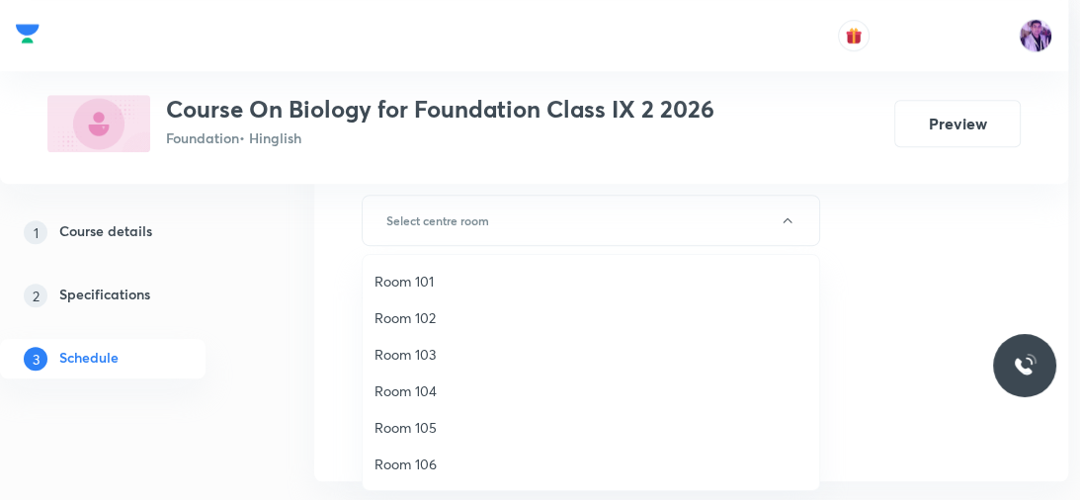
click at [427, 428] on span "Room 105" at bounding box center [590, 427] width 433 height 21
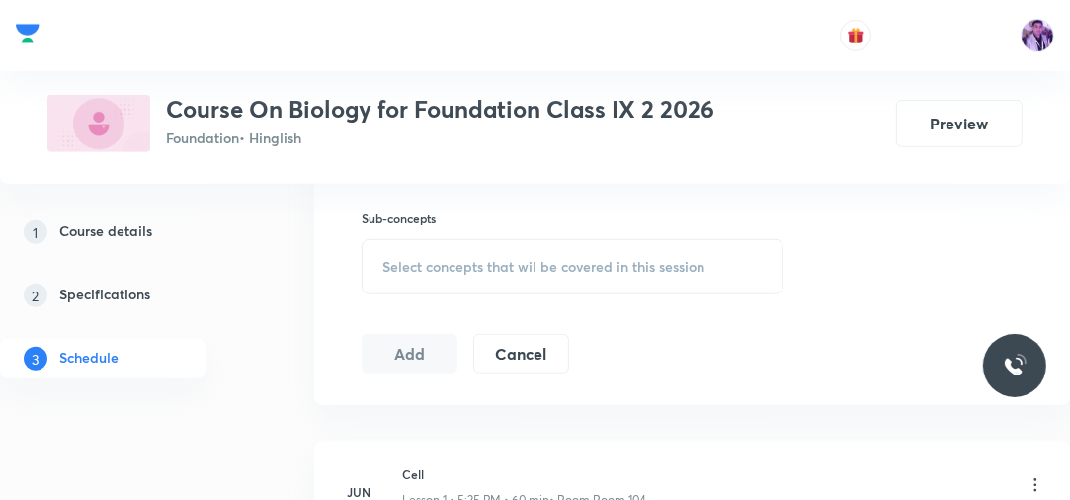
click at [458, 281] on div "Select concepts that wil be covered in this session" at bounding box center [573, 266] width 422 height 55
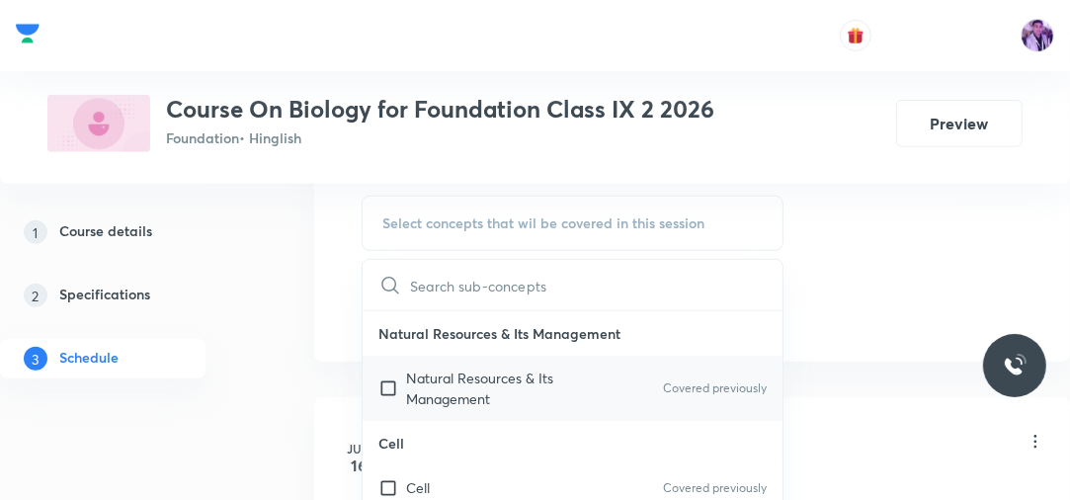
scroll to position [980, 0]
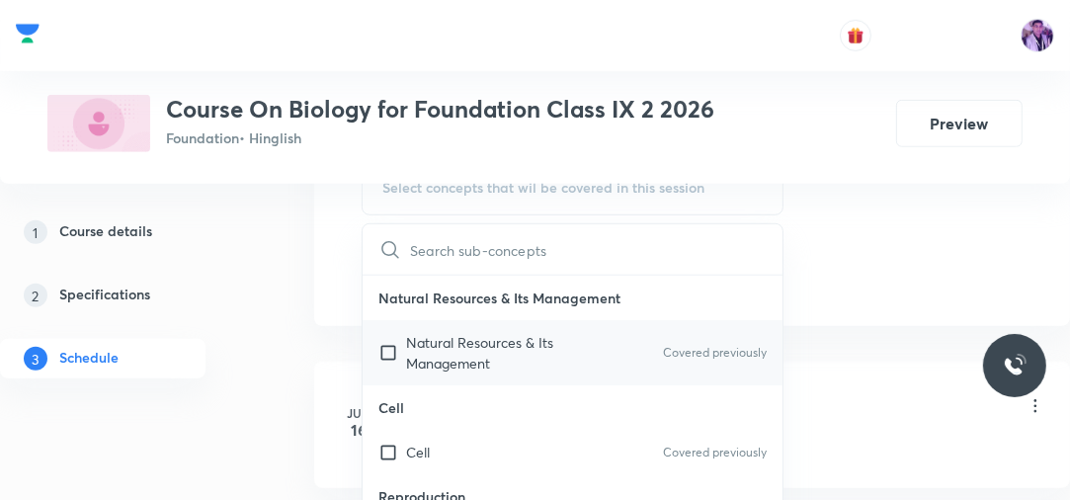
click at [478, 365] on p "Natural Resources & Its Management" at bounding box center [506, 353] width 200 height 42
checkbox input "true"
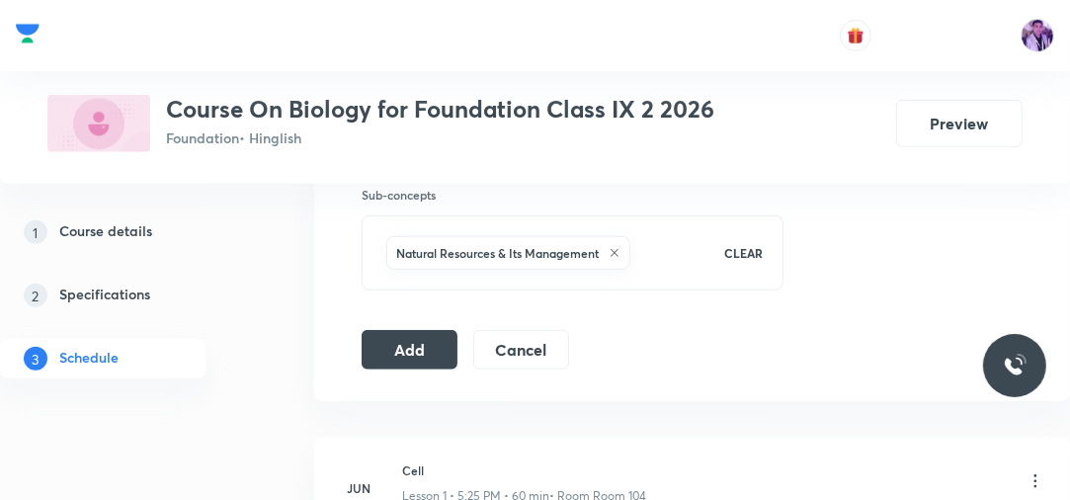
scroll to position [822, 0]
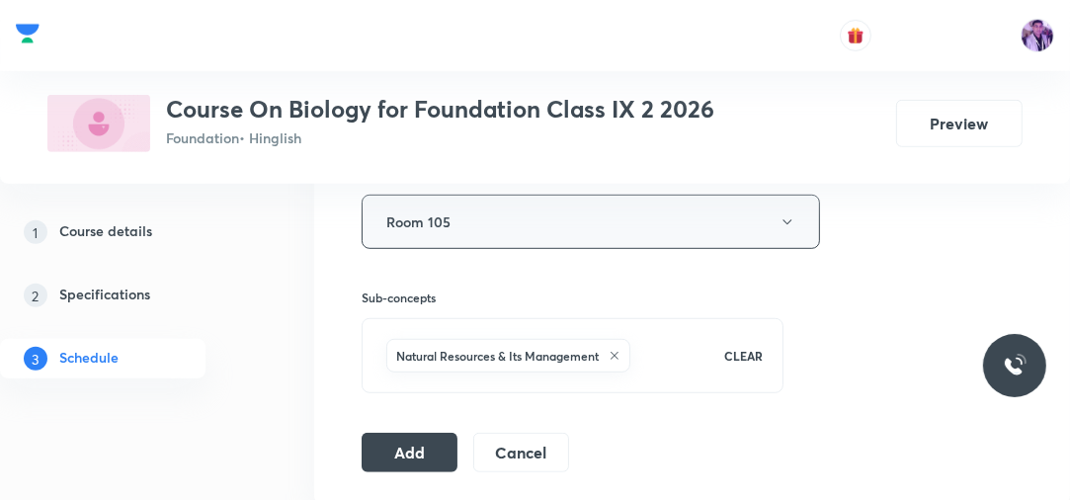
click at [544, 235] on button "Room 105" at bounding box center [591, 222] width 458 height 54
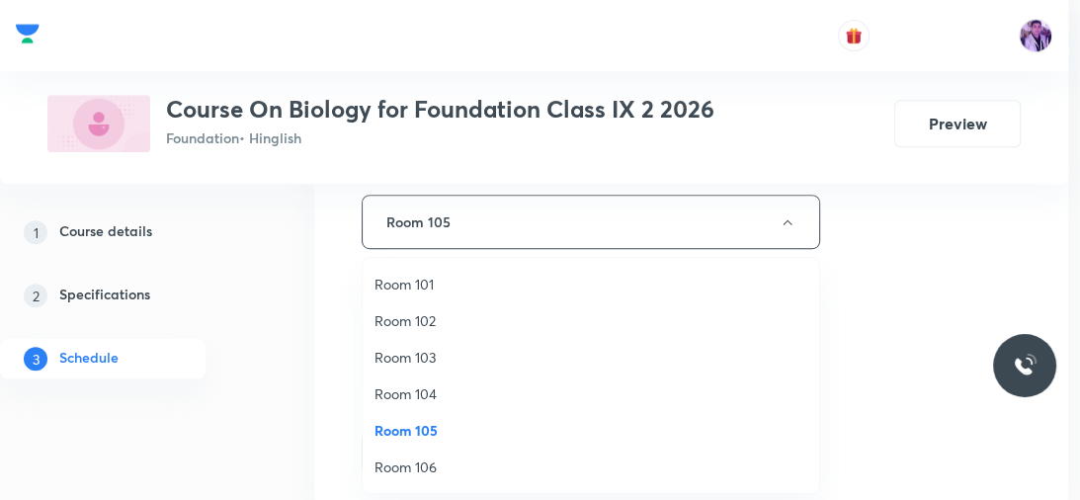
click at [457, 388] on span "Room 104" at bounding box center [590, 393] width 433 height 21
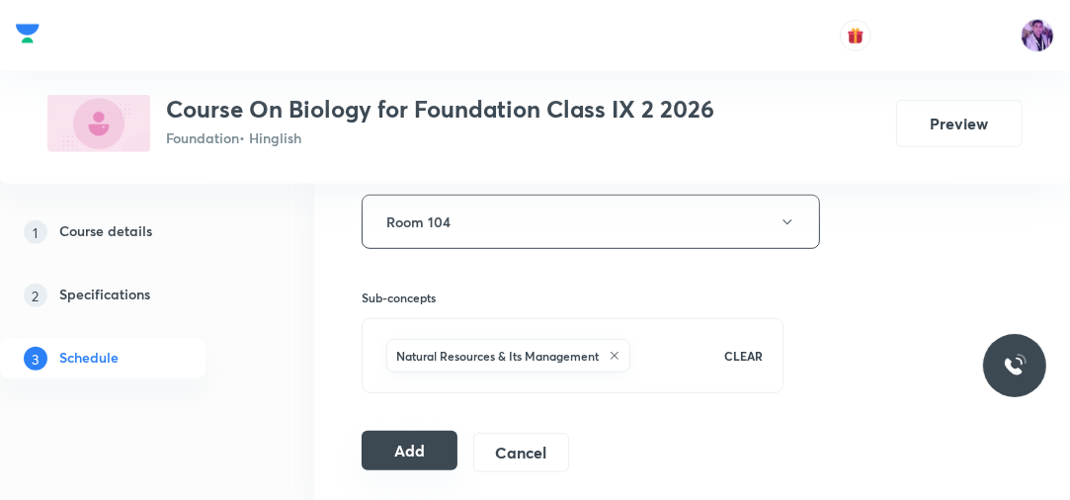
click at [445, 439] on button "Add" at bounding box center [410, 451] width 96 height 40
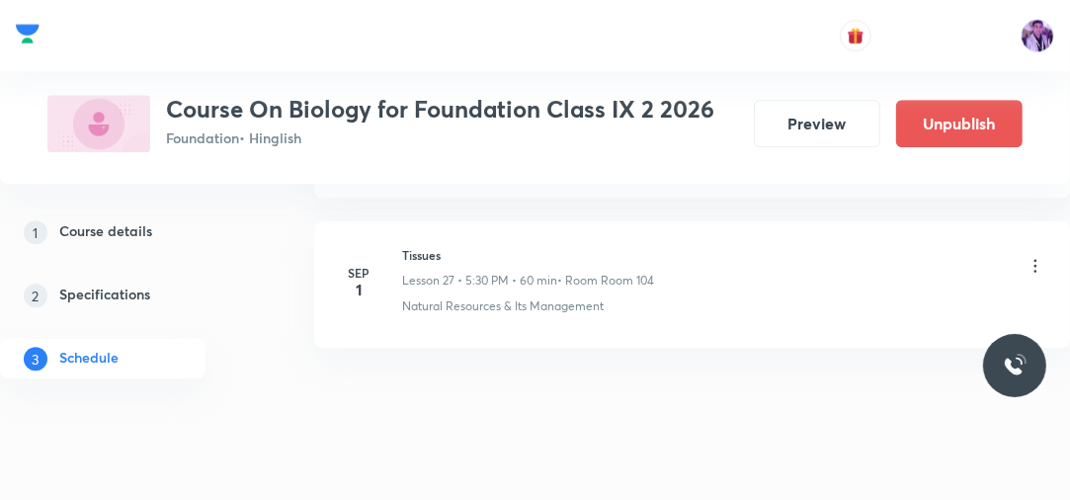
scroll to position [4171, 0]
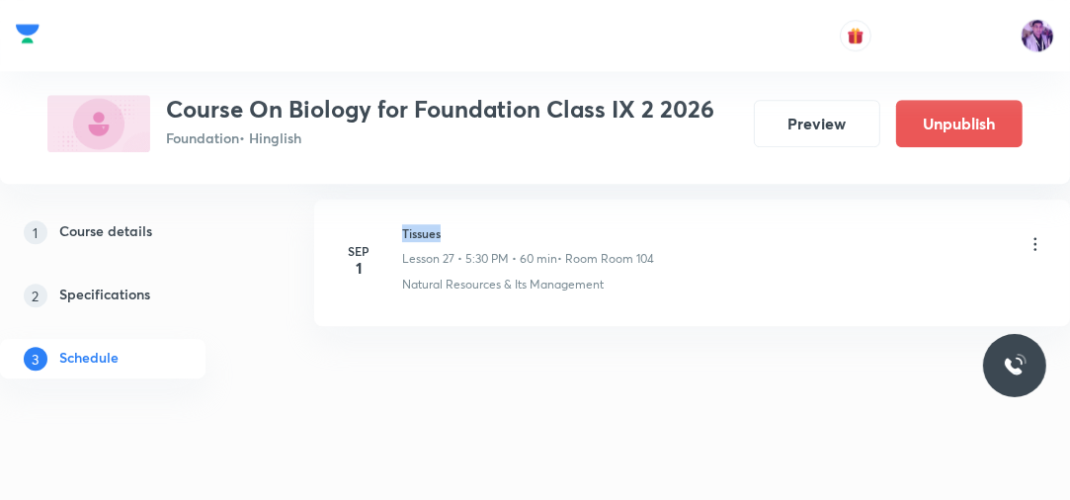
drag, startPoint x: 404, startPoint y: 220, endPoint x: 467, endPoint y: 220, distance: 63.2
click at [467, 224] on h6 "Tissues" at bounding box center [528, 233] width 252 height 18
copy h6 "Tissues"
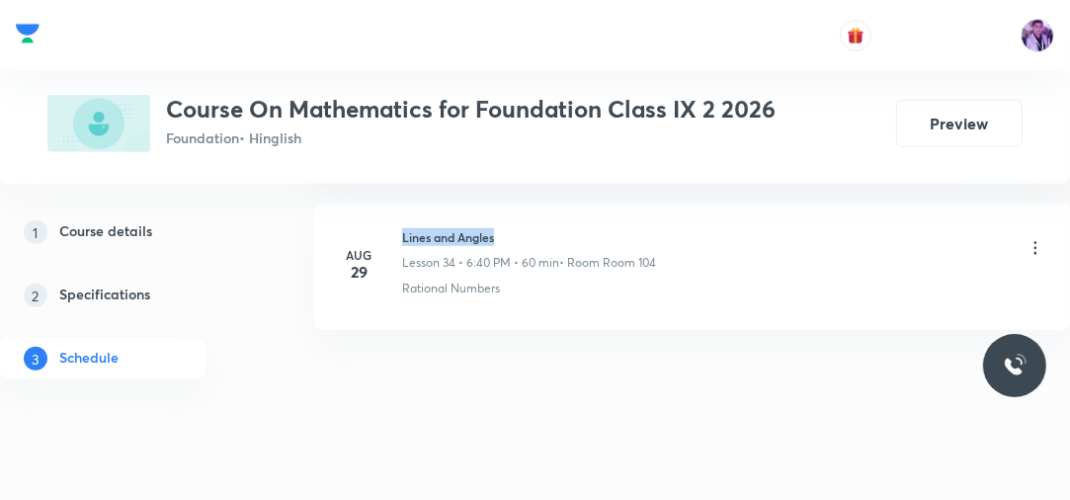
drag, startPoint x: 399, startPoint y: 219, endPoint x: 538, endPoint y: 220, distance: 138.3
click at [531, 228] on div "[DATE] Lines and Angles Lesson 34 • 6:40 PM • 60 min • Room Room 104 Rational N…" at bounding box center [692, 262] width 707 height 69
copy h6 "Lines and Angles"
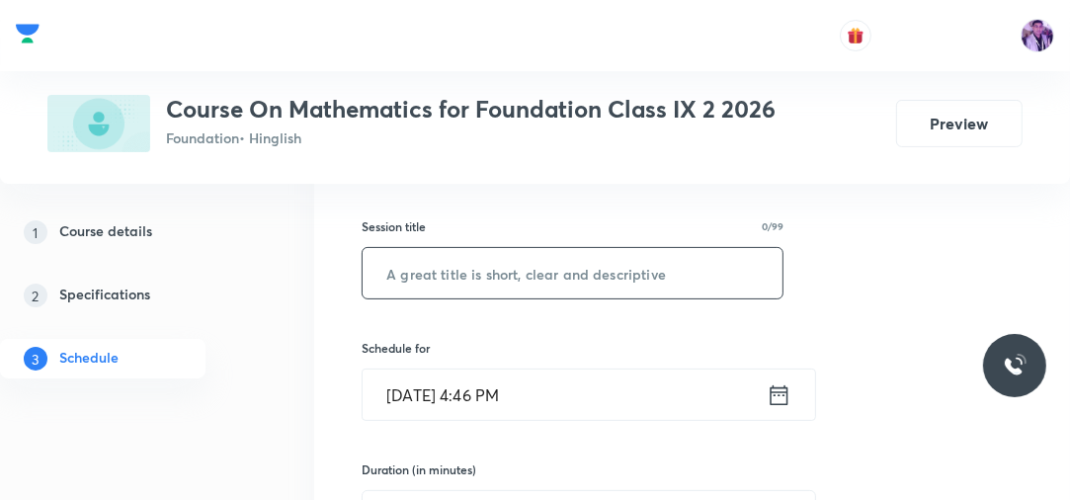
scroll to position [301, 0]
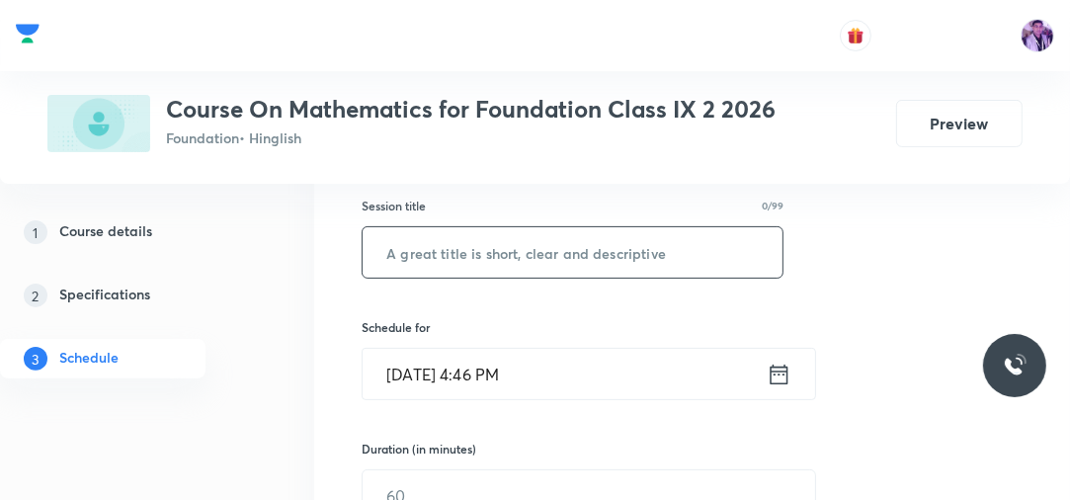
click at [551, 253] on input "text" at bounding box center [573, 252] width 420 height 50
paste input "Lines and Angles"
type input "Lines and Angles"
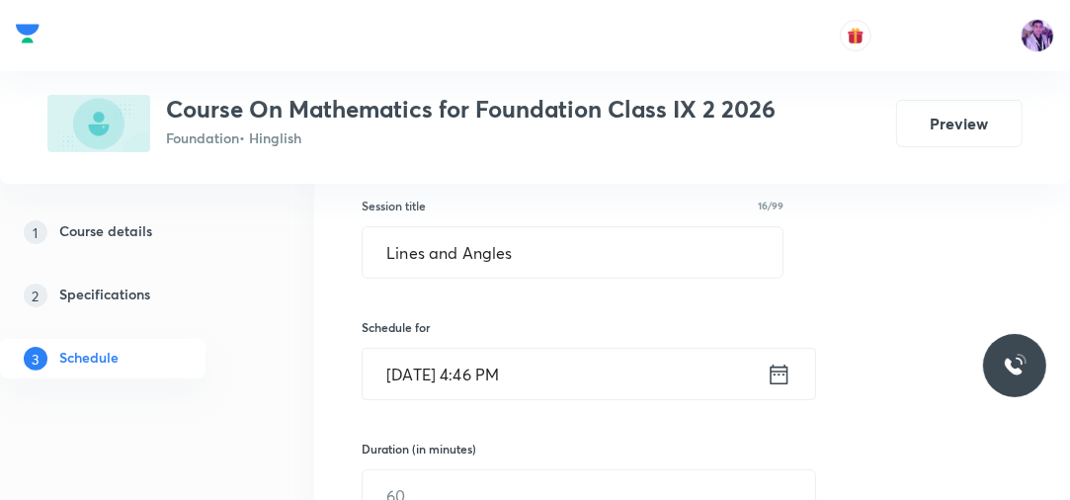
click at [491, 381] on input "[DATE] 4:46 PM" at bounding box center [565, 374] width 404 height 50
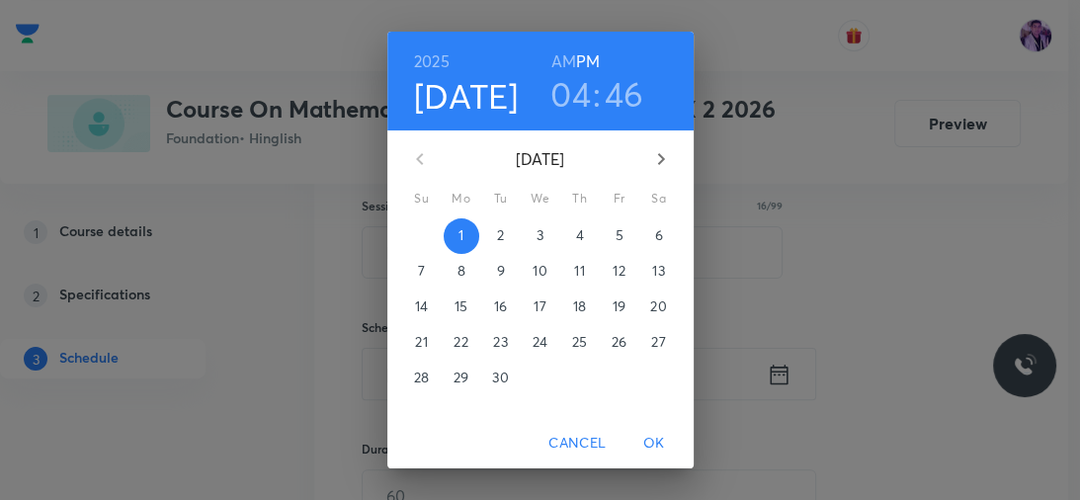
click at [580, 91] on h3 "04" at bounding box center [570, 94] width 41 height 42
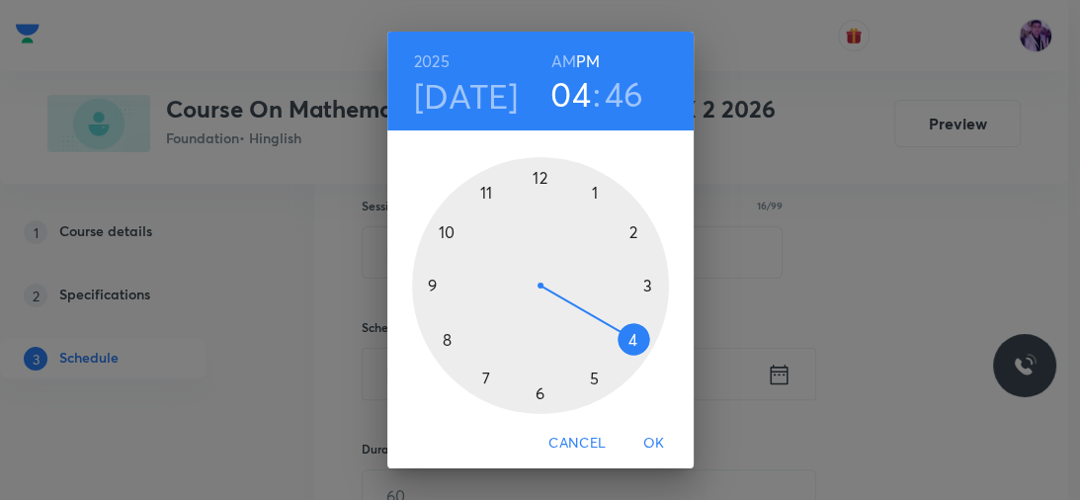
click at [588, 374] on div at bounding box center [540, 285] width 257 height 257
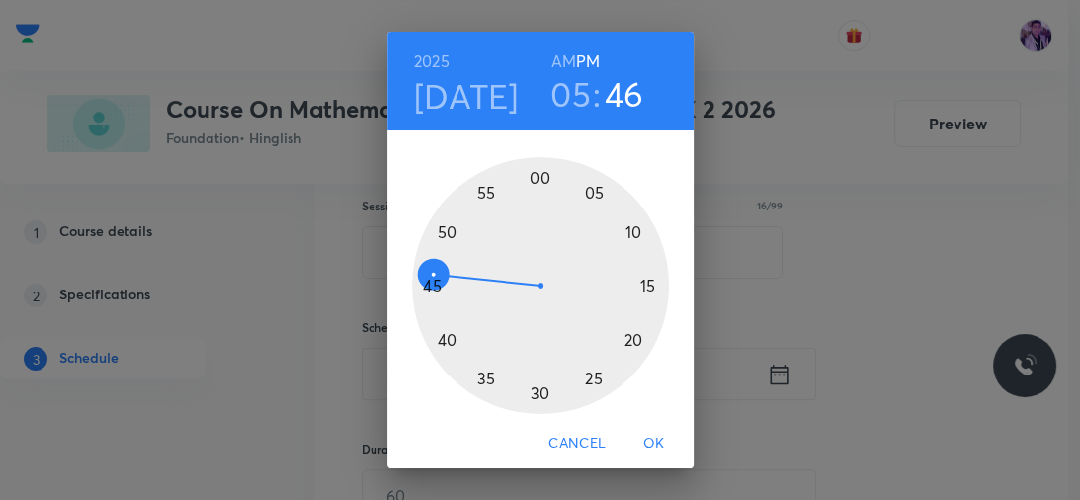
click at [531, 395] on div at bounding box center [540, 285] width 257 height 257
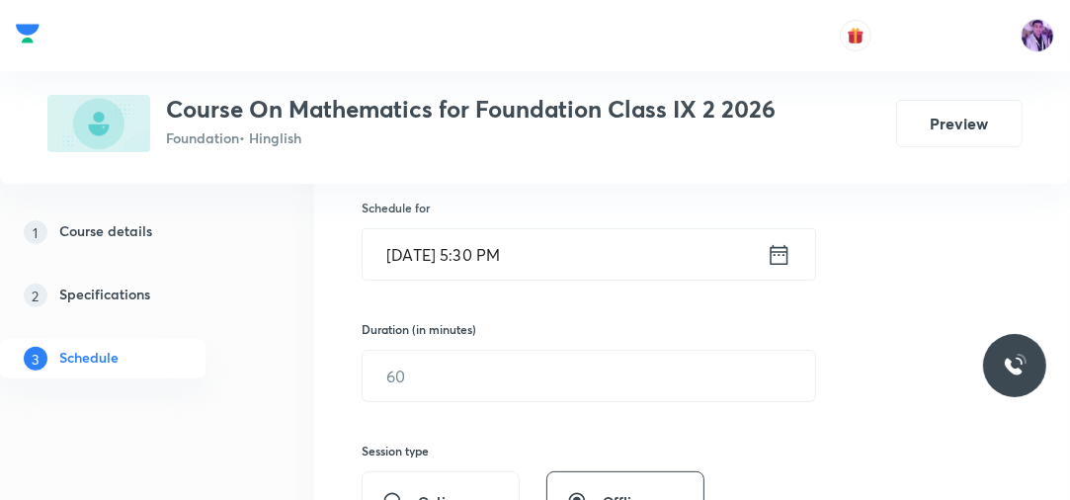
scroll to position [380, 0]
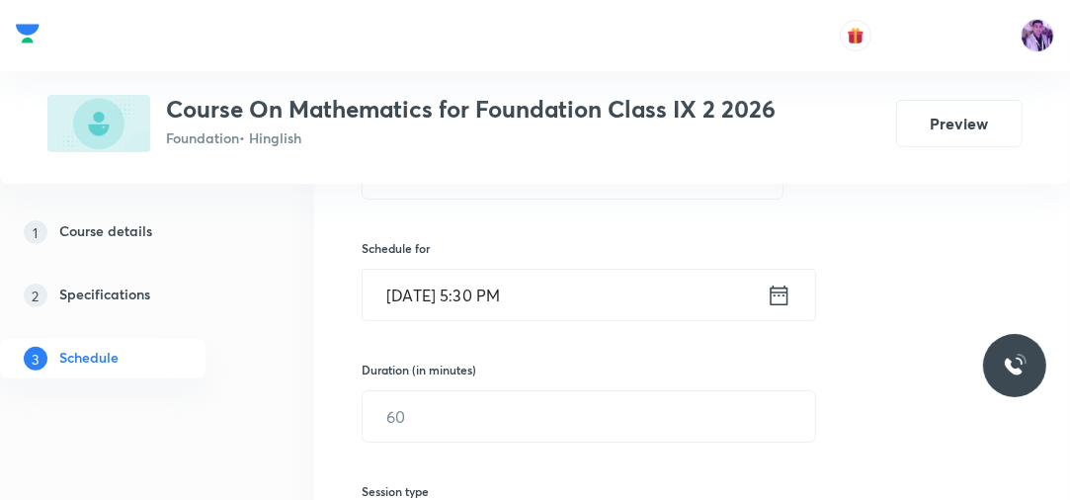
click at [492, 309] on input "[DATE] 5:30 PM" at bounding box center [565, 295] width 404 height 50
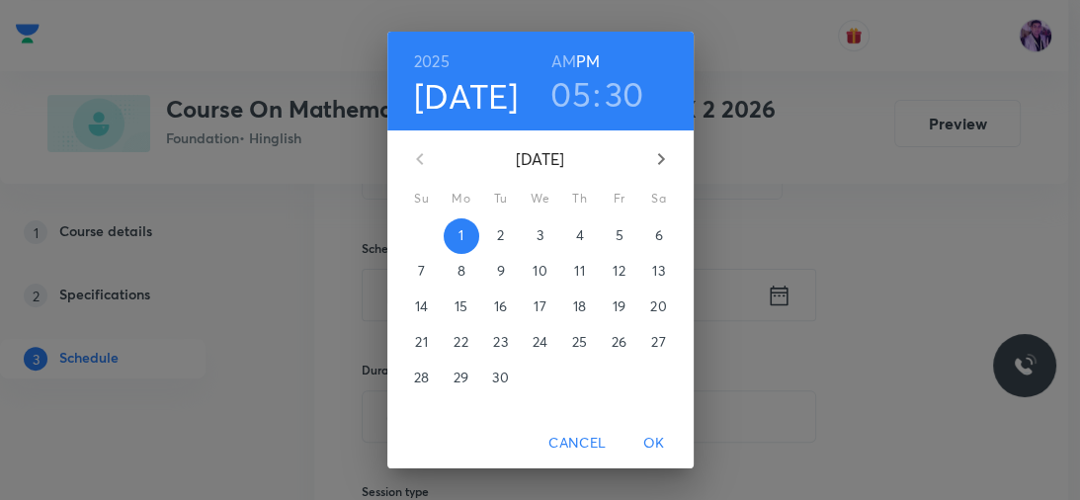
click at [654, 439] on span "OK" at bounding box center [653, 443] width 47 height 25
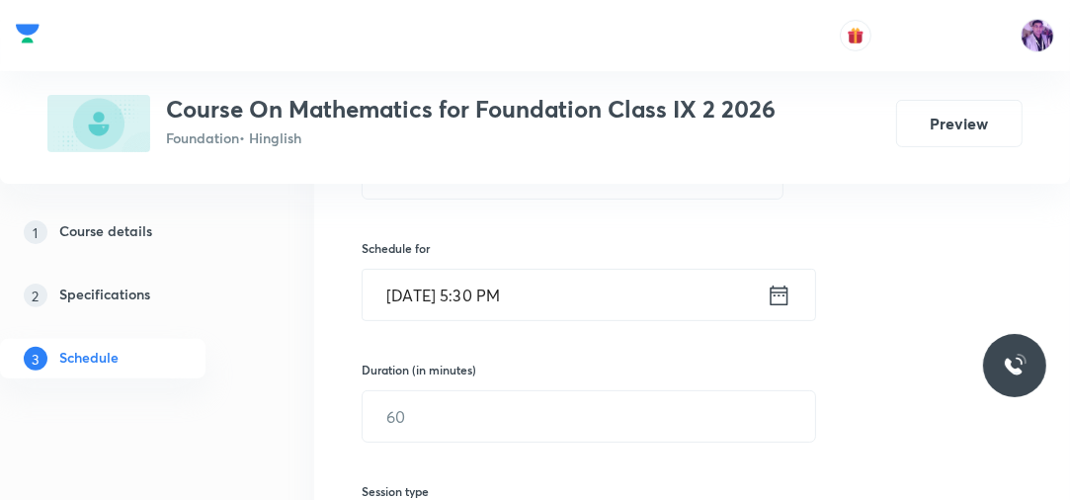
click at [480, 310] on input "[DATE] 5:30 PM" at bounding box center [565, 295] width 404 height 50
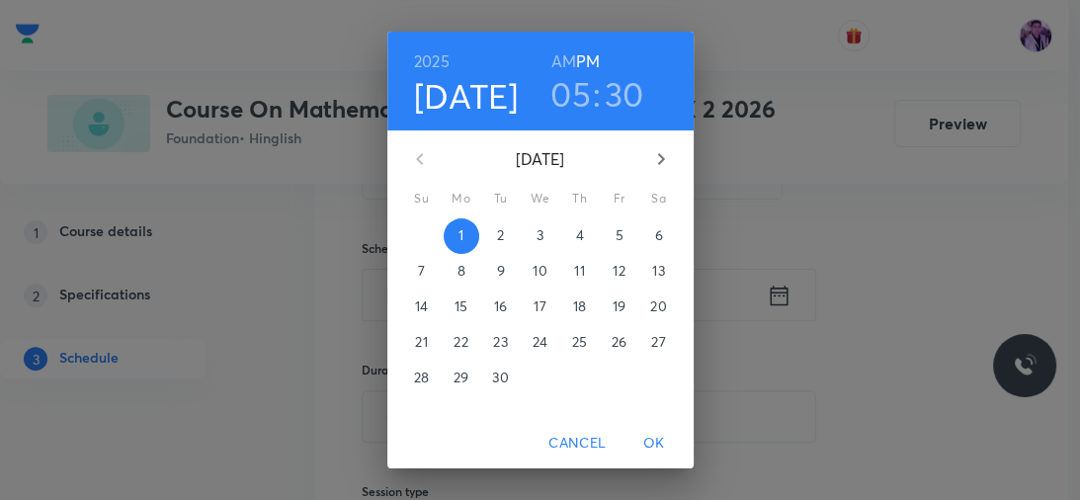
click at [560, 78] on h3 "05" at bounding box center [570, 94] width 41 height 42
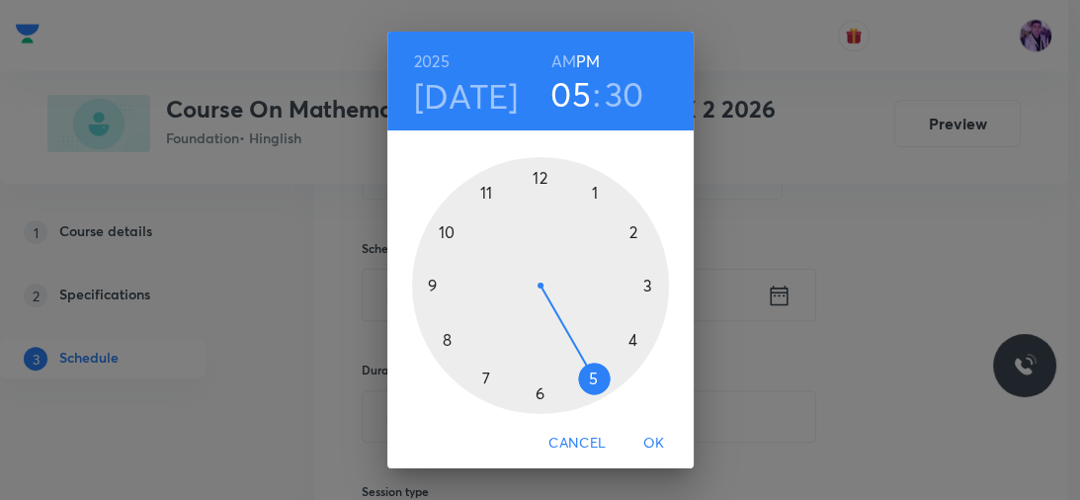
click at [530, 397] on div at bounding box center [540, 285] width 257 height 257
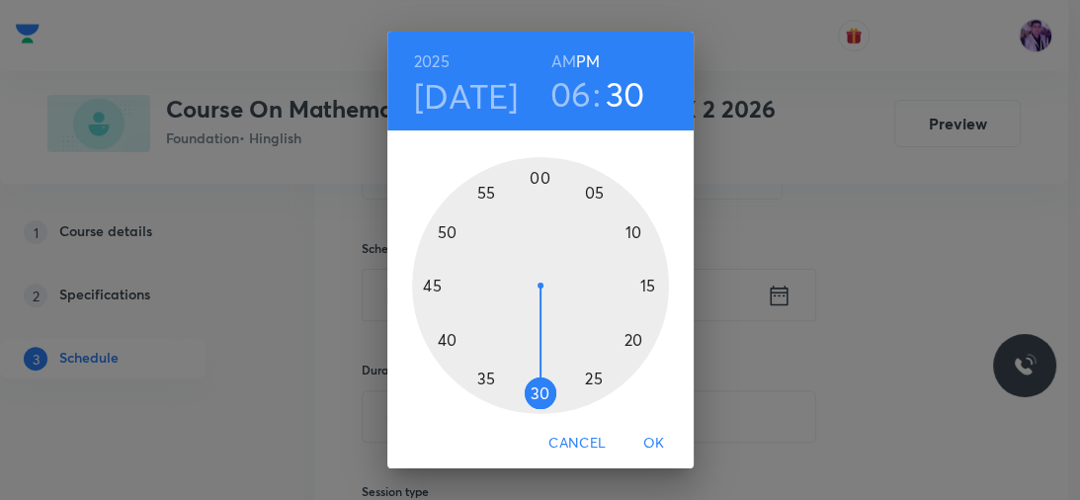
click at [429, 288] on div at bounding box center [540, 285] width 257 height 257
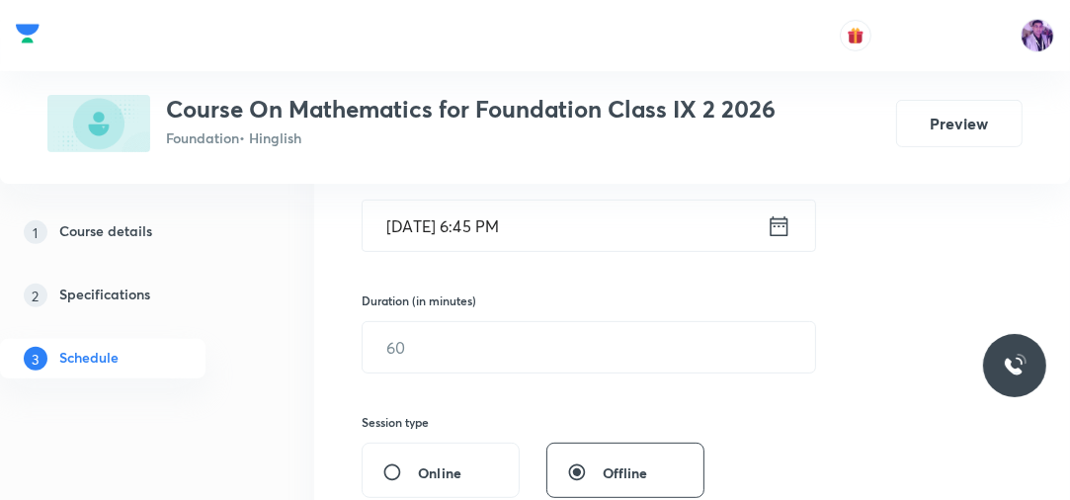
scroll to position [539, 0]
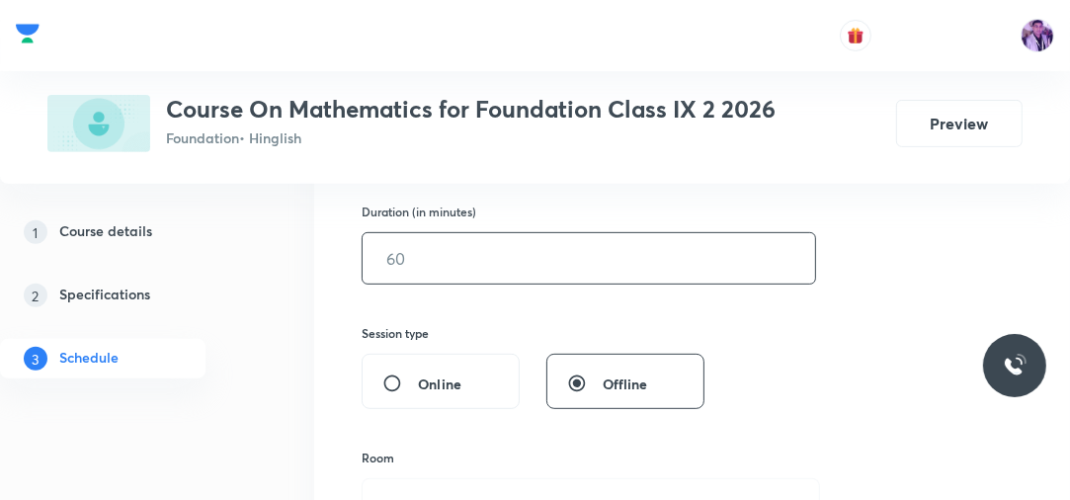
click at [473, 259] on input "text" at bounding box center [589, 258] width 453 height 50
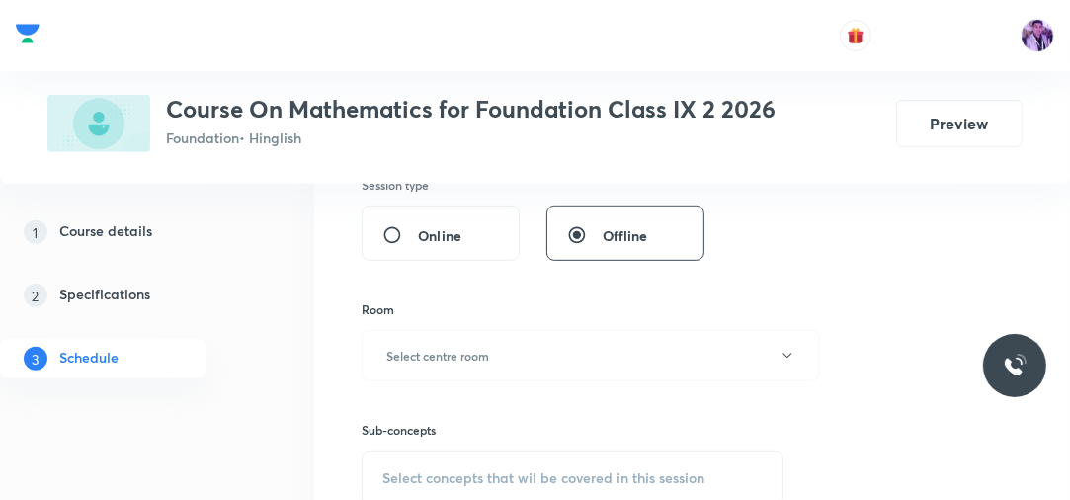
scroll to position [697, 0]
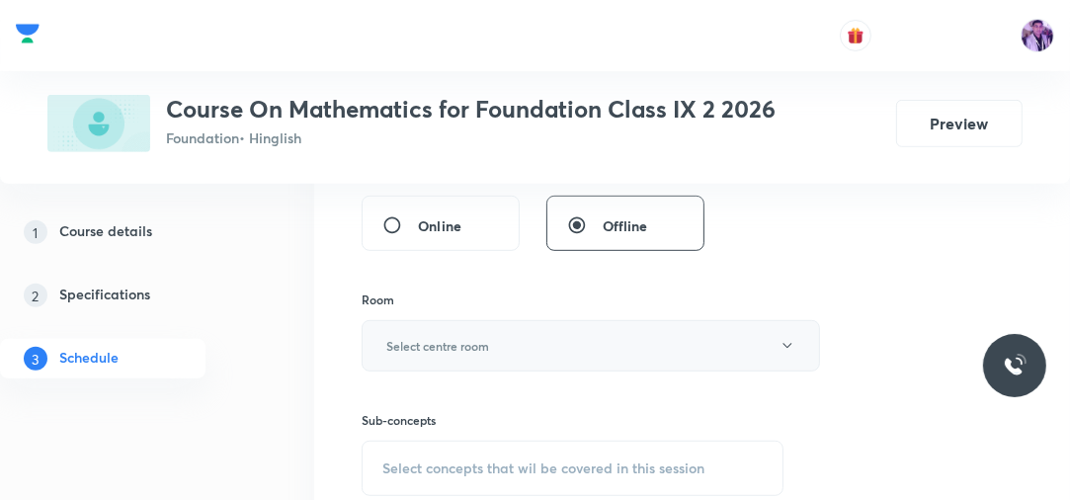
type input "60"
click at [425, 353] on button "Select centre room" at bounding box center [591, 345] width 458 height 51
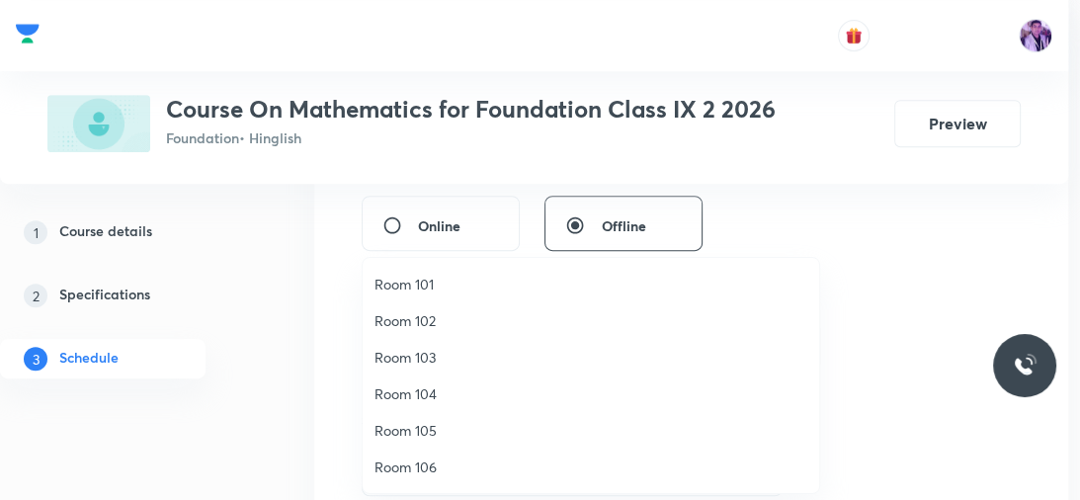
click at [436, 437] on span "Room 105" at bounding box center [590, 430] width 433 height 21
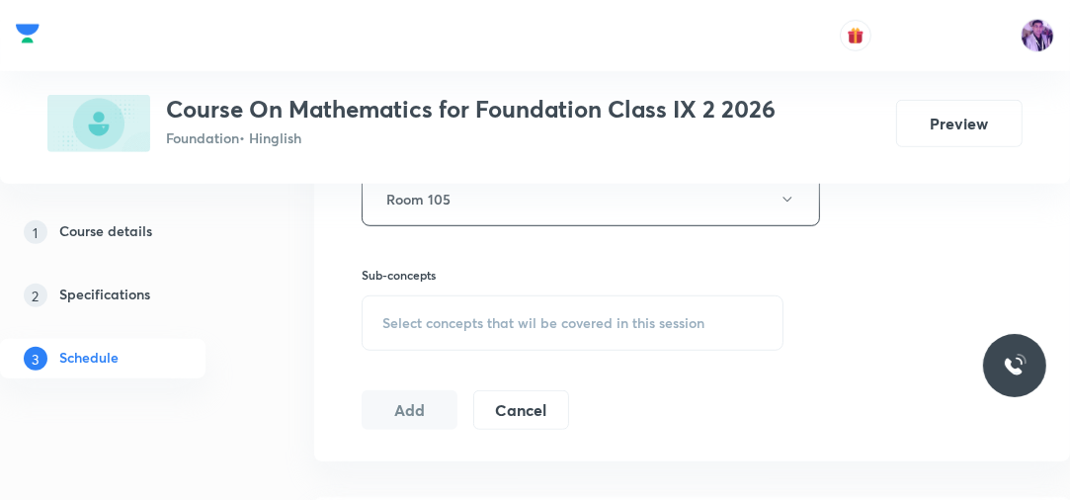
scroll to position [855, 0]
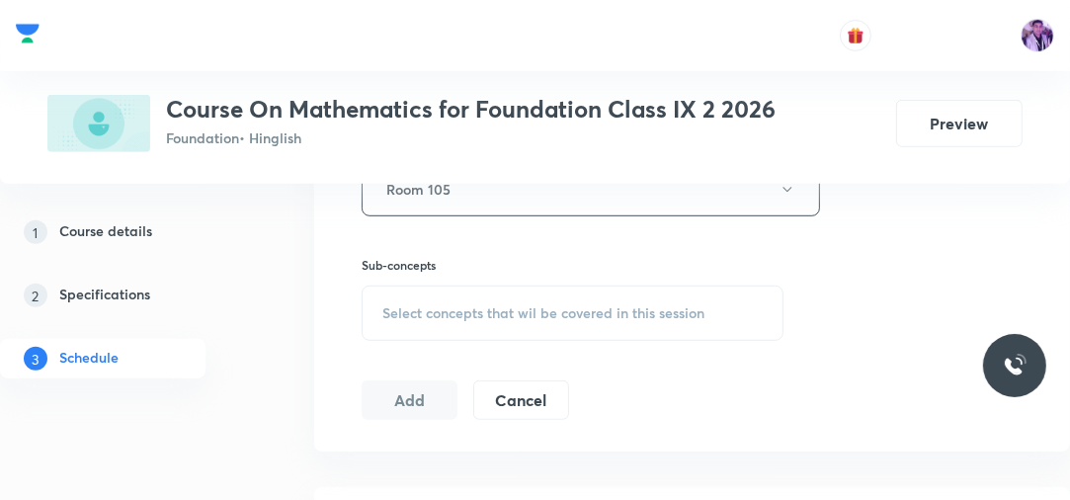
click at [549, 291] on div "Select concepts that wil be covered in this session" at bounding box center [573, 313] width 422 height 55
click at [522, 192] on button "Room 105" at bounding box center [591, 189] width 458 height 54
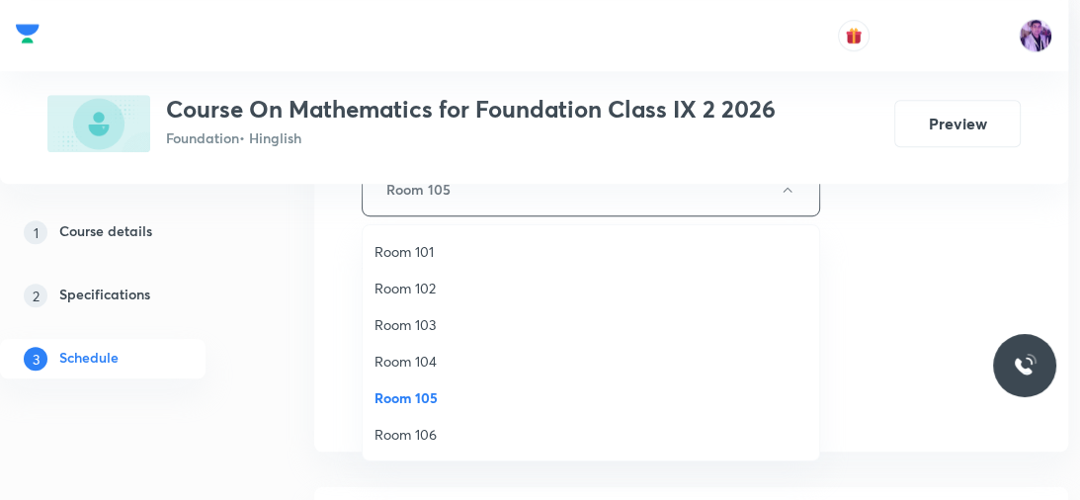
click at [444, 368] on span "Room 104" at bounding box center [590, 361] width 433 height 21
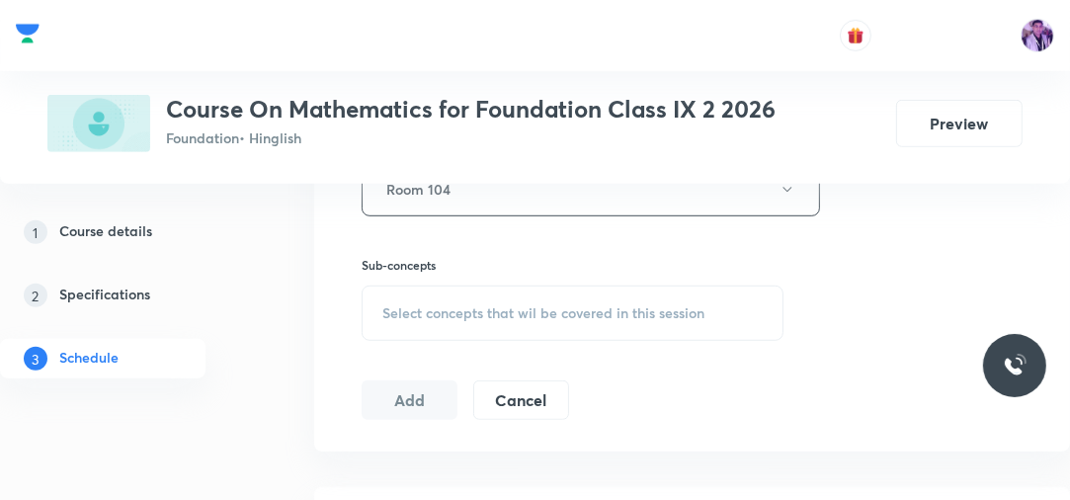
click at [530, 313] on span "Select concepts that wil be covered in this session" at bounding box center [543, 313] width 322 height 16
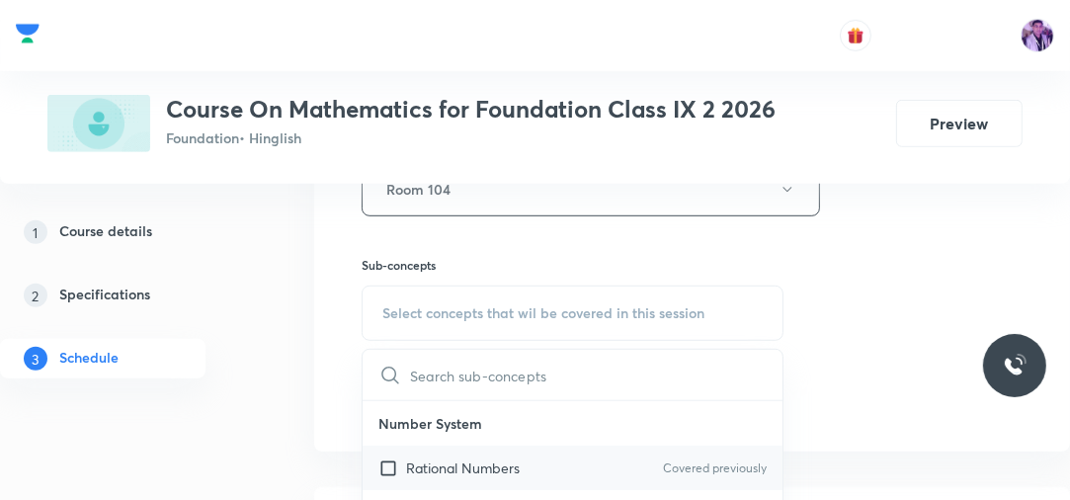
click at [524, 470] on div "Rational Numbers Covered previously" at bounding box center [573, 468] width 420 height 44
checkbox input "true"
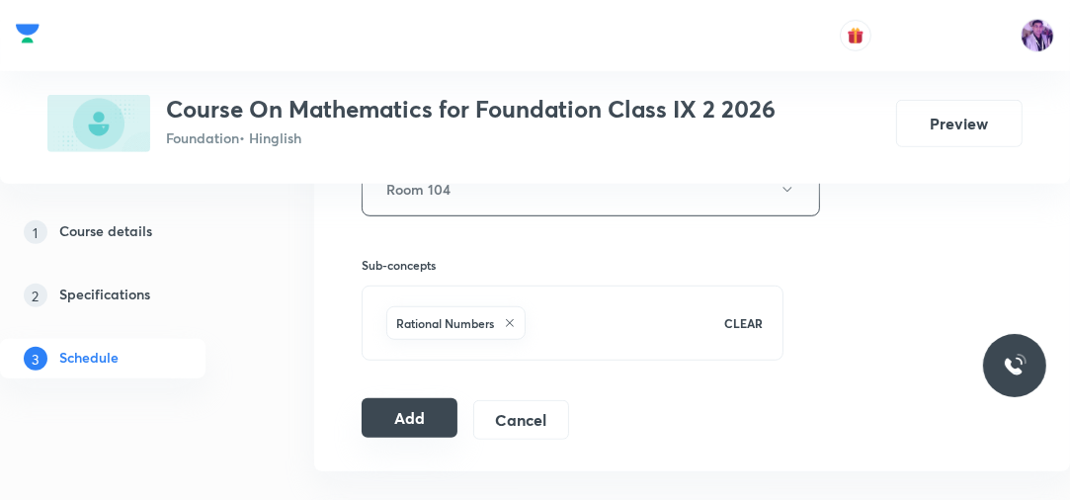
click at [398, 414] on button "Add" at bounding box center [410, 418] width 96 height 40
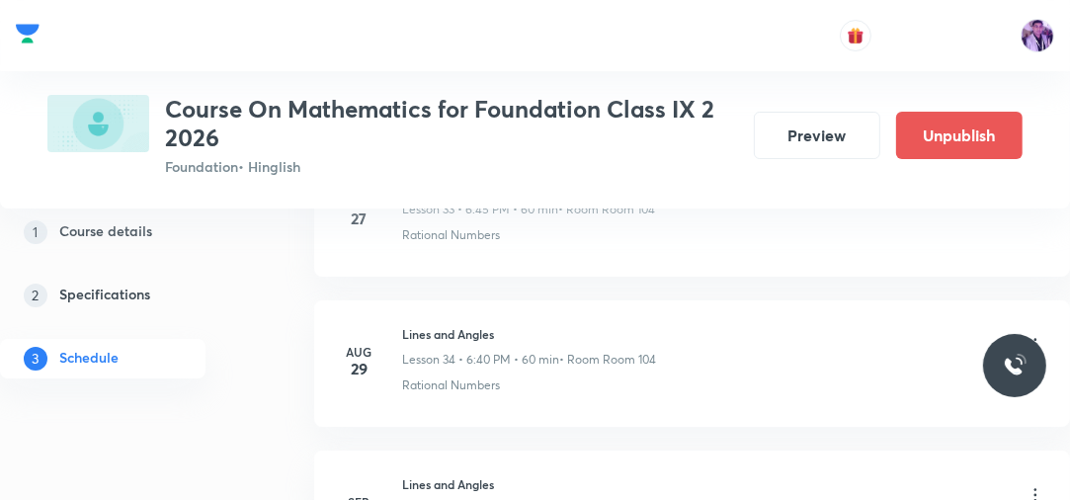
scroll to position [5315, 0]
